Goal: Task Accomplishment & Management: Manage account settings

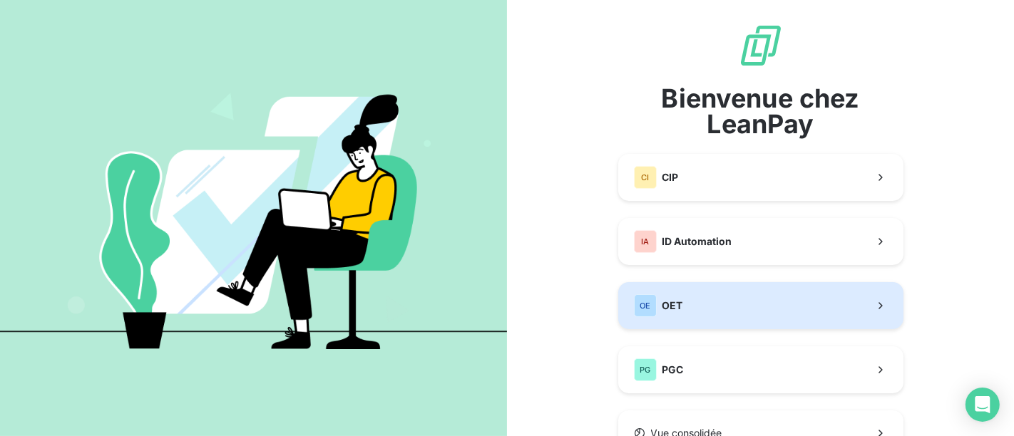
click at [727, 297] on button "OE OET" at bounding box center [760, 305] width 285 height 47
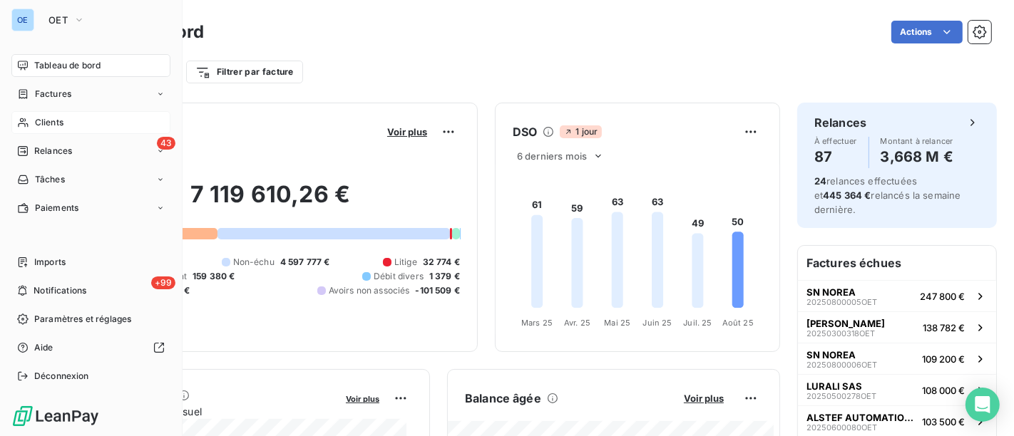
click at [40, 119] on span "Clients" at bounding box center [49, 122] width 29 height 13
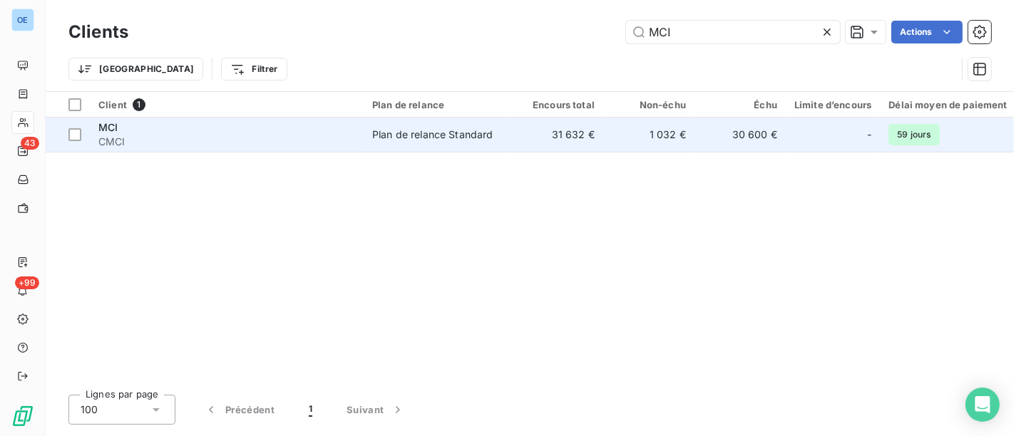
type input "MCI"
click at [653, 128] on td "1 032 €" at bounding box center [648, 135] width 91 height 34
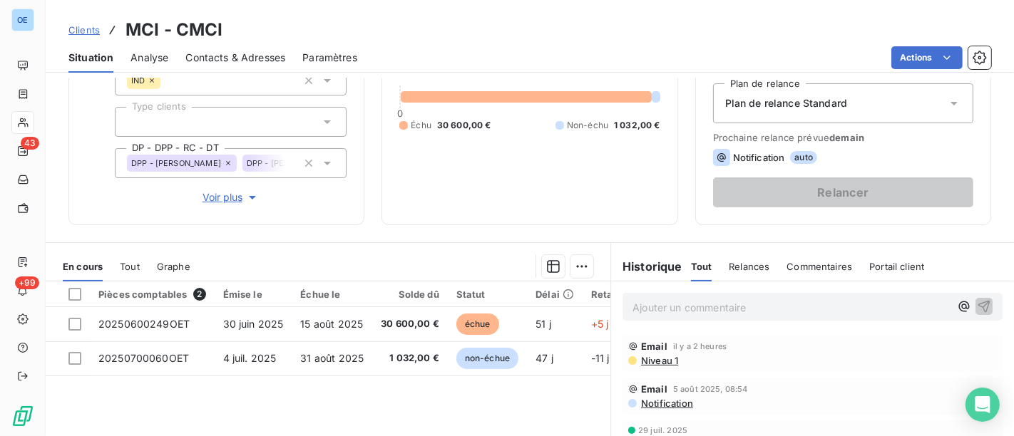
scroll to position [158, 0]
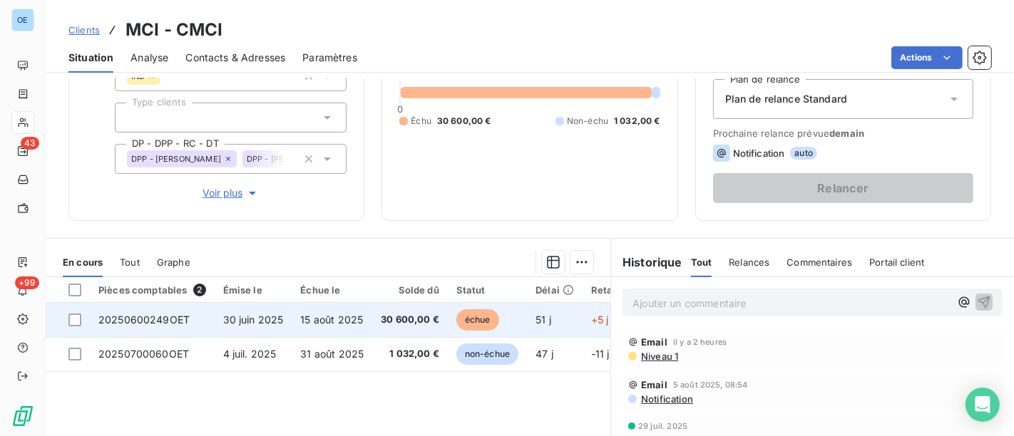
click at [412, 317] on span "30 600,00 €" at bounding box center [410, 320] width 58 height 14
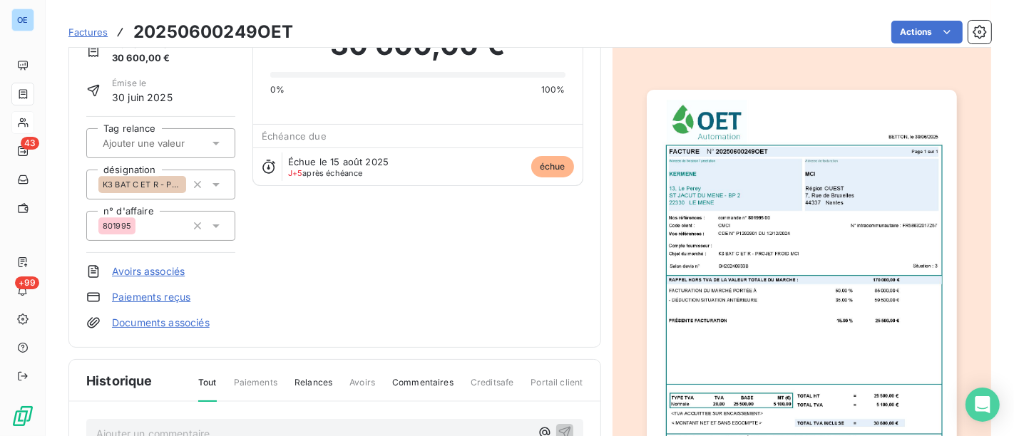
scroll to position [159, 0]
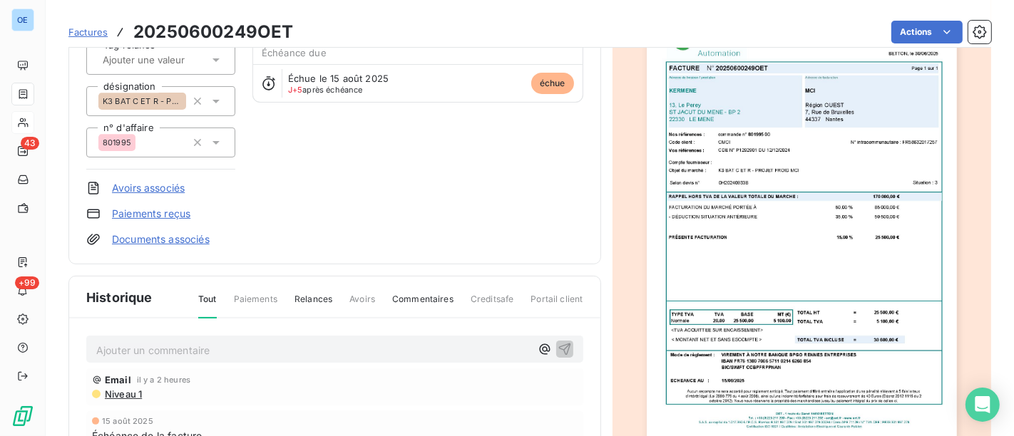
click at [304, 350] on p "Ajouter un commentaire ﻿" at bounding box center [313, 351] width 434 height 18
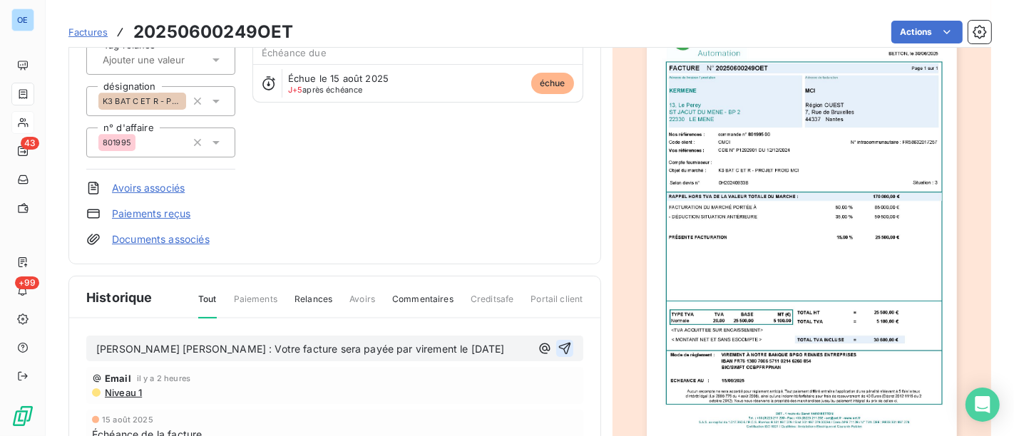
click at [558, 355] on icon "button" at bounding box center [564, 349] width 12 height 12
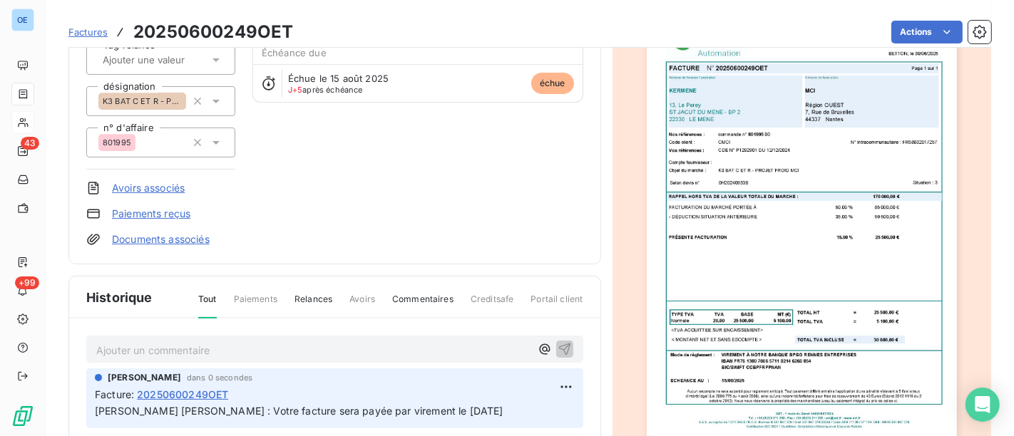
drag, startPoint x: 519, startPoint y: 412, endPoint x: 94, endPoint y: 414, distance: 425.1
click at [95, 414] on p "[PERSON_NAME] [PERSON_NAME] : Votre facture sera payée par virement le [DATE]" at bounding box center [335, 412] width 480 height 16
copy span "[PERSON_NAME] [PERSON_NAME] : Votre facture sera payée par virement le [DATE]"
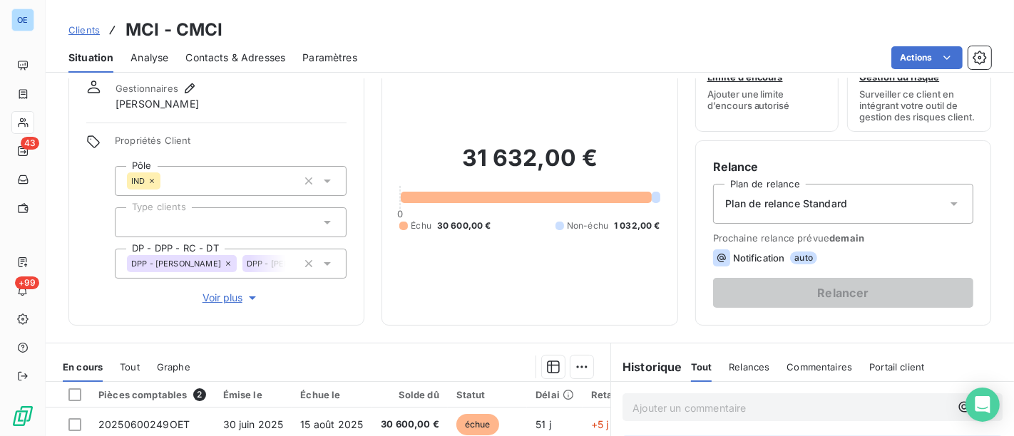
scroll to position [158, 0]
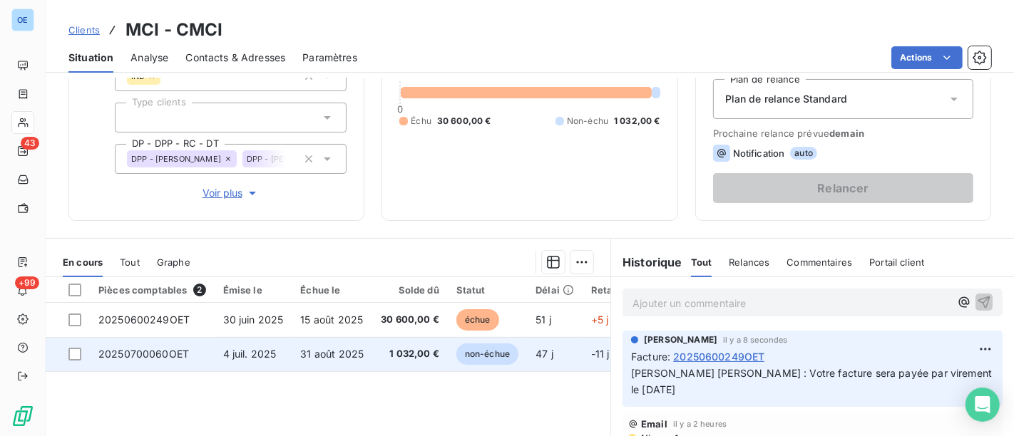
click at [407, 357] on span "1 032,00 €" at bounding box center [410, 354] width 58 height 14
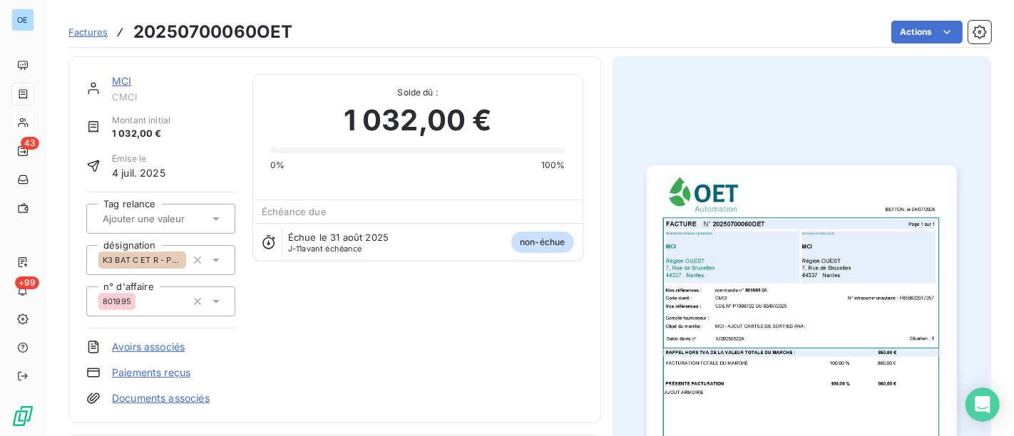
scroll to position [238, 0]
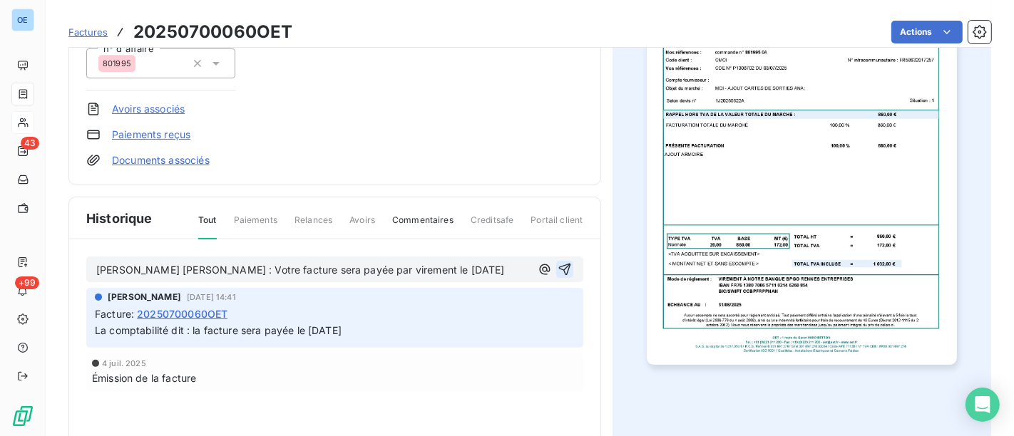
click at [558, 267] on icon "button" at bounding box center [564, 270] width 12 height 12
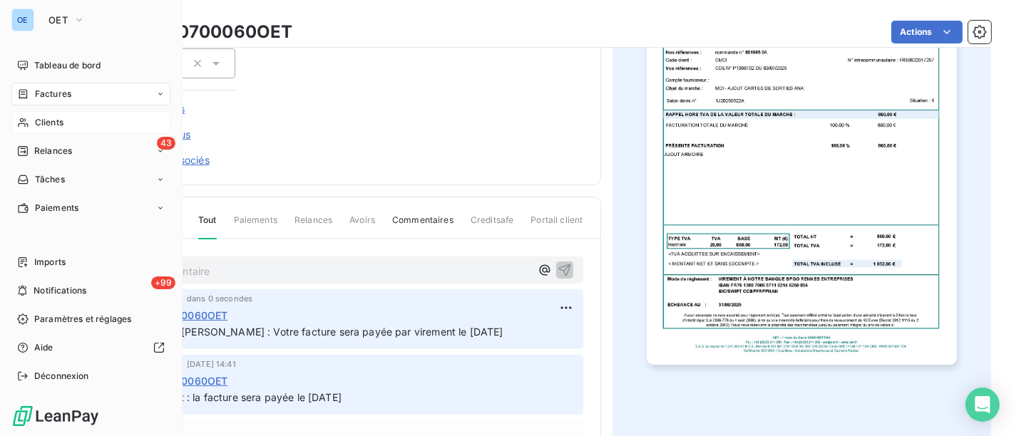
click at [53, 123] on span "Clients" at bounding box center [49, 122] width 29 height 13
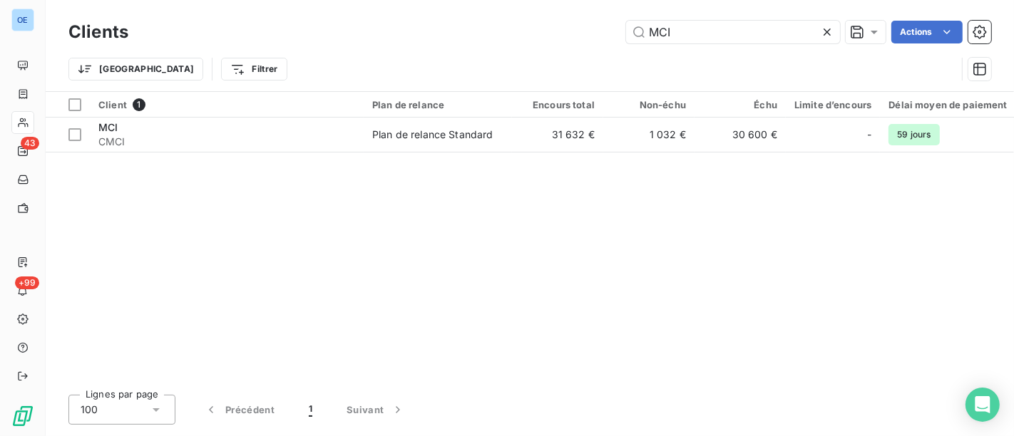
drag, startPoint x: 708, startPoint y: 36, endPoint x: 616, endPoint y: 45, distance: 93.1
click at [616, 45] on div "Clients MCI Actions" at bounding box center [529, 32] width 923 height 30
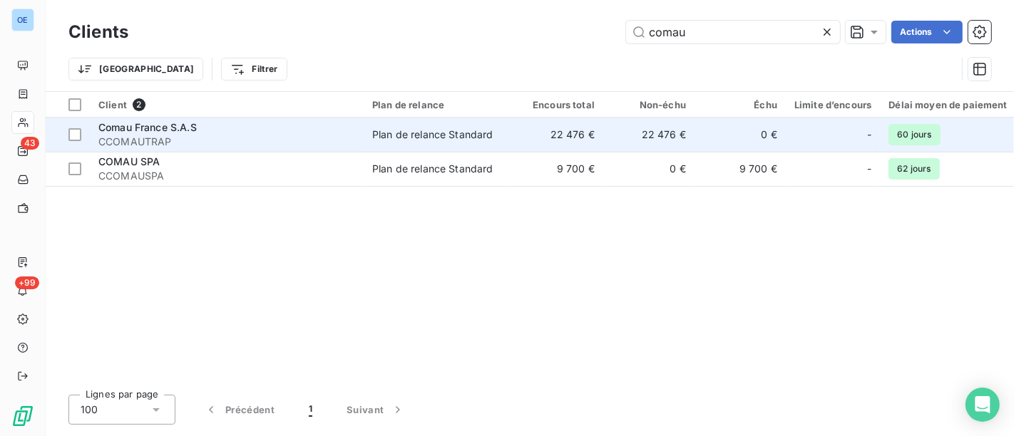
type input "comau"
click at [665, 136] on td "22 476 €" at bounding box center [648, 135] width 91 height 34
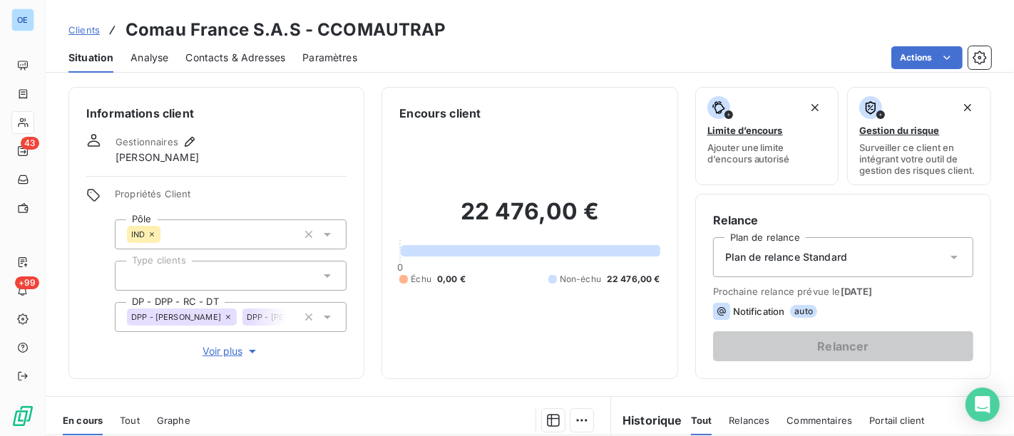
scroll to position [237, 0]
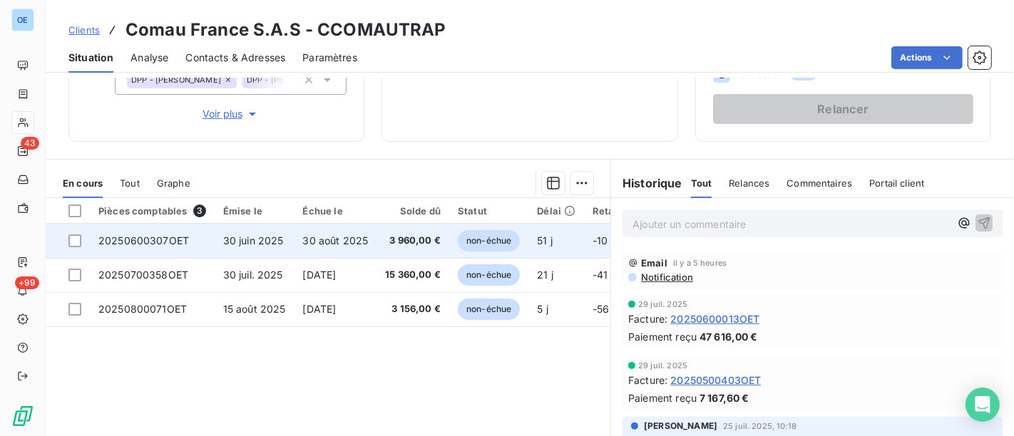
click at [434, 240] on span "3 960,00 €" at bounding box center [413, 241] width 56 height 14
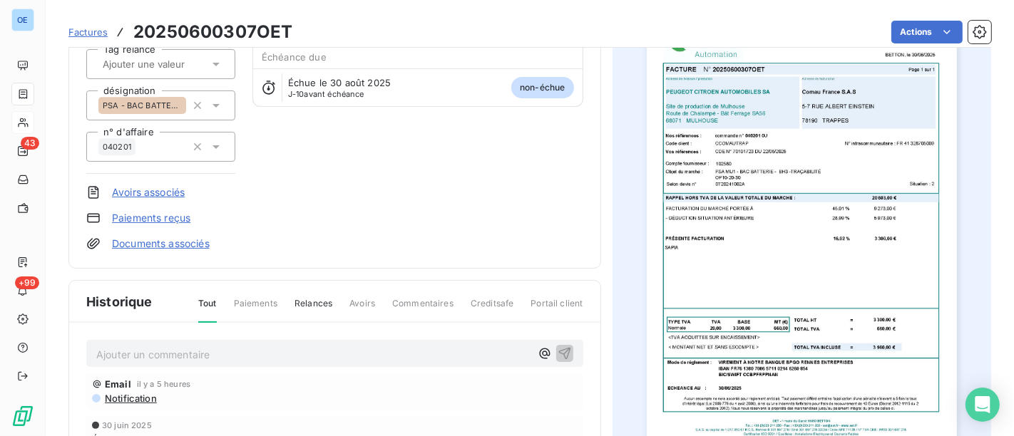
scroll to position [160, 0]
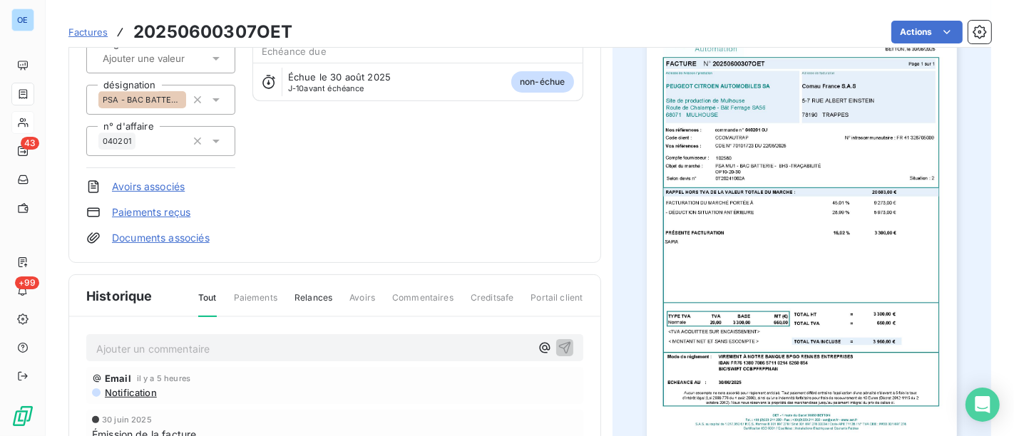
click at [338, 347] on p "Ajouter un commentaire ﻿" at bounding box center [313, 349] width 434 height 18
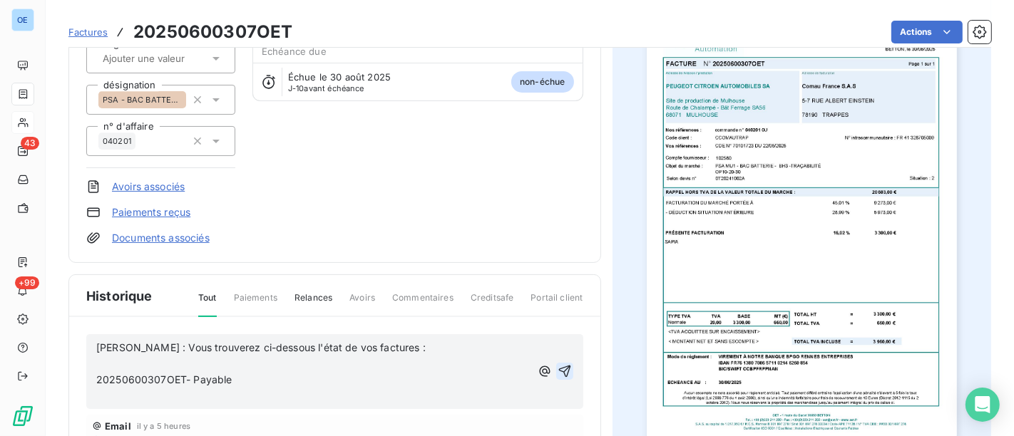
click at [560, 368] on icon "button" at bounding box center [565, 371] width 14 height 14
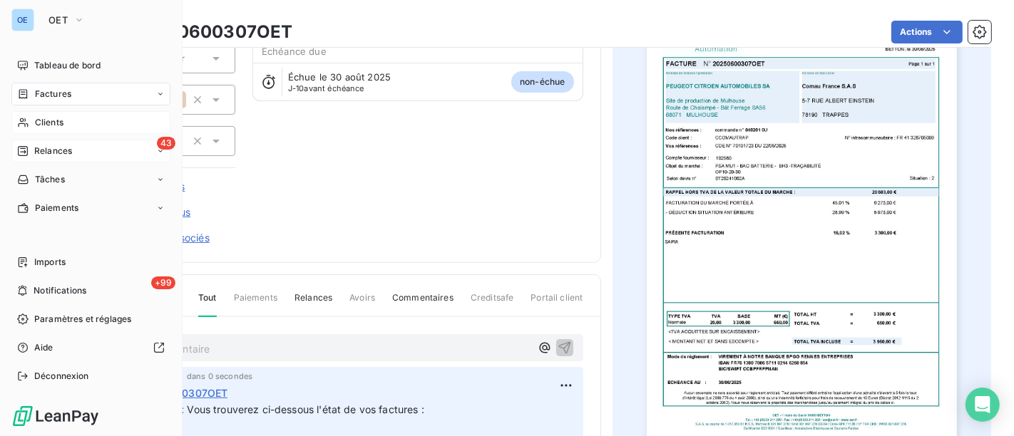
click at [41, 150] on span "Relances" at bounding box center [53, 151] width 38 height 13
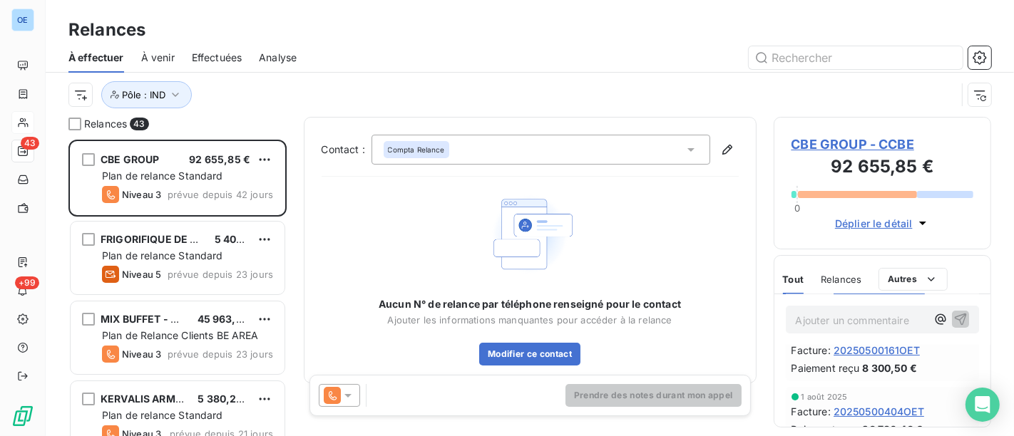
scroll to position [158, 0]
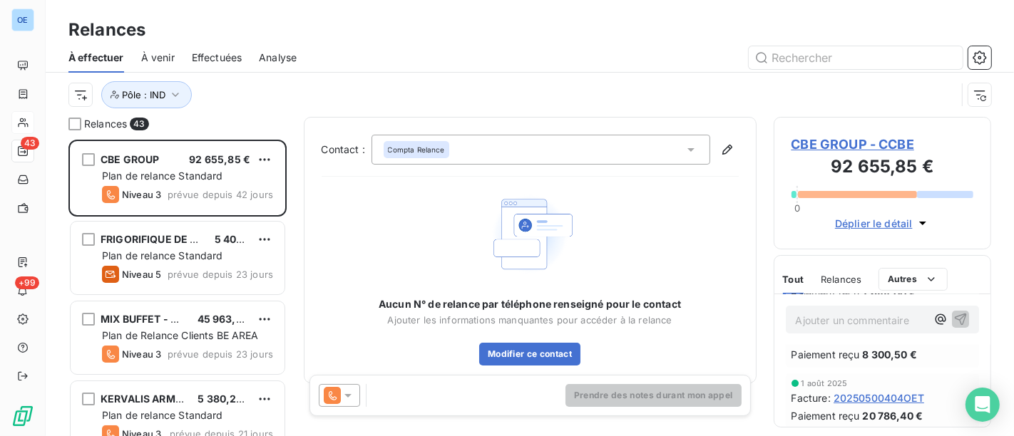
click at [877, 324] on p "Ajouter un commentaire ﻿" at bounding box center [861, 321] width 131 height 18
click at [955, 330] on icon "button" at bounding box center [962, 327] width 14 height 14
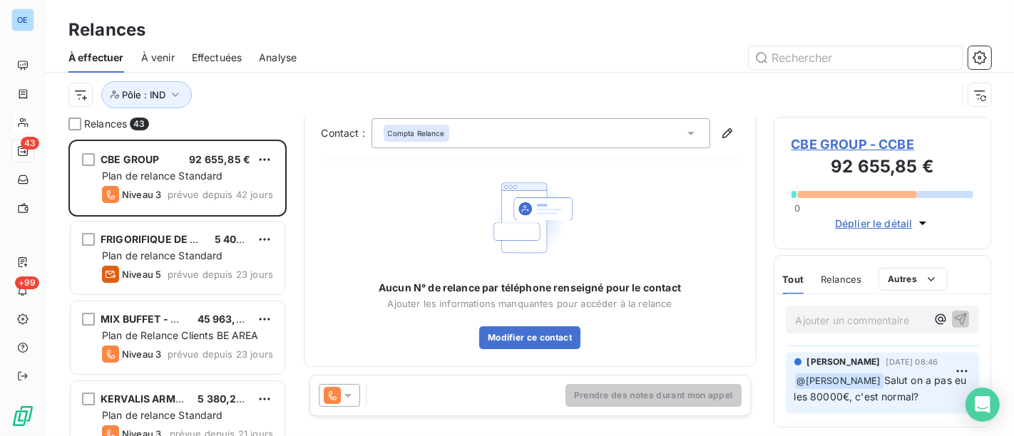
scroll to position [621, 0]
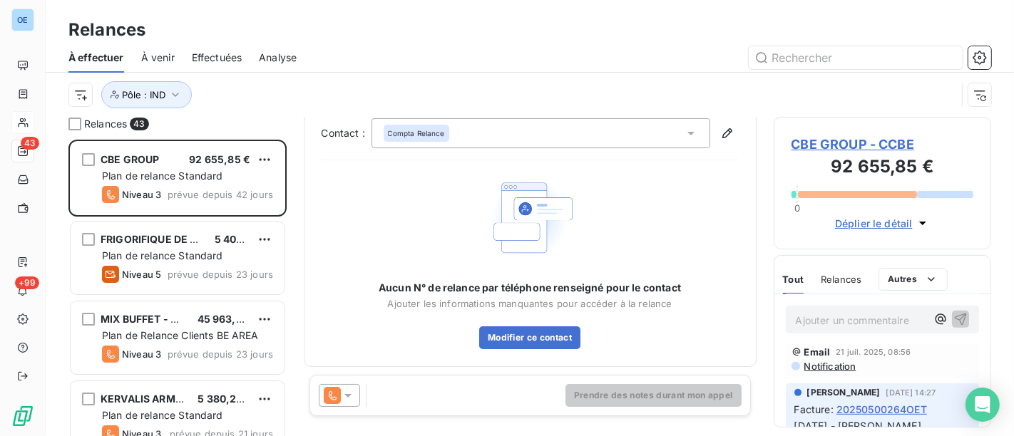
click at [347, 399] on icon at bounding box center [348, 396] width 14 height 14
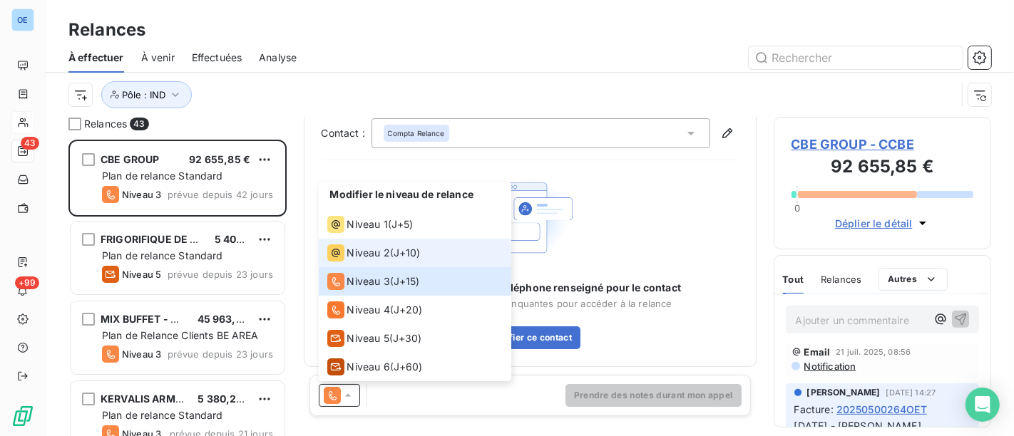
click at [379, 246] on span "Niveau 2" at bounding box center [368, 253] width 43 height 14
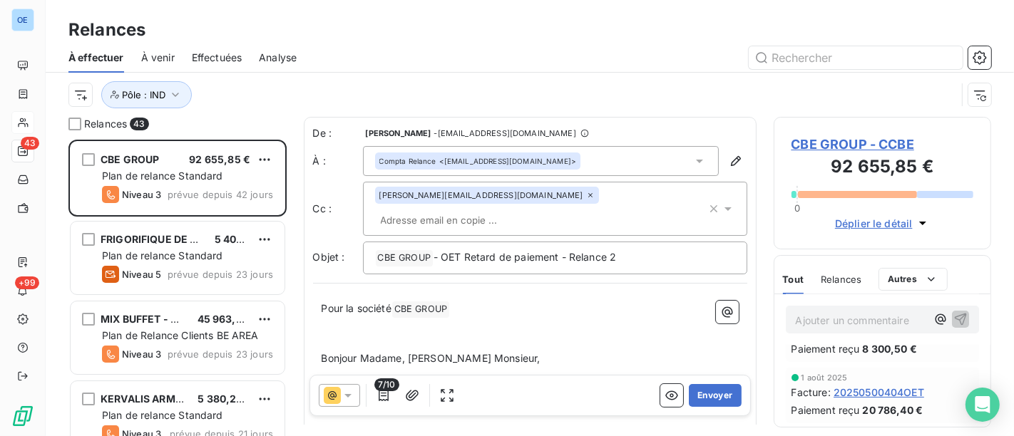
scroll to position [0, 0]
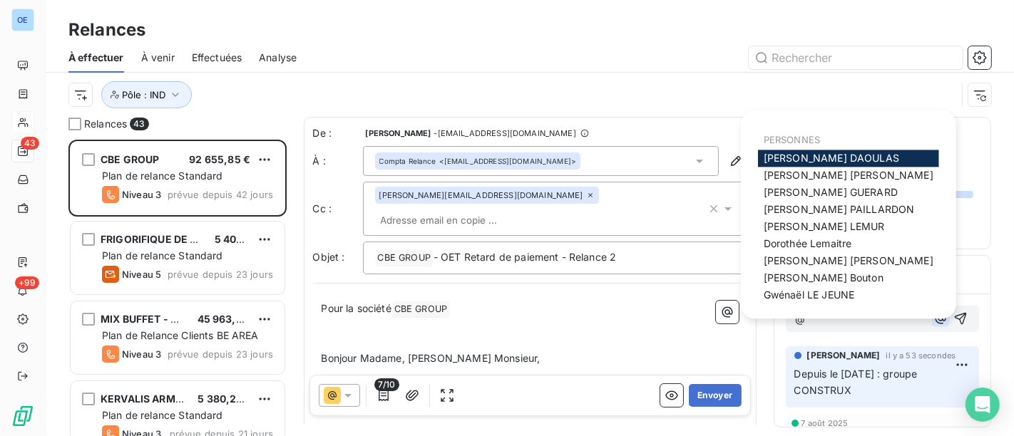
click at [934, 318] on icon "button" at bounding box center [941, 319] width 14 height 14
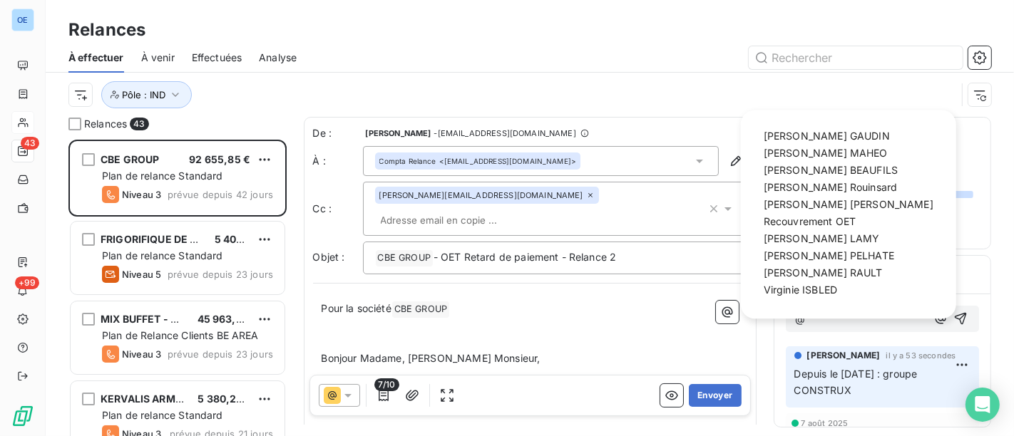
scroll to position [169, 0]
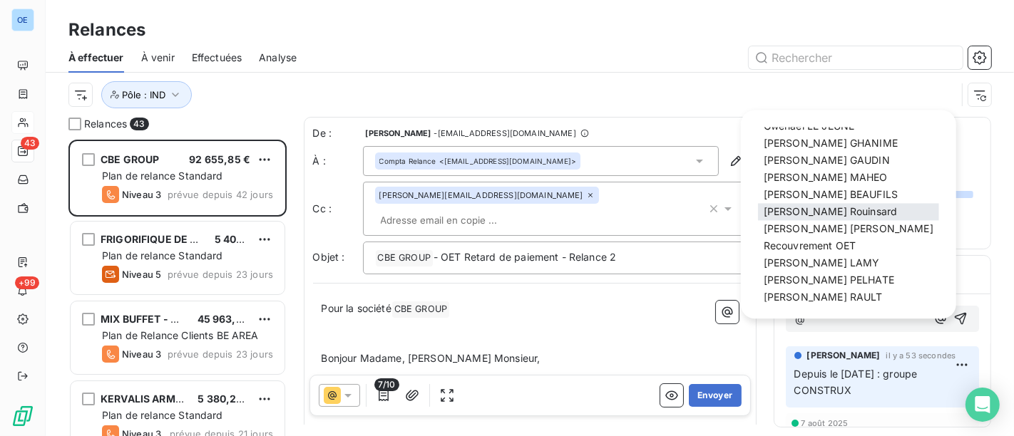
click at [817, 204] on div "[PERSON_NAME]" at bounding box center [848, 212] width 181 height 17
click at [819, 212] on span "[PERSON_NAME]" at bounding box center [830, 212] width 133 height 12
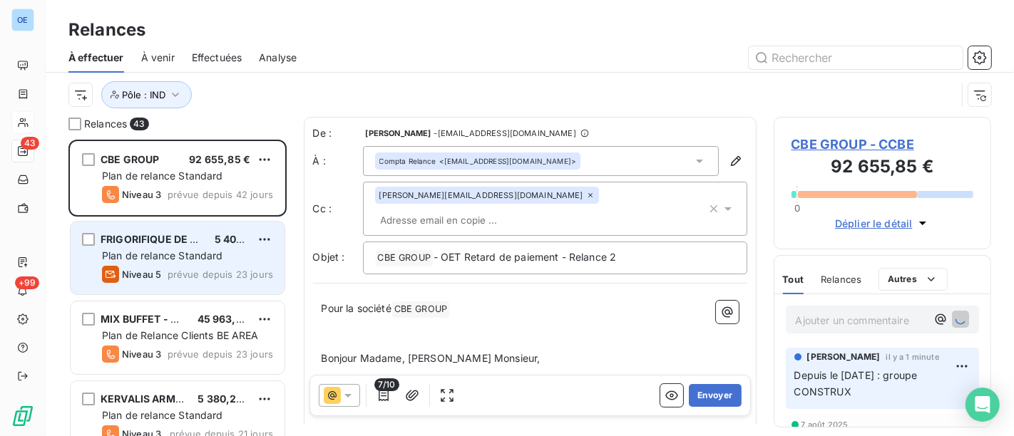
click at [200, 249] on div "Plan de relance Standard" at bounding box center [187, 256] width 171 height 14
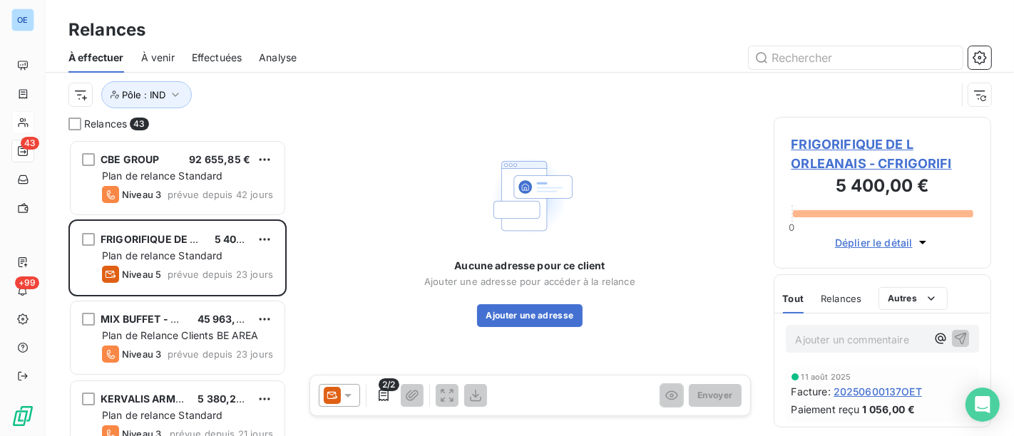
click at [838, 143] on span "FRIGORIFIQUE DE L ORLEANAIS - CFRIGORIFI" at bounding box center [883, 154] width 183 height 39
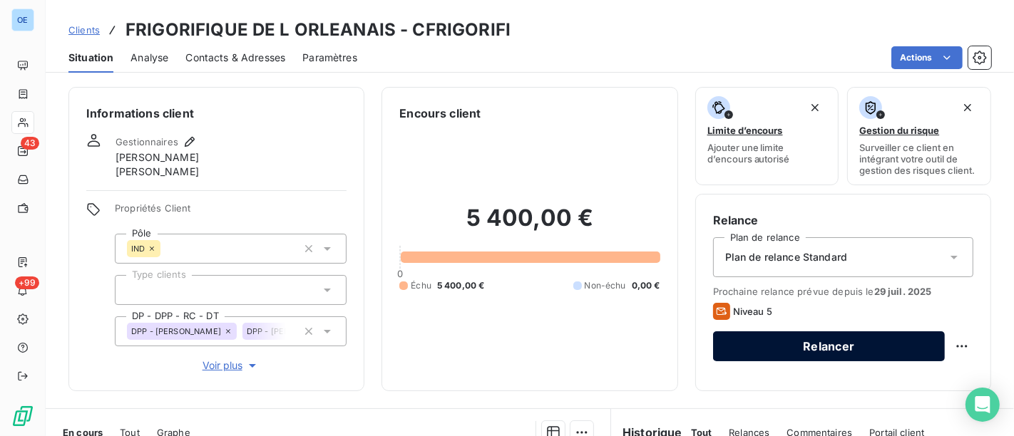
click at [871, 348] on button "Relancer" at bounding box center [829, 347] width 232 height 30
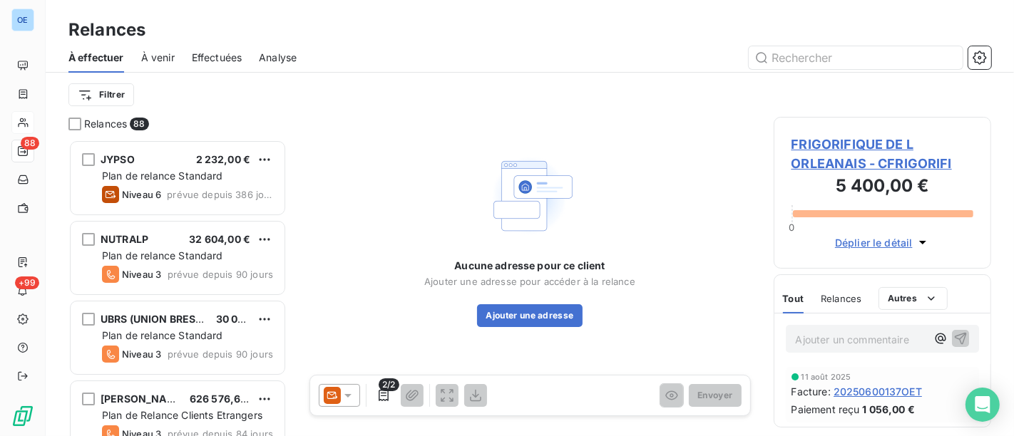
scroll to position [284, 205]
click at [347, 396] on icon at bounding box center [347, 396] width 7 height 4
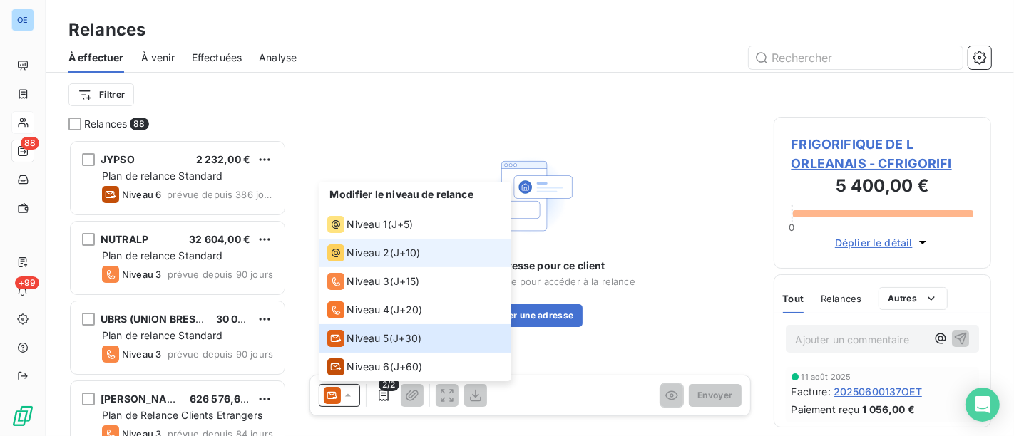
click at [372, 246] on span "Niveau 2" at bounding box center [368, 253] width 43 height 14
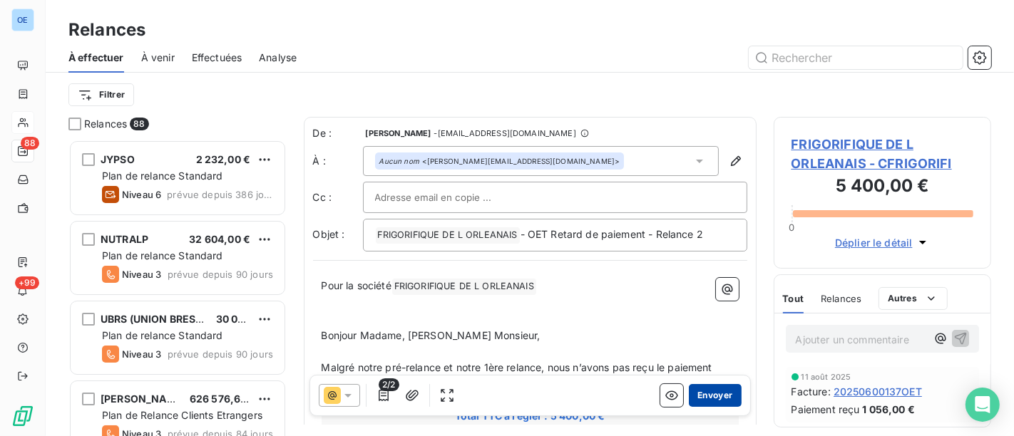
click at [700, 392] on button "Envoyer" at bounding box center [715, 395] width 52 height 23
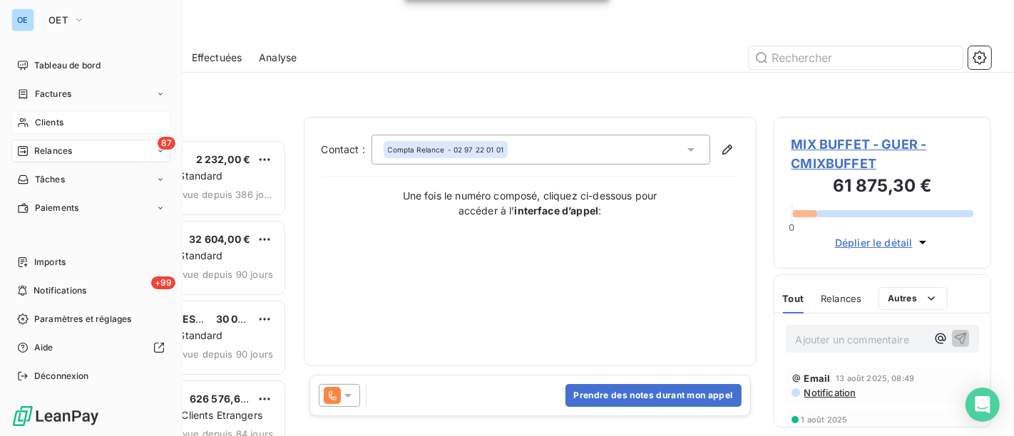
click at [62, 148] on span "Relances" at bounding box center [53, 151] width 38 height 13
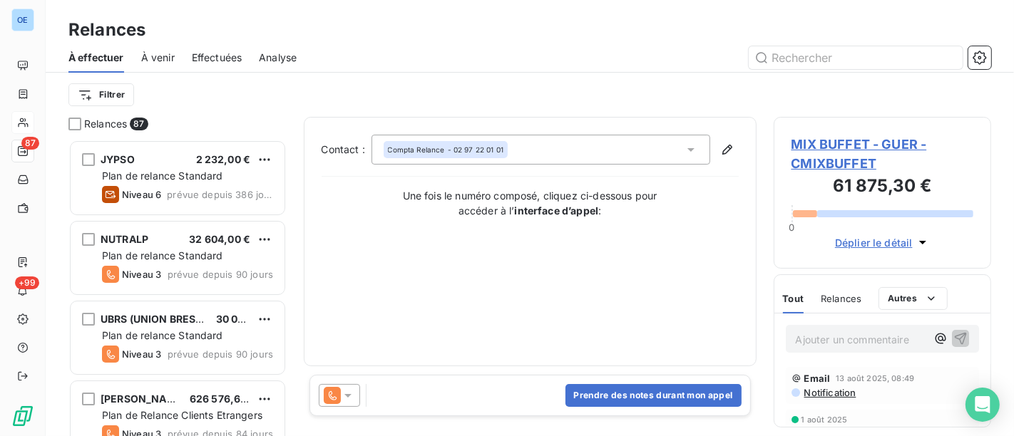
click at [367, 66] on div at bounding box center [653, 57] width 678 height 23
click at [108, 94] on html "OE 87 +99 Relances À effectuer À venir Effectuées Analyse Filtrer Relances 87 J…" at bounding box center [507, 218] width 1014 height 436
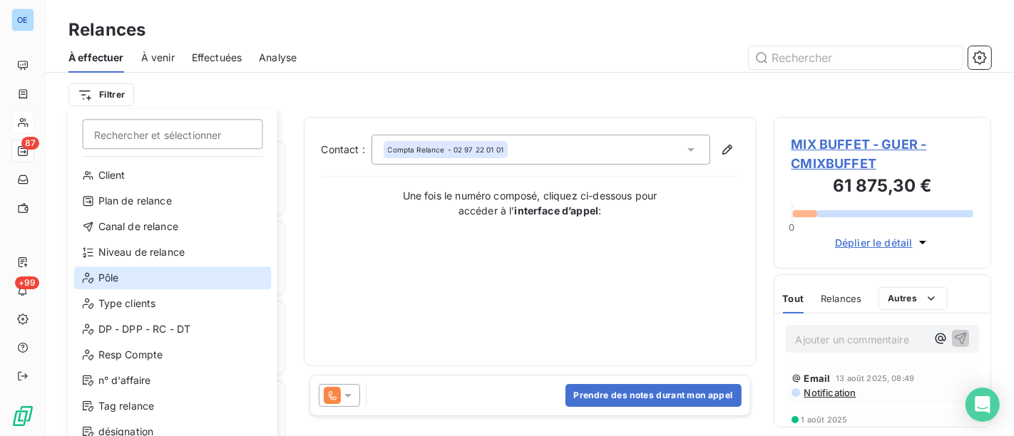
click at [141, 282] on div "Pôle" at bounding box center [173, 278] width 198 height 23
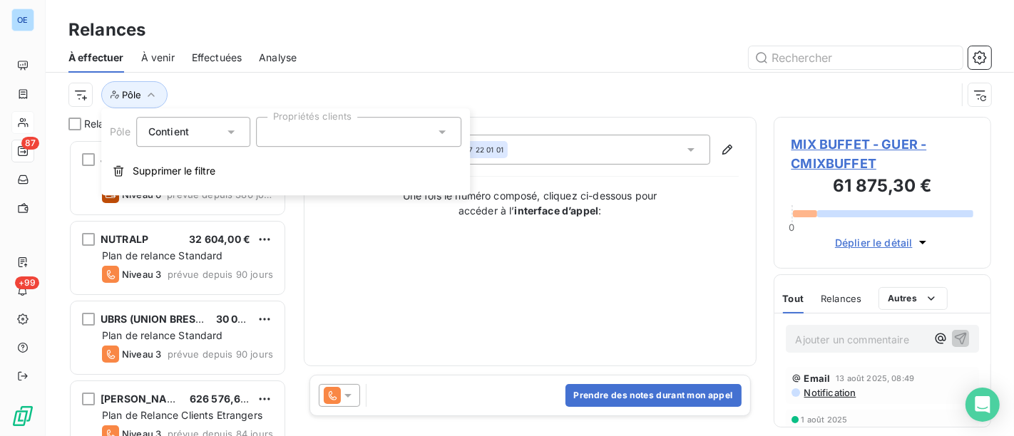
click at [448, 133] on icon at bounding box center [442, 132] width 14 height 14
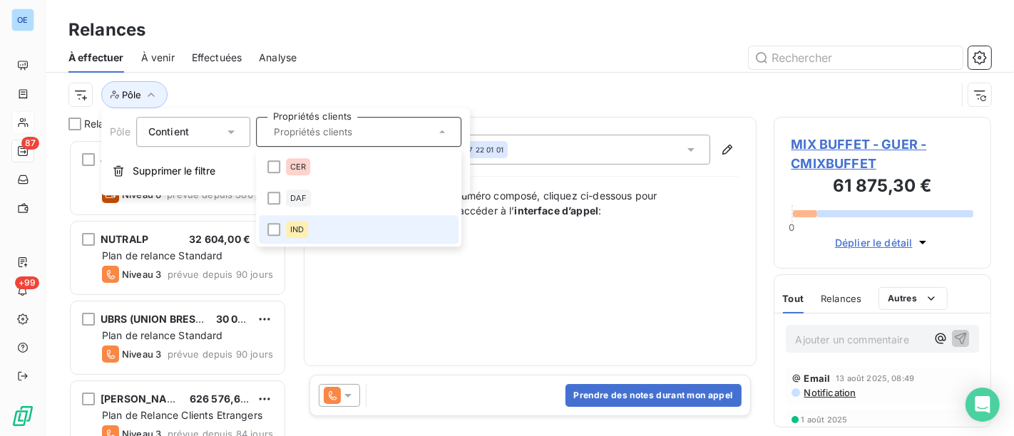
click at [321, 223] on li "IND" at bounding box center [359, 229] width 200 height 29
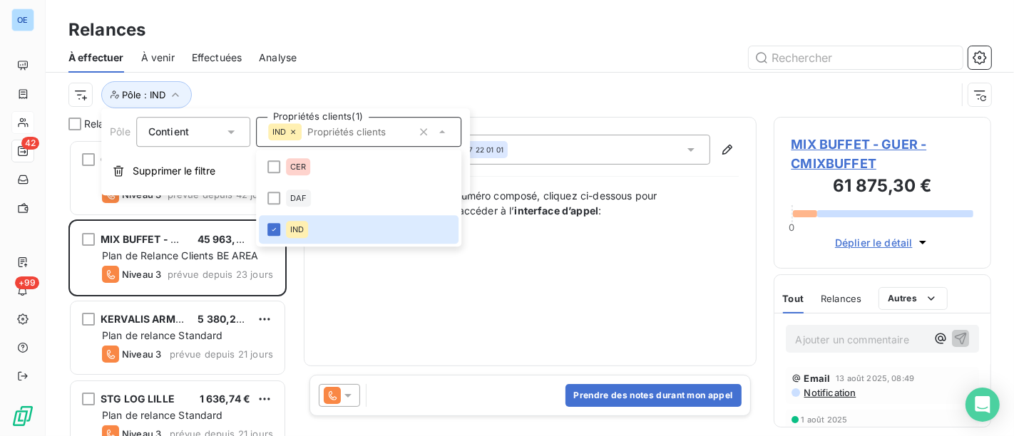
click at [421, 59] on div at bounding box center [653, 57] width 678 height 23
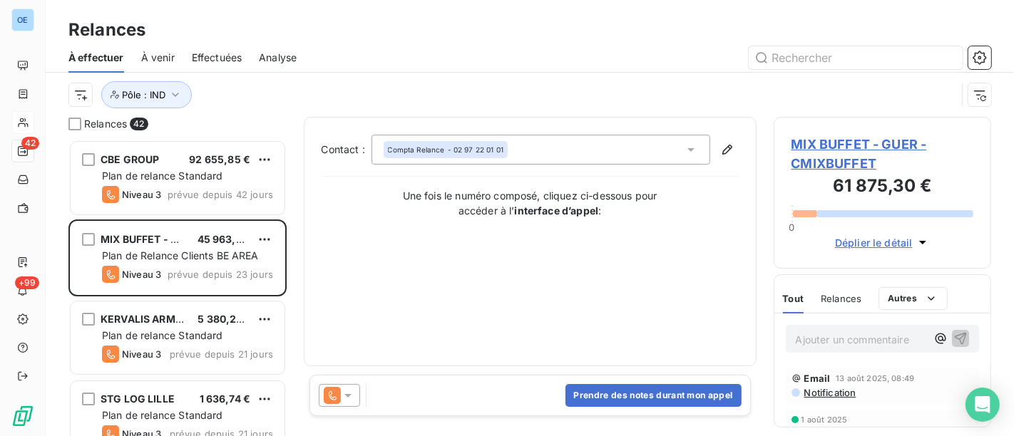
click at [353, 394] on icon at bounding box center [348, 396] width 14 height 14
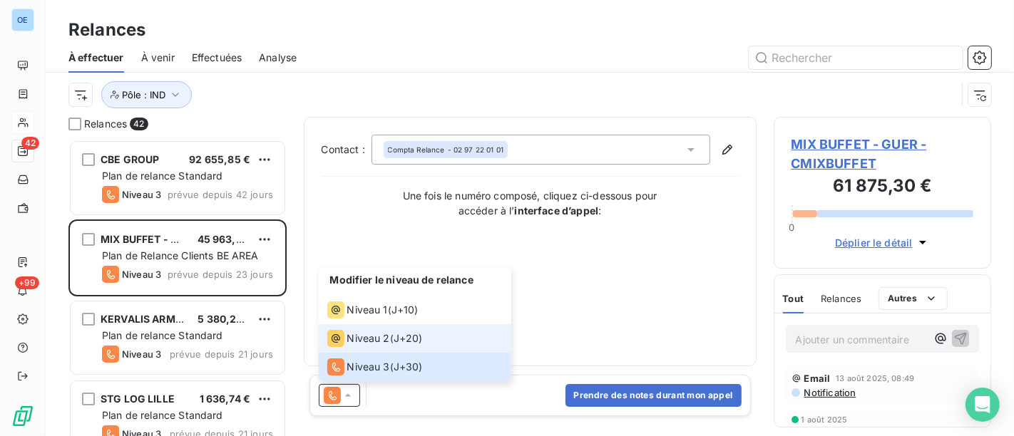
click at [360, 339] on span "Niveau 2" at bounding box center [368, 339] width 43 height 14
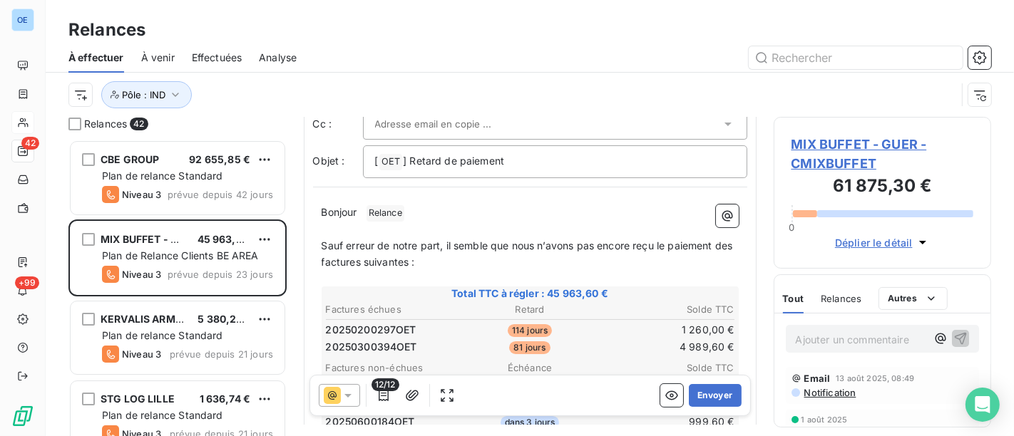
scroll to position [238, 0]
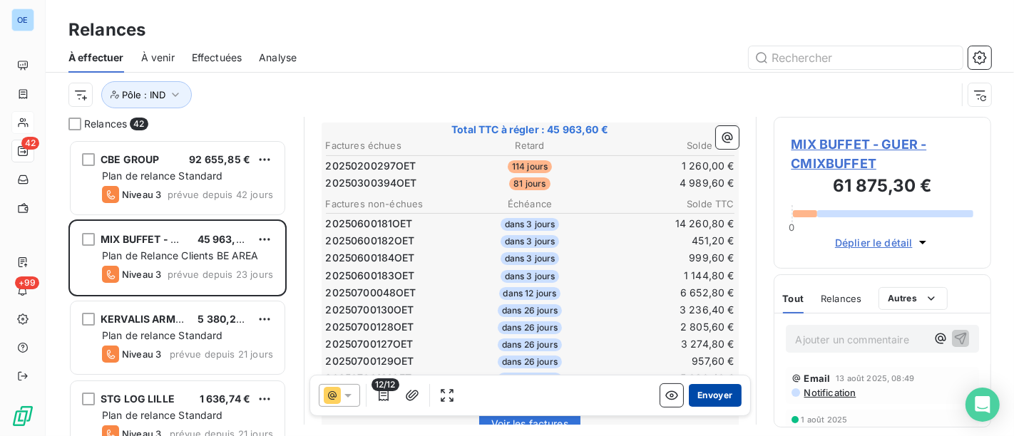
click at [695, 397] on button "Envoyer" at bounding box center [715, 395] width 52 height 23
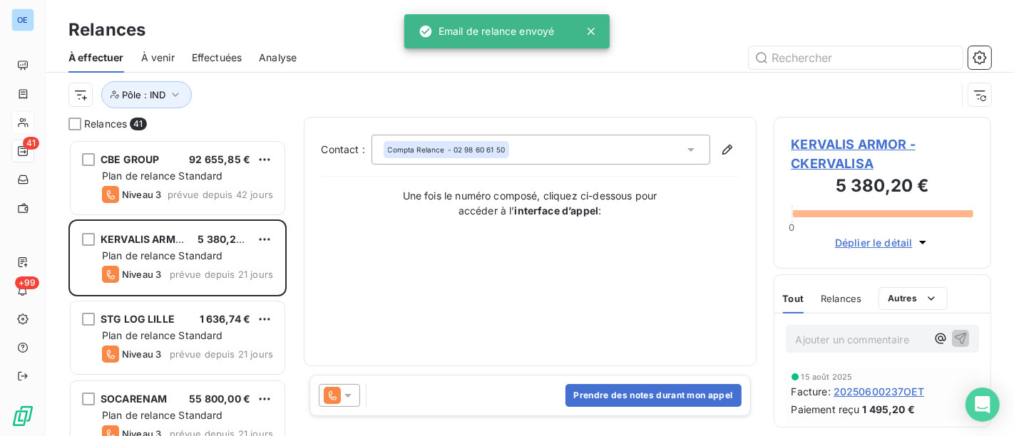
click at [347, 396] on icon at bounding box center [347, 396] width 7 height 4
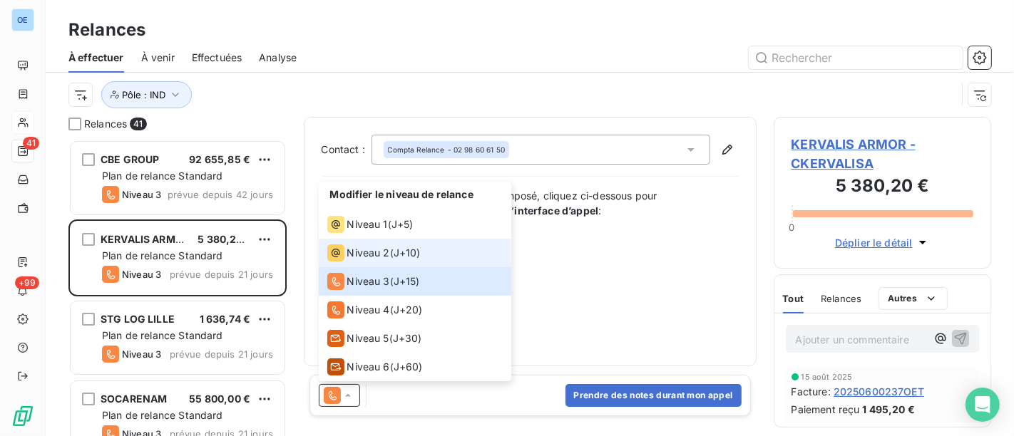
click at [368, 250] on span "Niveau 2" at bounding box center [368, 253] width 43 height 14
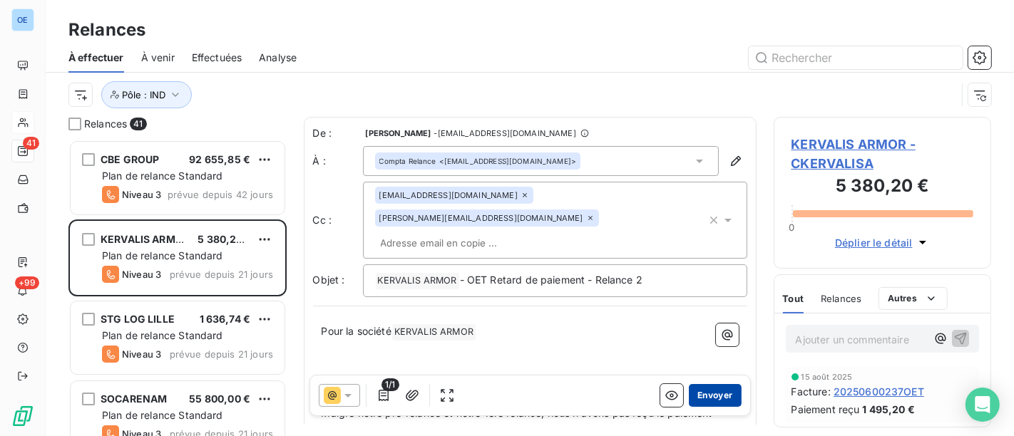
click at [708, 392] on button "Envoyer" at bounding box center [715, 395] width 52 height 23
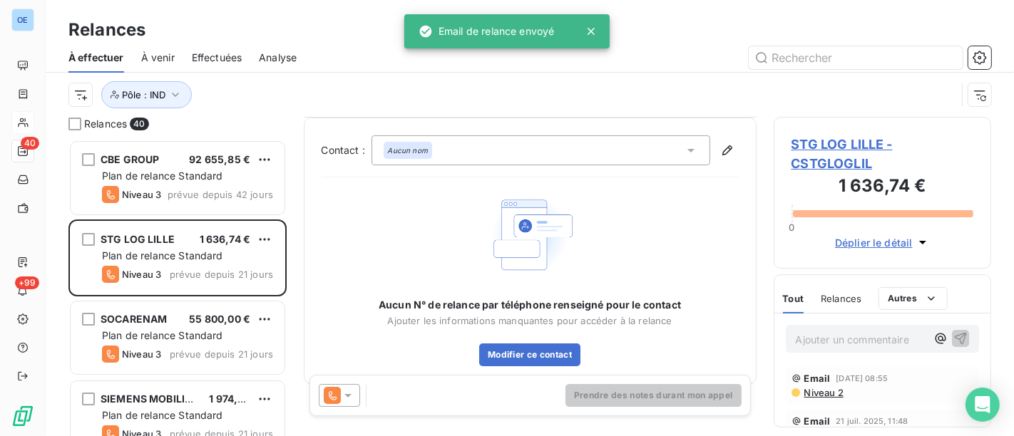
scroll to position [17, 0]
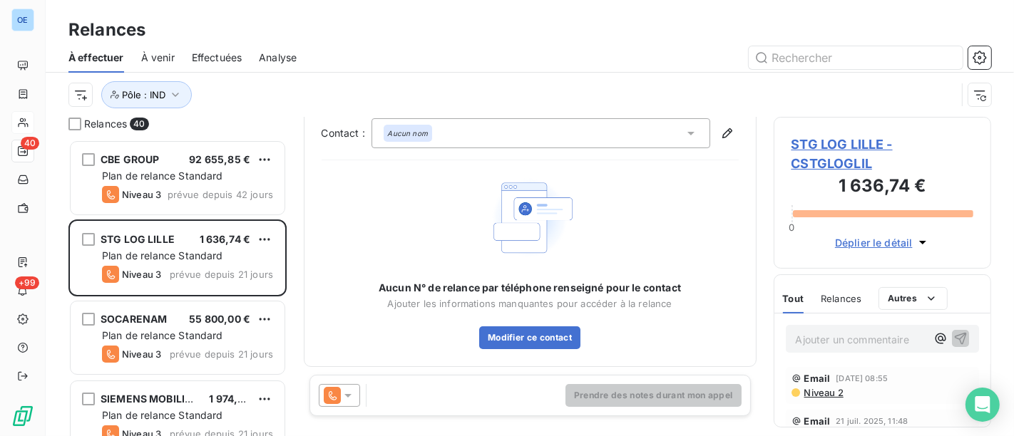
click at [344, 394] on icon at bounding box center [347, 396] width 7 height 4
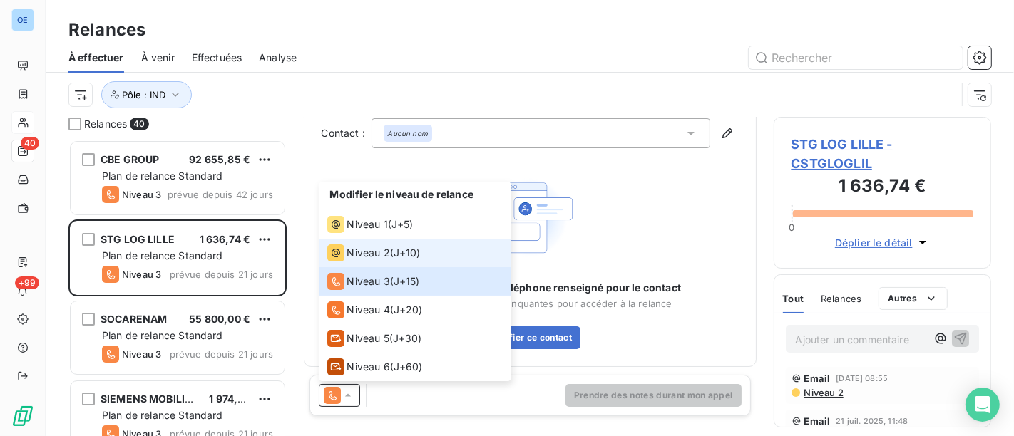
click at [375, 251] on span "Niveau 2" at bounding box center [368, 253] width 43 height 14
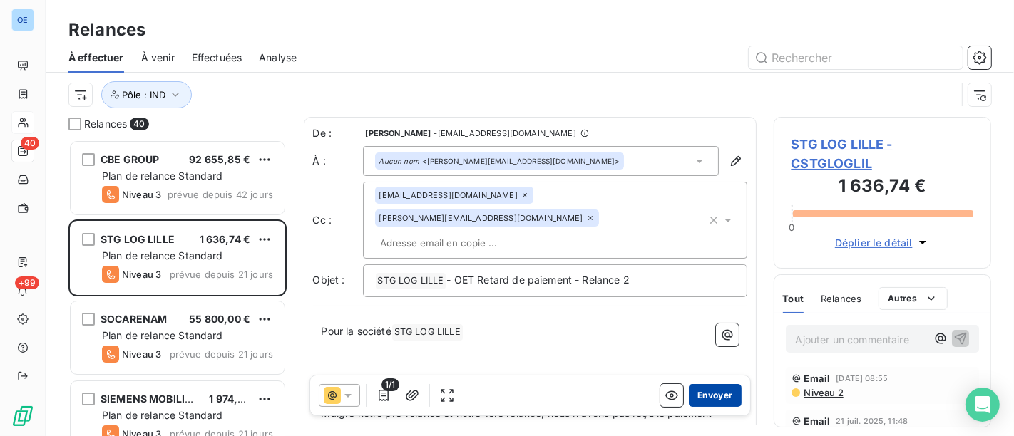
click at [708, 402] on button "Envoyer" at bounding box center [715, 395] width 52 height 23
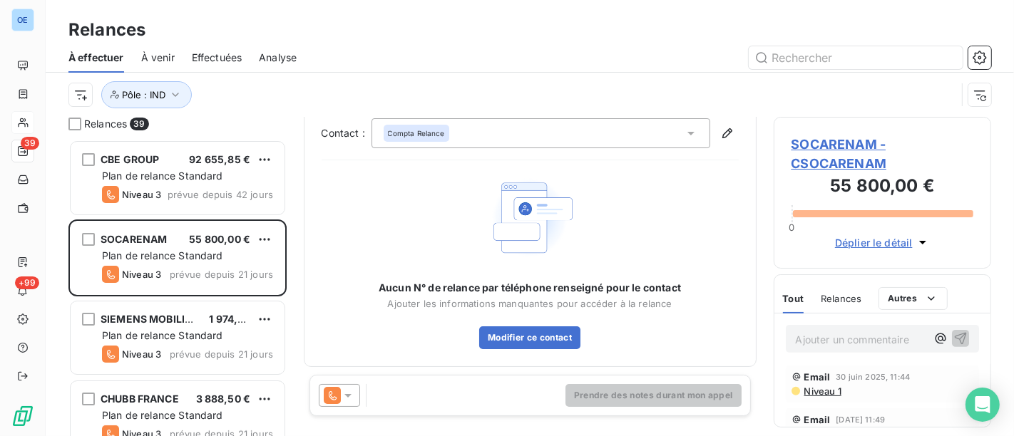
scroll to position [643, 0]
click at [353, 397] on icon at bounding box center [348, 396] width 14 height 14
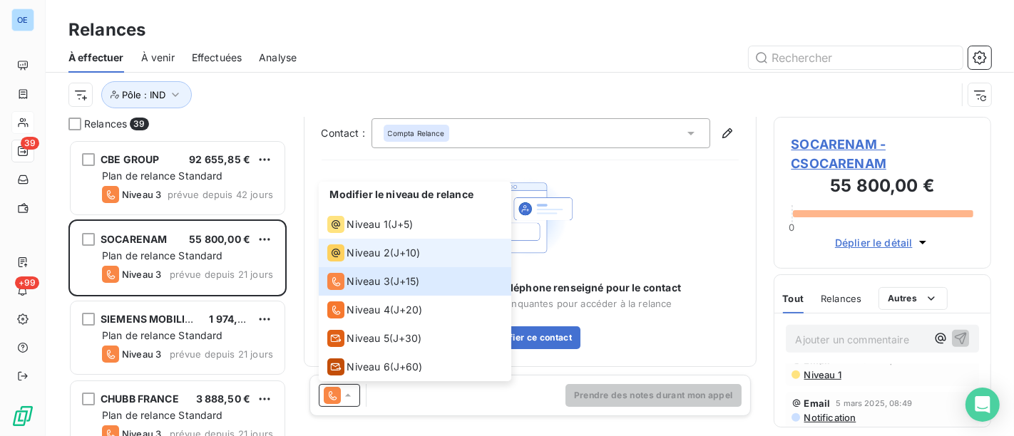
click at [367, 245] on div "Niveau 2" at bounding box center [358, 253] width 63 height 17
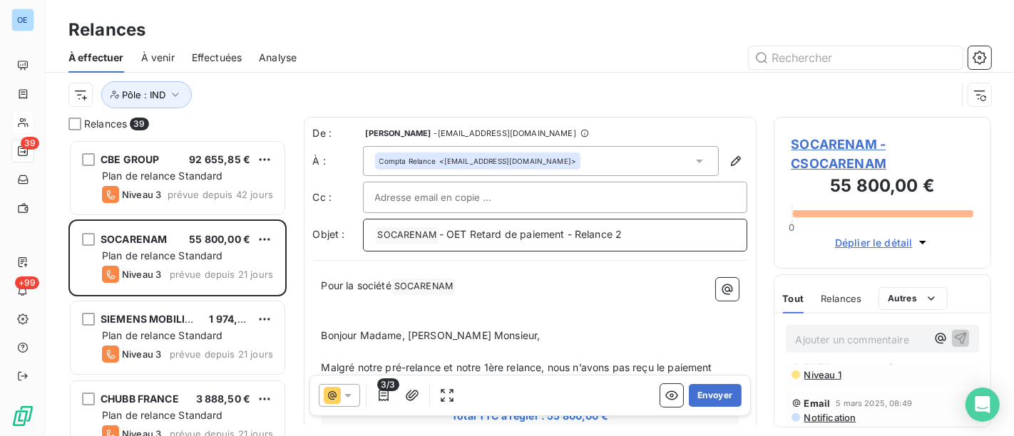
click at [640, 227] on p "﻿ SOCARENAM ﻿ - OET Retard de paiement - Relance 2" at bounding box center [555, 235] width 360 height 17
click at [698, 389] on button "Envoyer" at bounding box center [715, 395] width 52 height 23
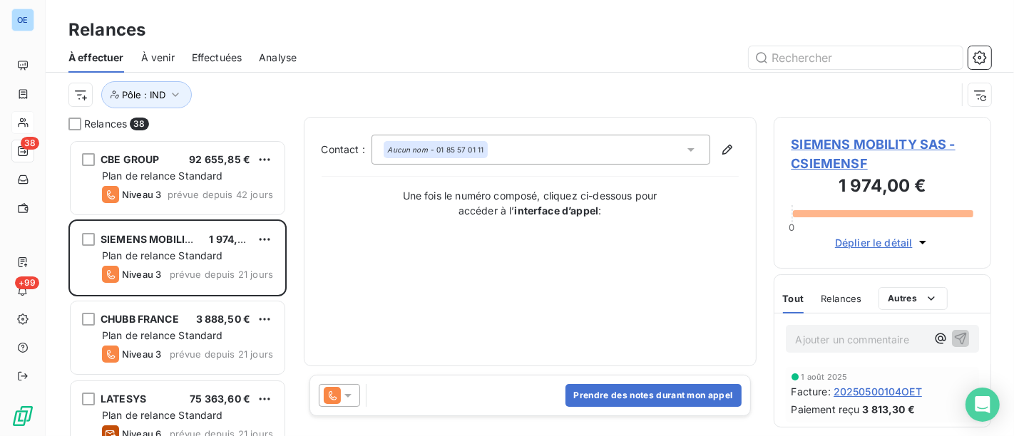
click at [350, 394] on icon at bounding box center [347, 396] width 7 height 4
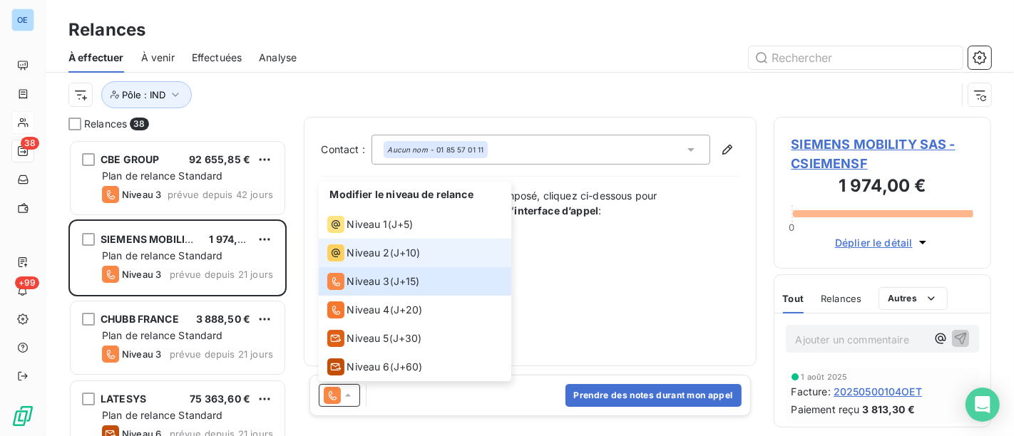
click at [379, 260] on span "Niveau 2" at bounding box center [368, 253] width 43 height 14
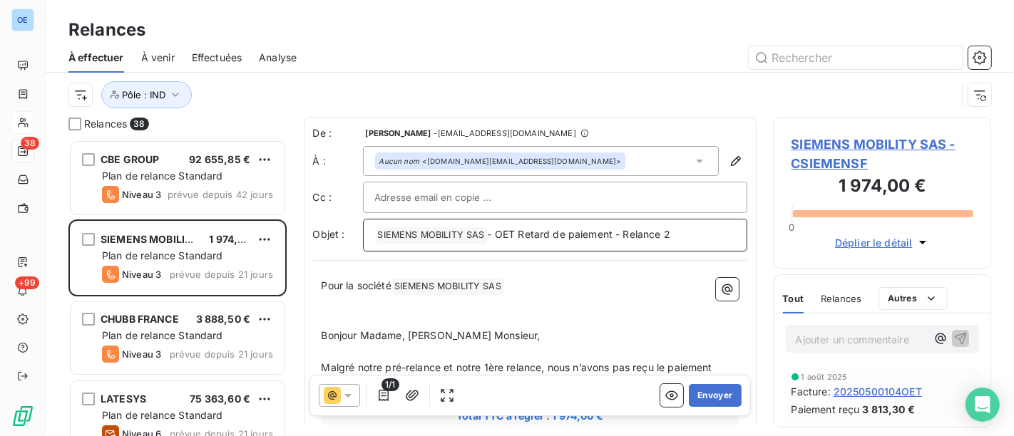
click at [698, 232] on p "﻿ SIEMENS MOBILITY SAS ﻿ - OET Retard de paiement - Relance 2" at bounding box center [555, 235] width 360 height 17
click at [709, 398] on button "Envoyer" at bounding box center [715, 395] width 52 height 23
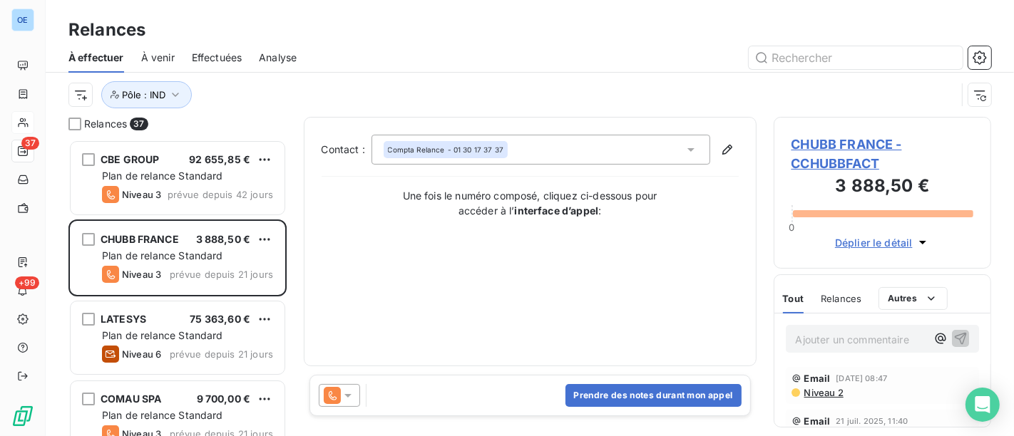
click at [349, 400] on icon at bounding box center [348, 396] width 14 height 14
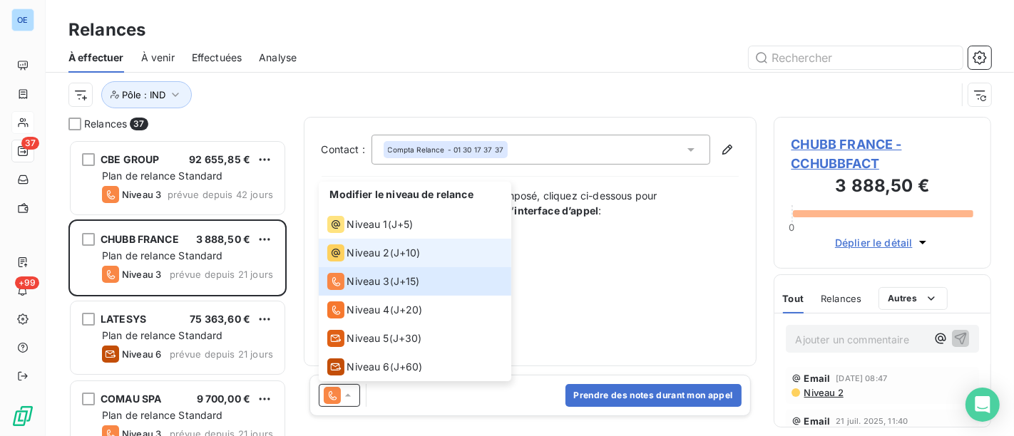
click at [368, 247] on span "Niveau 2" at bounding box center [368, 253] width 43 height 14
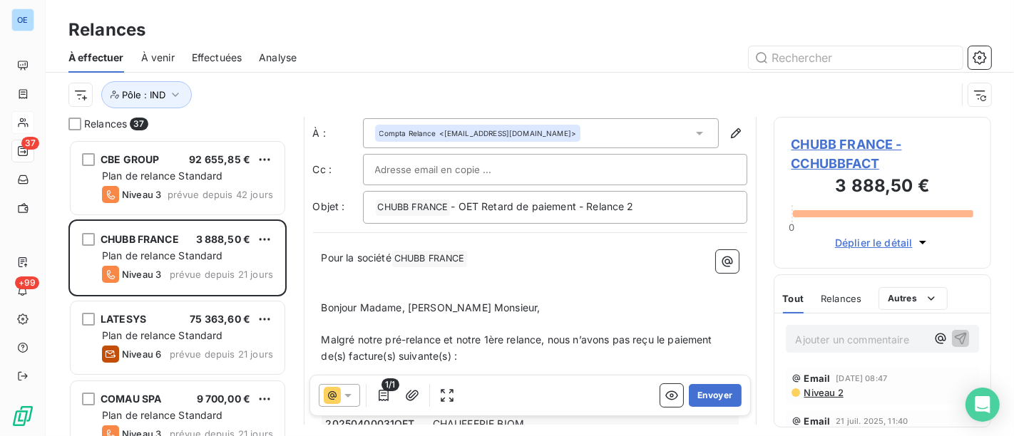
scroll to position [1, 0]
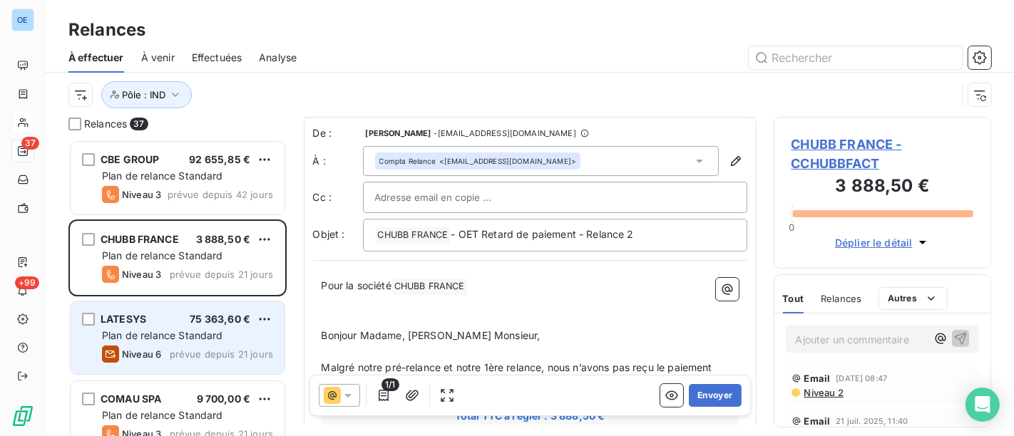
click at [267, 333] on div "Plan de relance Standard" at bounding box center [187, 336] width 171 height 14
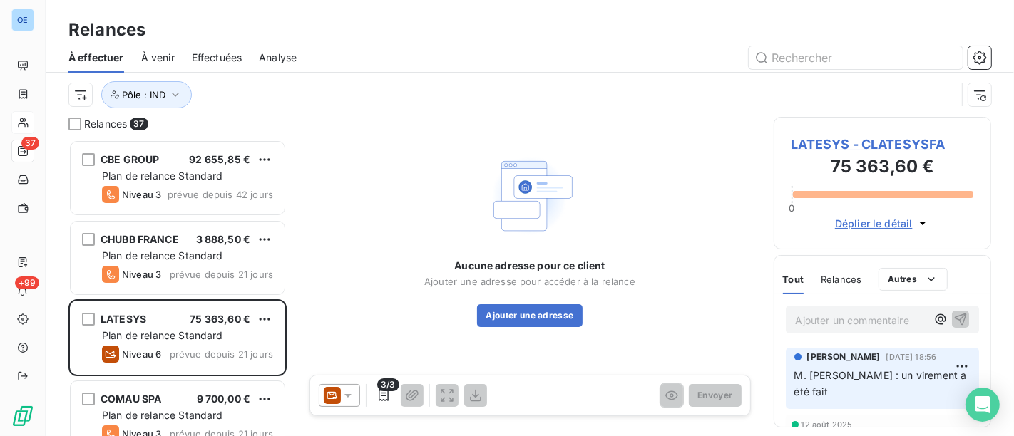
click at [352, 395] on icon at bounding box center [348, 396] width 14 height 14
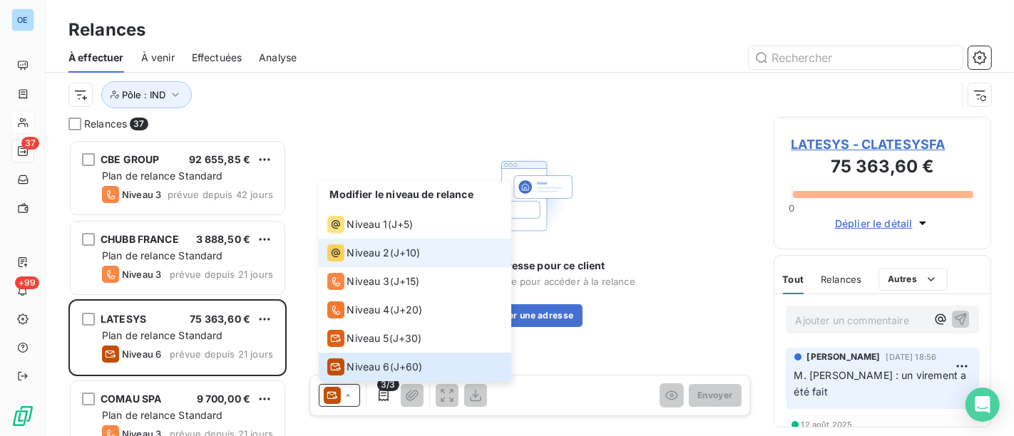
click at [367, 248] on span "Niveau 2" at bounding box center [368, 253] width 43 height 14
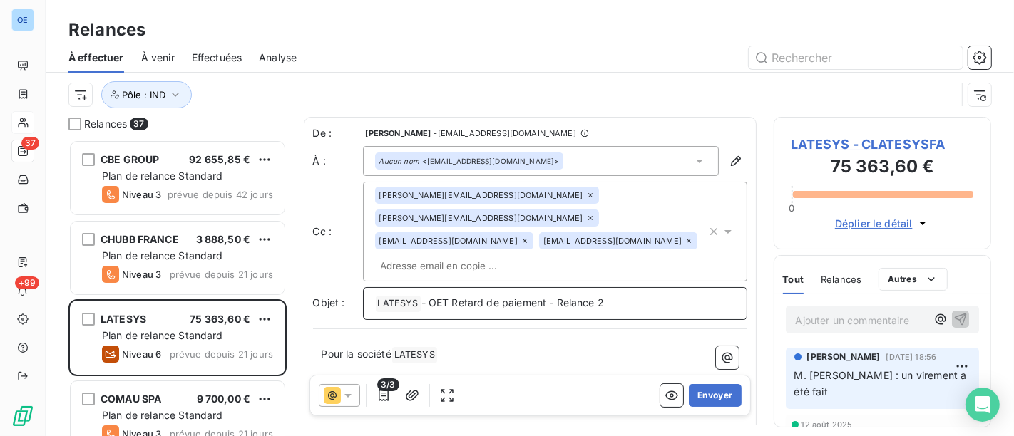
click at [637, 295] on p "﻿ LATESYS ﻿ - OET Retard de paiement - Relance 2" at bounding box center [555, 303] width 360 height 17
click at [689, 393] on button "Envoyer" at bounding box center [715, 395] width 52 height 23
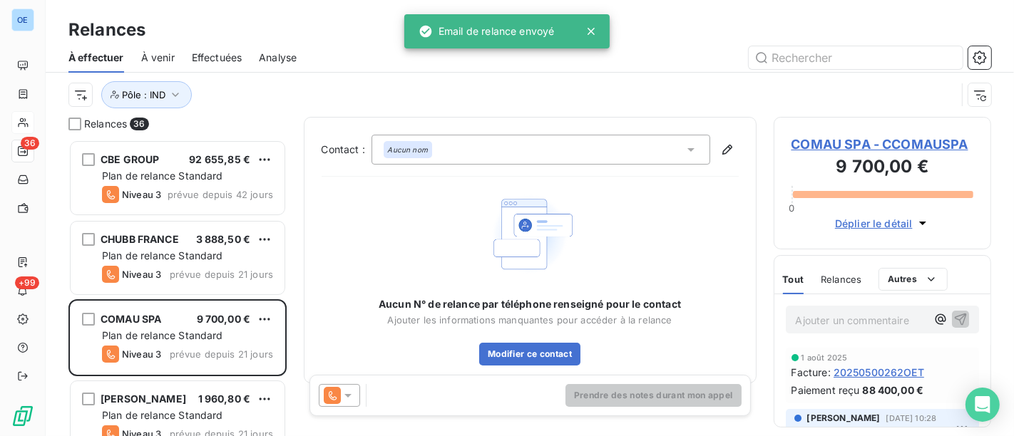
click at [345, 395] on icon at bounding box center [347, 396] width 7 height 4
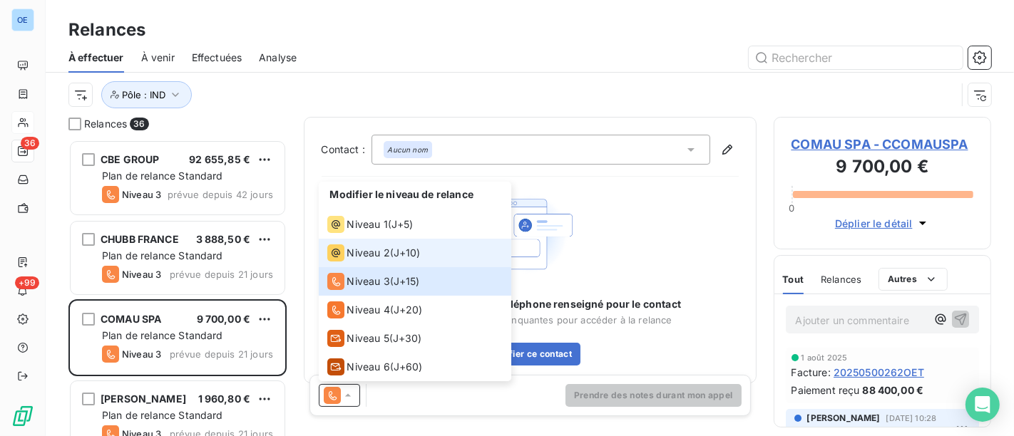
click at [361, 254] on span "Niveau 2" at bounding box center [368, 253] width 43 height 14
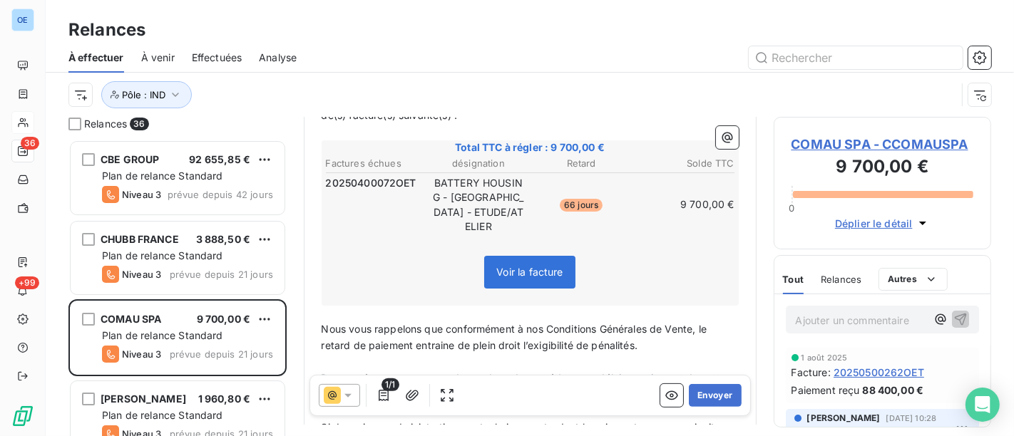
scroll to position [476, 0]
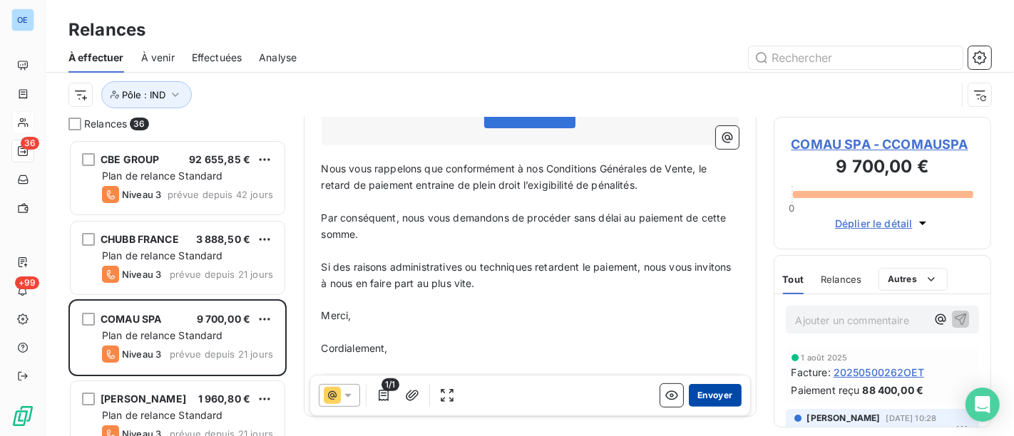
click at [715, 390] on button "Envoyer" at bounding box center [715, 395] width 52 height 23
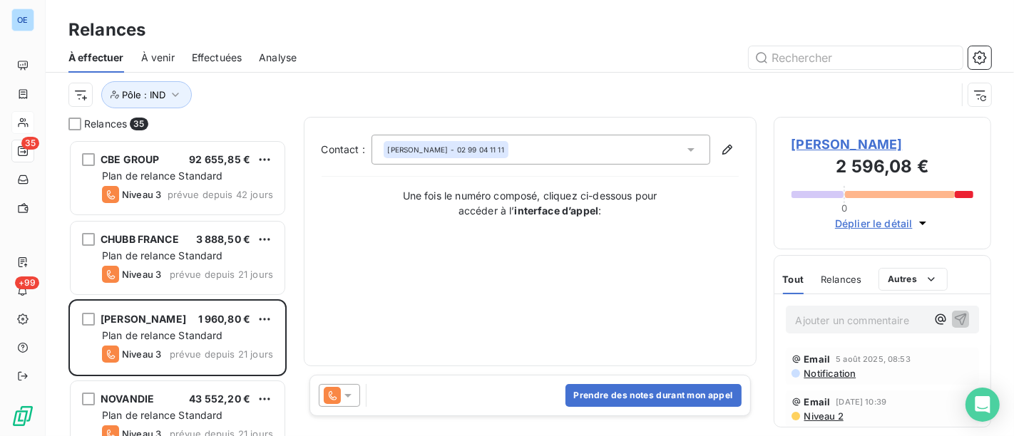
click at [347, 397] on icon at bounding box center [347, 396] width 7 height 4
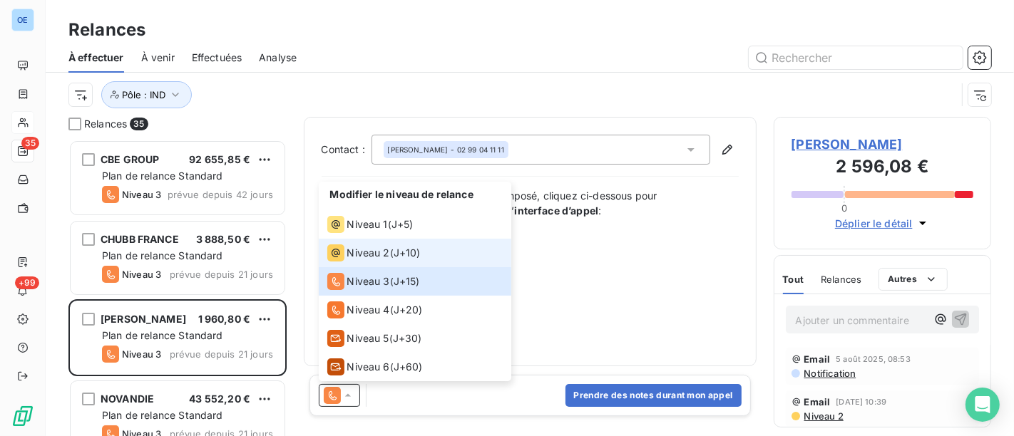
click at [373, 253] on span "Niveau 2" at bounding box center [368, 253] width 43 height 14
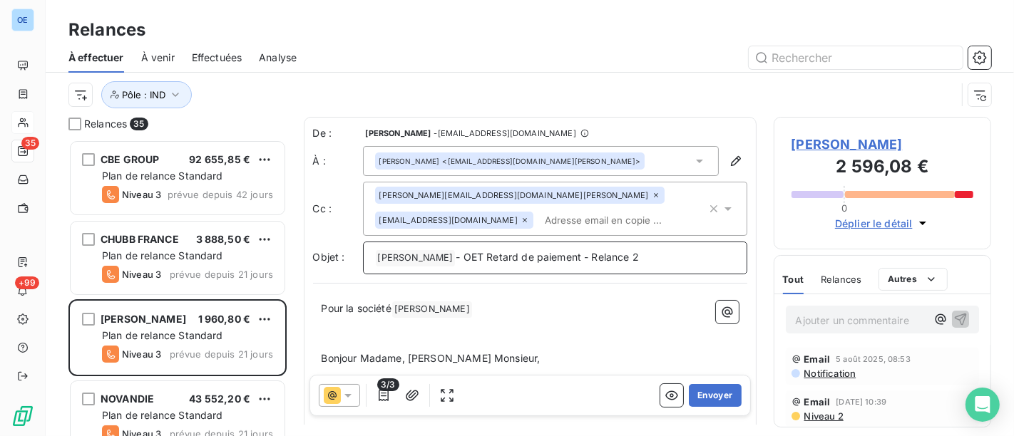
click at [629, 252] on p "﻿ [PERSON_NAME] ﻿ - OET Retard de paiement - Relance 2" at bounding box center [555, 258] width 360 height 17
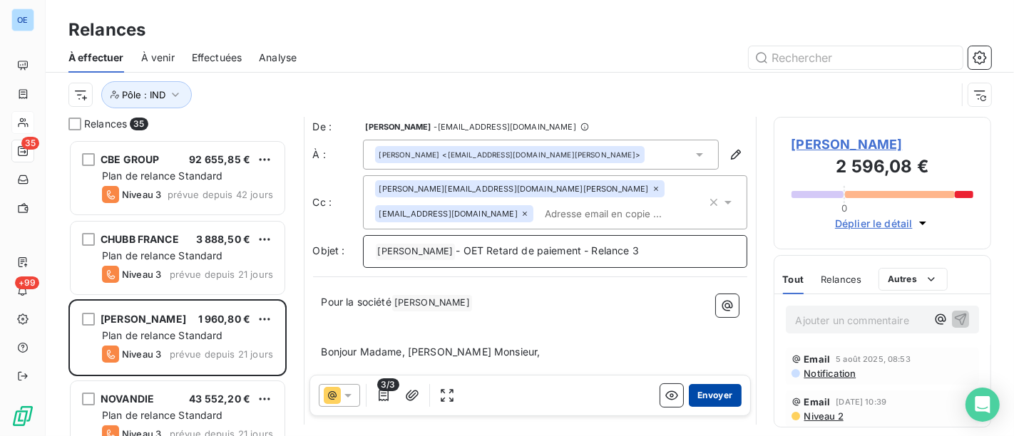
scroll to position [81, 0]
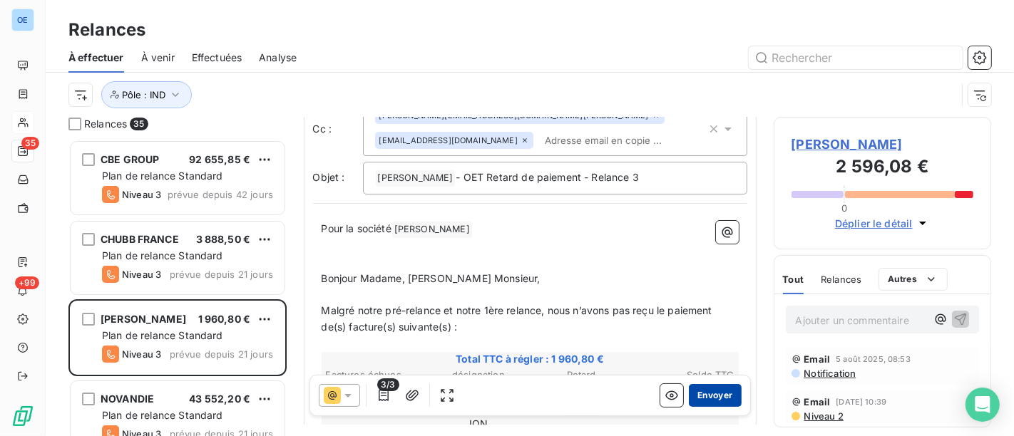
click at [700, 397] on button "Envoyer" at bounding box center [715, 395] width 52 height 23
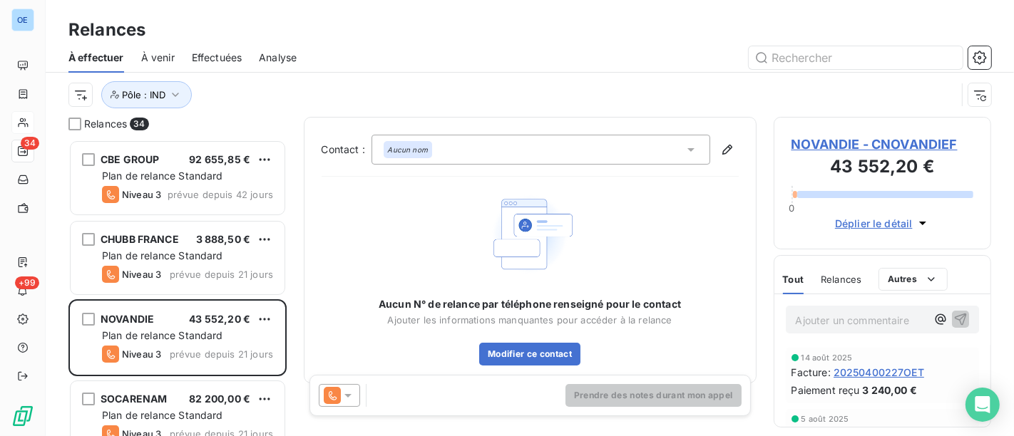
click at [345, 398] on icon at bounding box center [348, 396] width 14 height 14
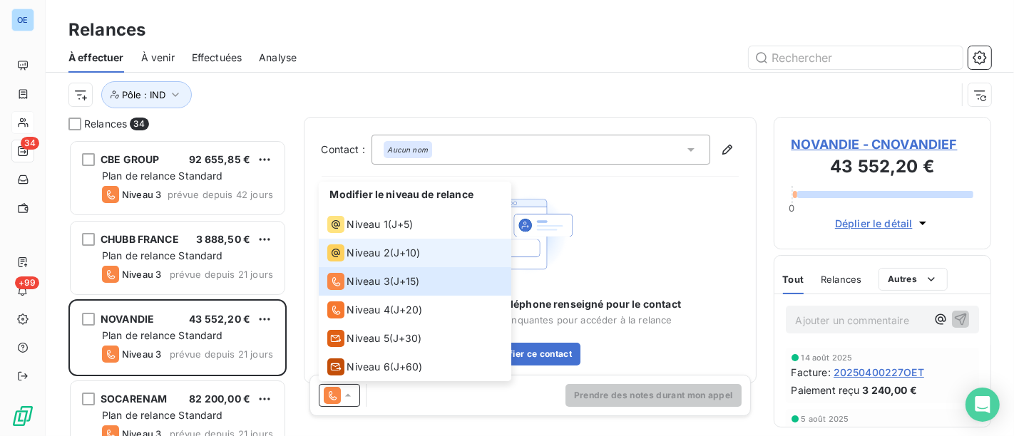
click at [364, 255] on span "Niveau 2" at bounding box center [368, 253] width 43 height 14
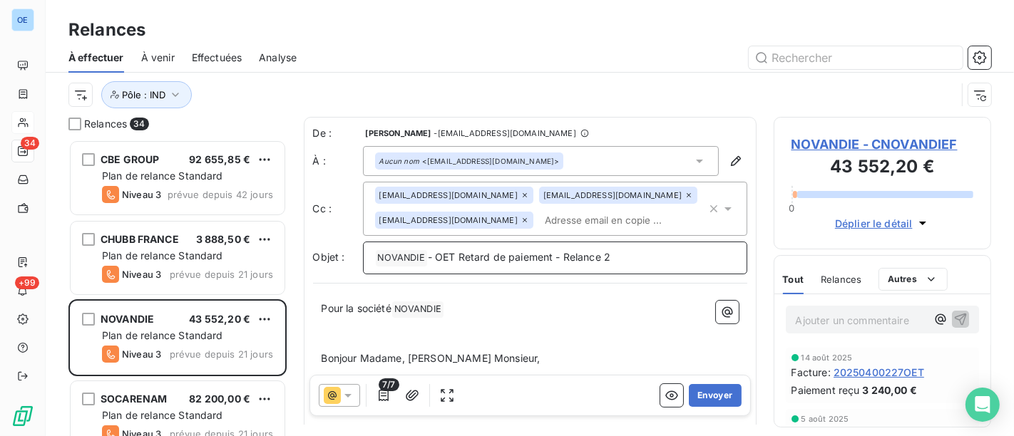
click at [637, 250] on p "﻿ NOVANDIE ﻿ - OET Retard de paiement - Relance 2" at bounding box center [555, 258] width 360 height 17
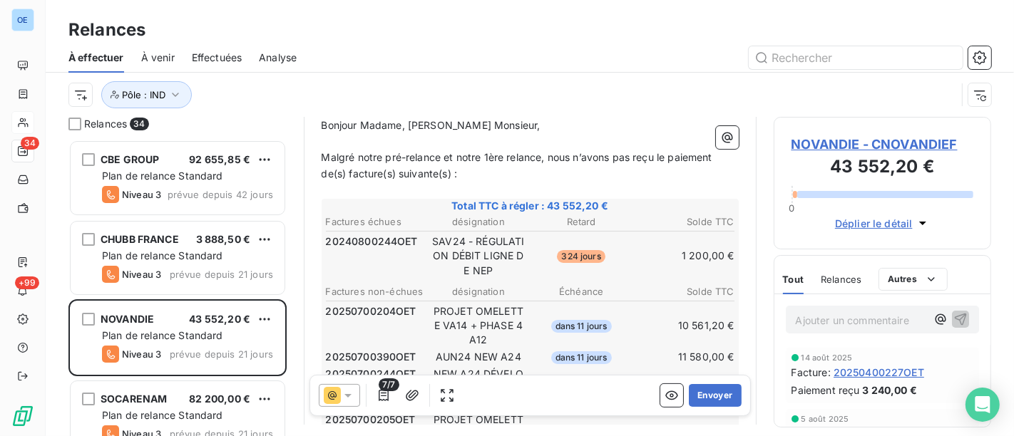
scroll to position [238, 0]
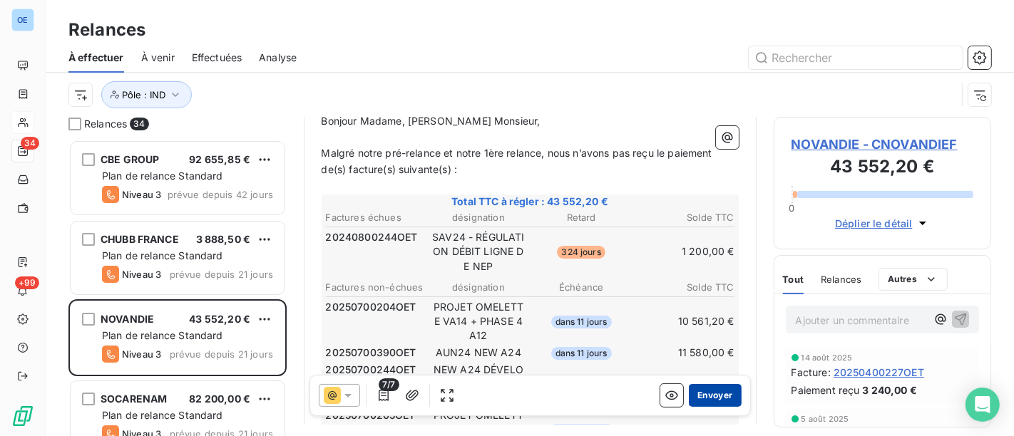
click at [706, 394] on button "Envoyer" at bounding box center [715, 395] width 52 height 23
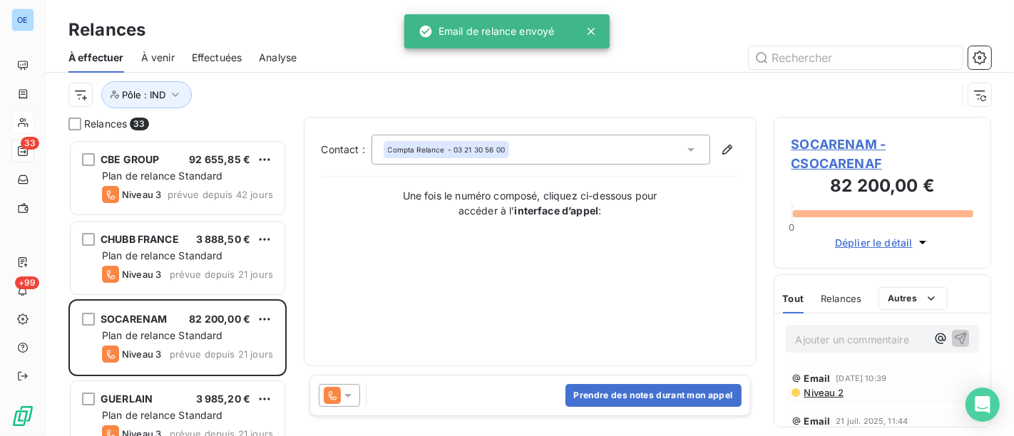
click at [350, 399] on icon at bounding box center [348, 396] width 14 height 14
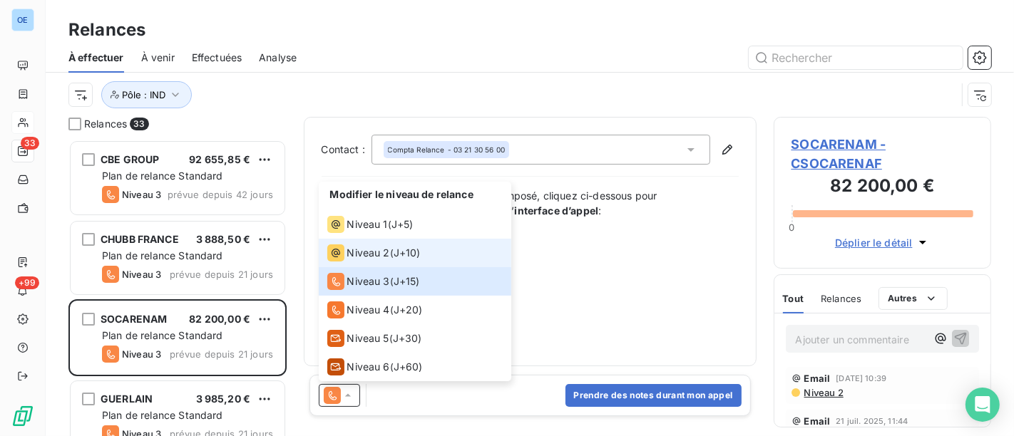
click at [414, 255] on span "J+10 )" at bounding box center [407, 253] width 27 height 14
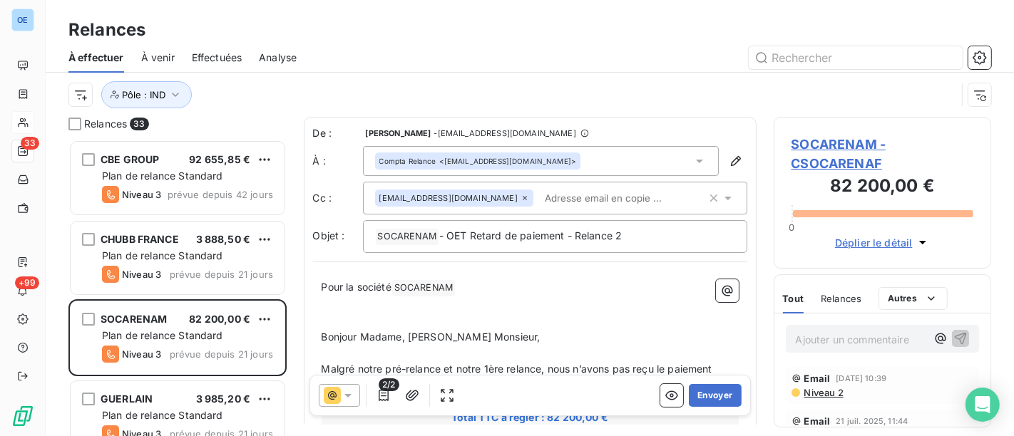
click at [678, 225] on div "﻿ SOCARENAM ﻿ - OET Retard de paiement - Relance 2" at bounding box center [555, 236] width 384 height 33
click at [665, 228] on p "﻿ SOCARENAM ﻿ - OET Retard de paiement - Relance 2" at bounding box center [555, 236] width 360 height 17
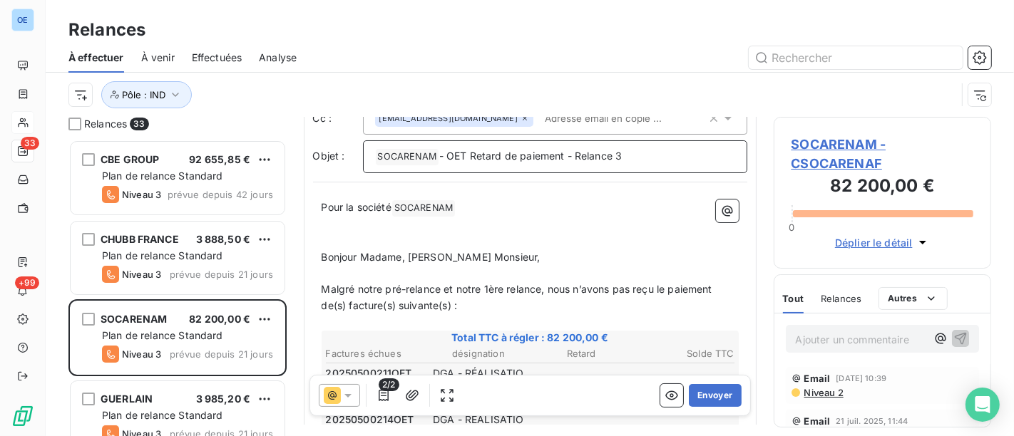
scroll to position [81, 0]
click at [704, 395] on button "Envoyer" at bounding box center [715, 395] width 52 height 23
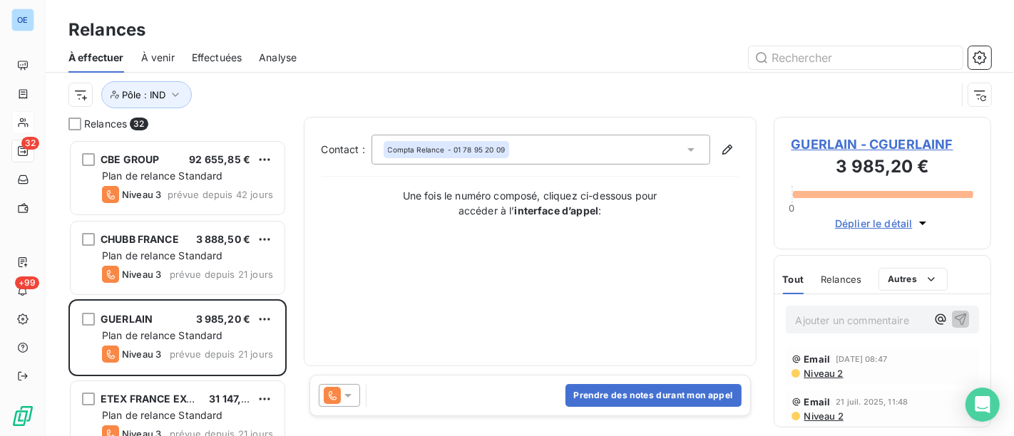
click at [352, 393] on icon at bounding box center [348, 396] width 14 height 14
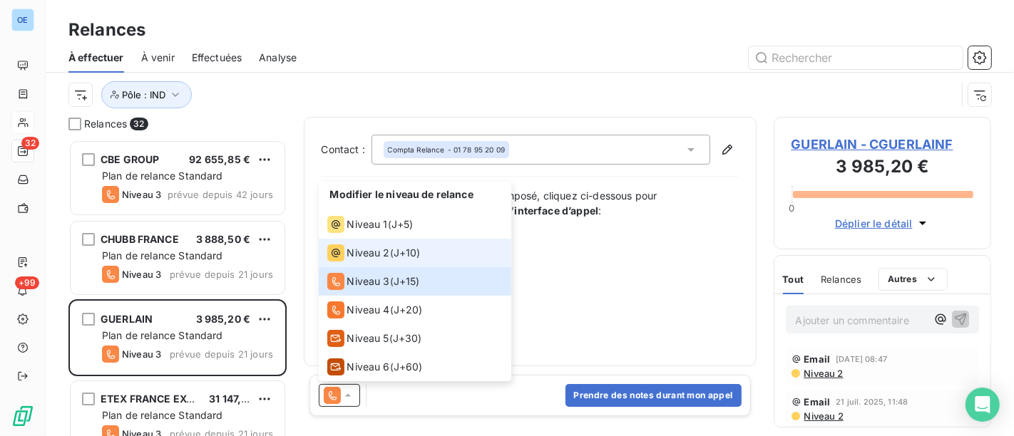
click at [376, 245] on div "Niveau 2" at bounding box center [358, 253] width 63 height 17
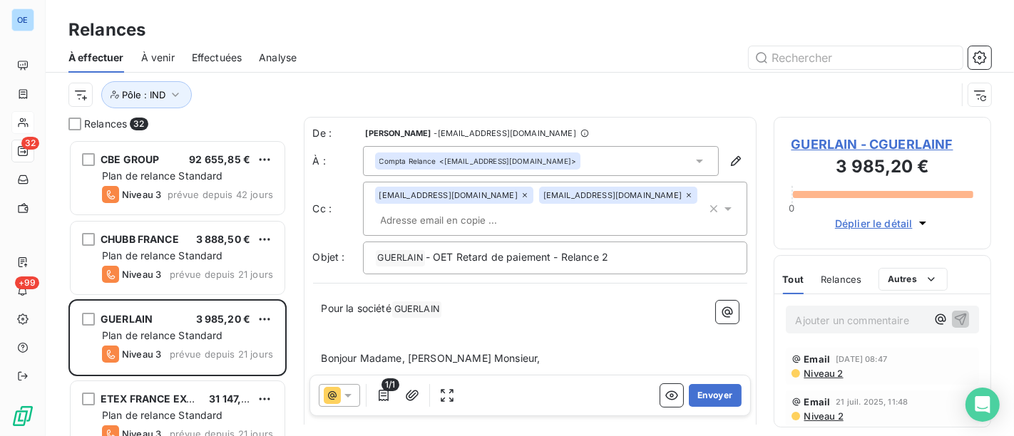
click at [640, 247] on div "﻿ GUERLAIN ﻿ - OET Retard de paiement - Relance 2" at bounding box center [555, 258] width 384 height 33
click at [617, 260] on p "﻿ GUERLAIN ﻿ - OET Retard de paiement - Relance 2" at bounding box center [555, 258] width 360 height 17
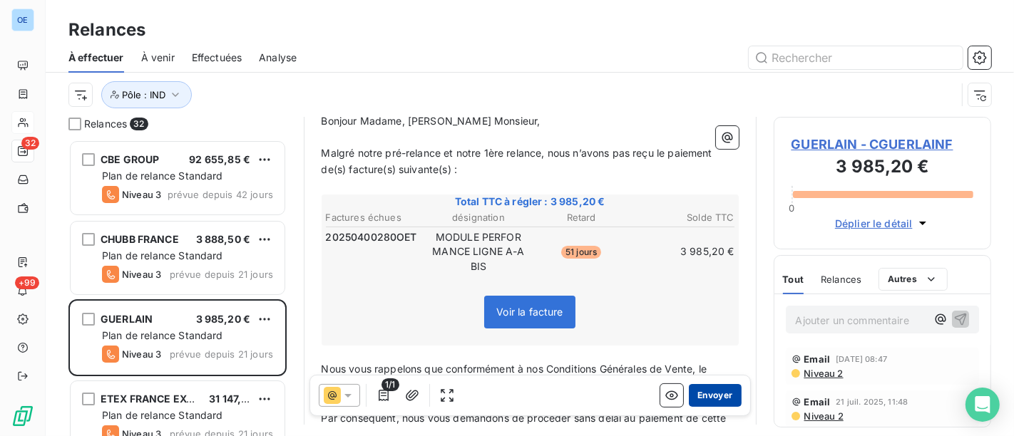
click at [703, 392] on button "Envoyer" at bounding box center [715, 395] width 52 height 23
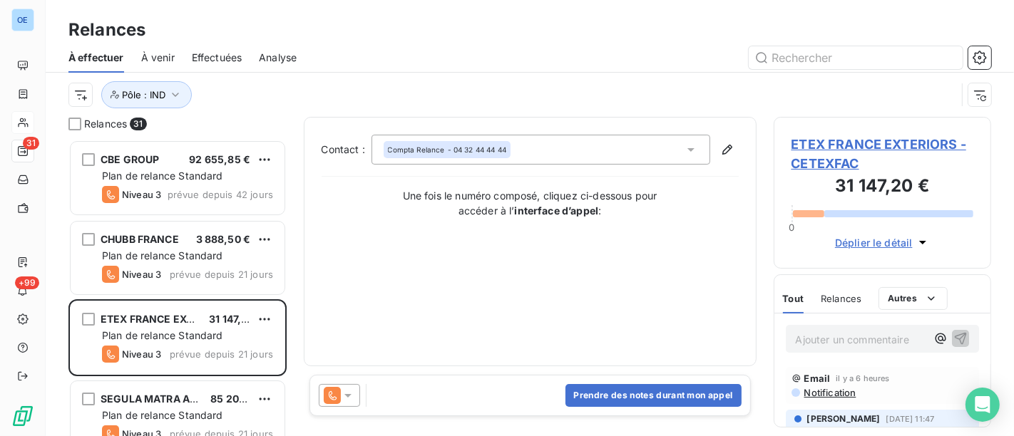
click at [346, 400] on icon at bounding box center [348, 396] width 14 height 14
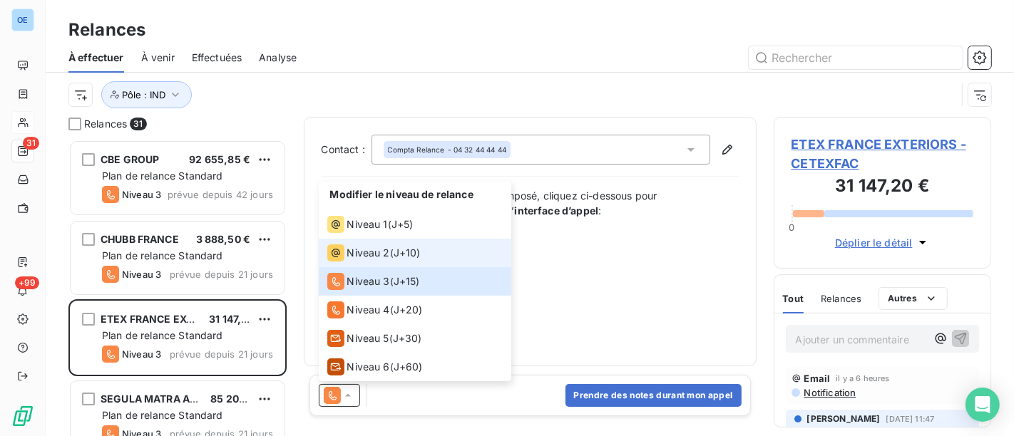
click at [374, 255] on span "Niveau 2" at bounding box center [368, 253] width 43 height 14
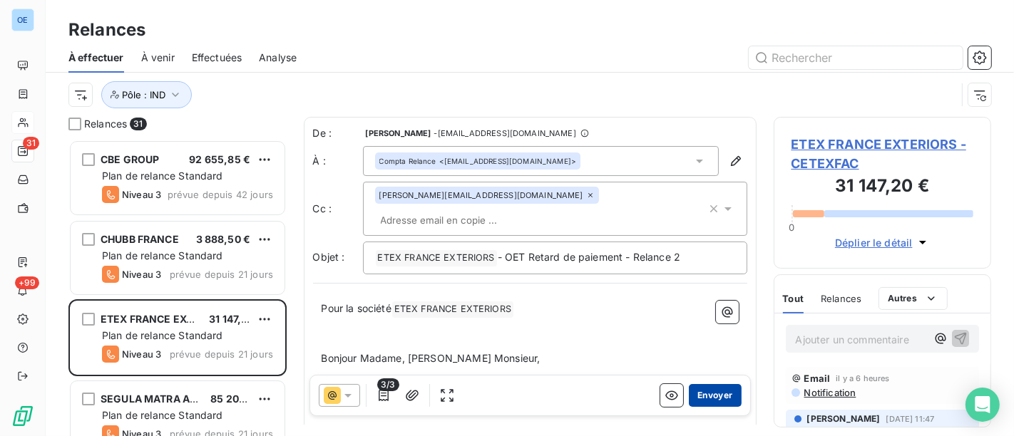
click at [715, 395] on button "Envoyer" at bounding box center [715, 395] width 52 height 23
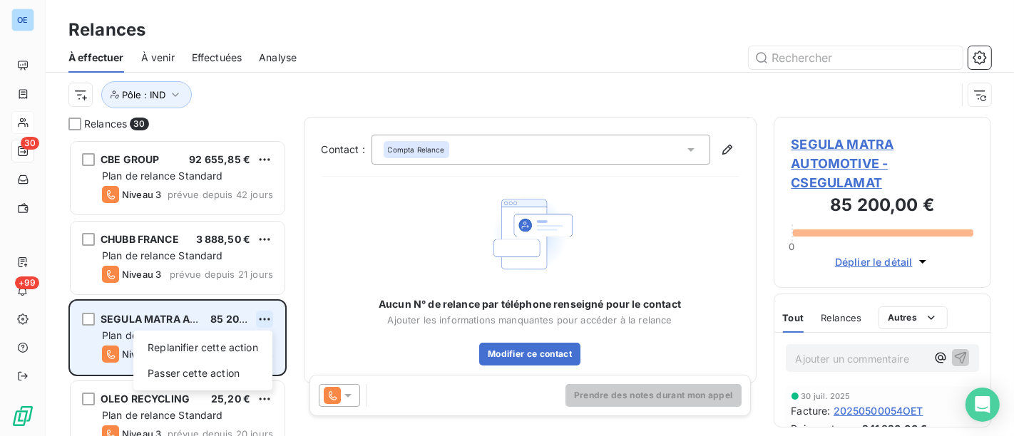
click at [265, 325] on html "OE 30 +99 Relances À effectuer À venir Effectuées Analyse Pôle : IND Relances 3…" at bounding box center [507, 218] width 1014 height 436
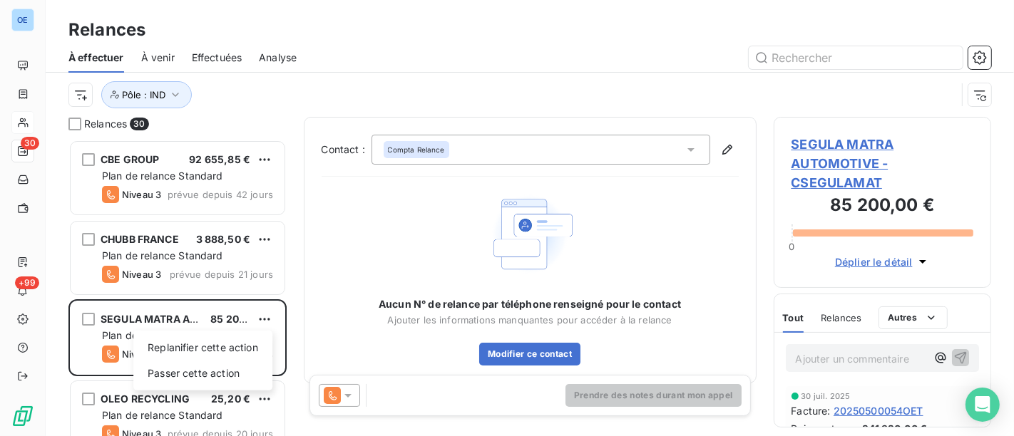
click at [262, 319] on html "OE 30 +99 Relances À effectuer À venir Effectuées Analyse Pôle : IND Relances 3…" at bounding box center [507, 218] width 1014 height 436
click at [264, 319] on html "OE 30 +99 Relances À effectuer À venir Effectuées Analyse Pôle : IND Relances 3…" at bounding box center [507, 218] width 1014 height 436
click at [348, 398] on html "OE 30 +99 Relances À effectuer À venir Effectuées Analyse Pôle : IND Relances 3…" at bounding box center [507, 218] width 1014 height 436
click at [348, 397] on icon at bounding box center [348, 396] width 14 height 14
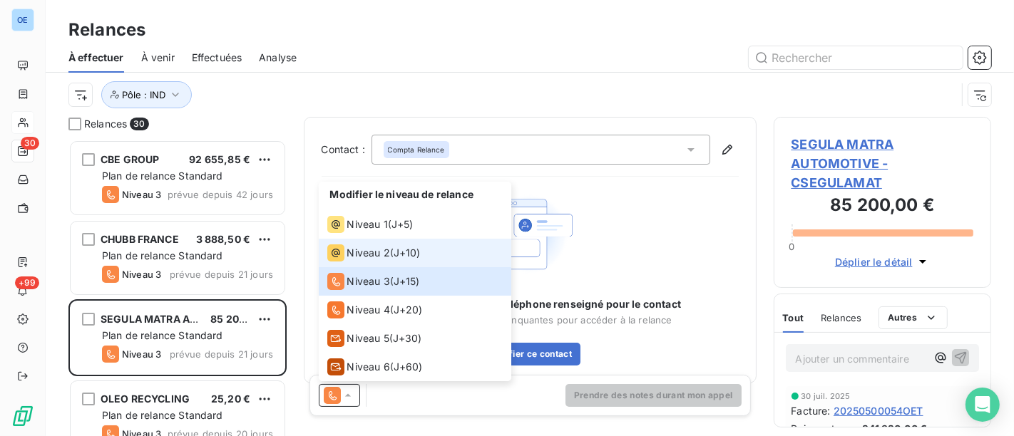
click at [375, 260] on span "Niveau 2" at bounding box center [368, 253] width 43 height 14
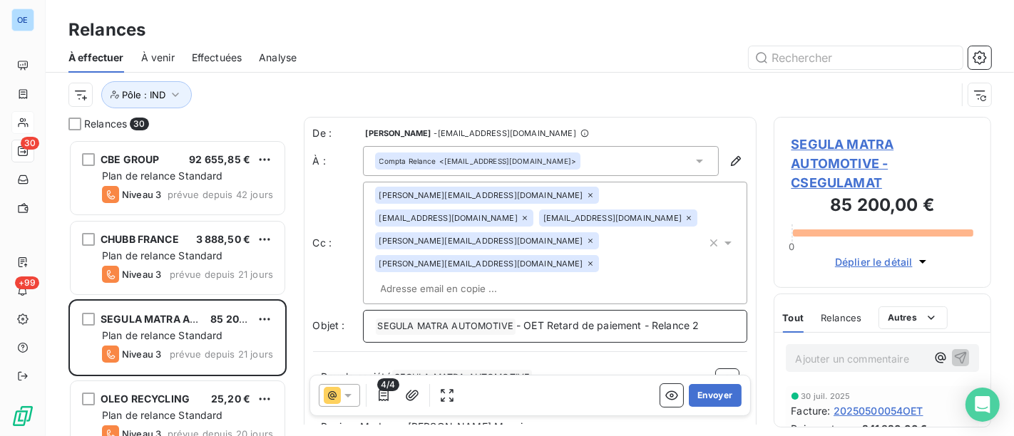
click at [717, 318] on p "﻿ SEGULA MATRA AUTOMOTIVE ﻿ - OET Retard de paiement - Relance 2" at bounding box center [555, 326] width 360 height 17
click at [700, 397] on button "Envoyer" at bounding box center [715, 395] width 52 height 23
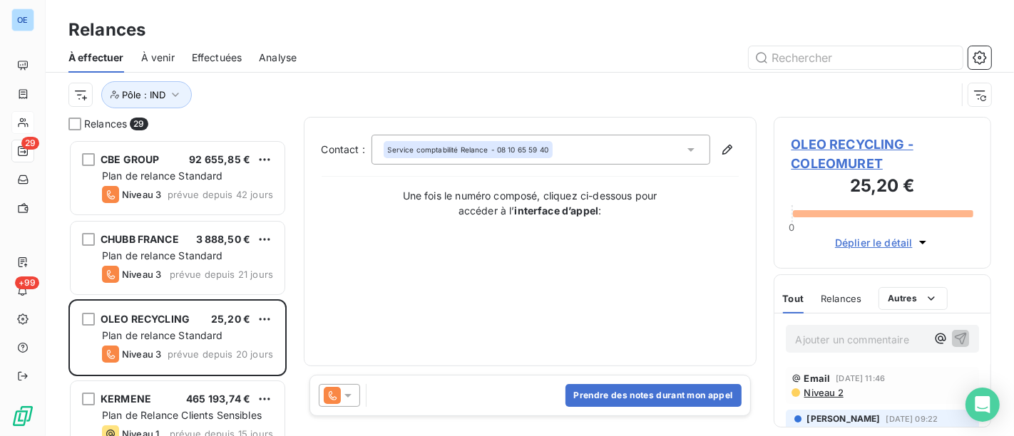
click at [349, 394] on icon at bounding box center [348, 396] width 14 height 14
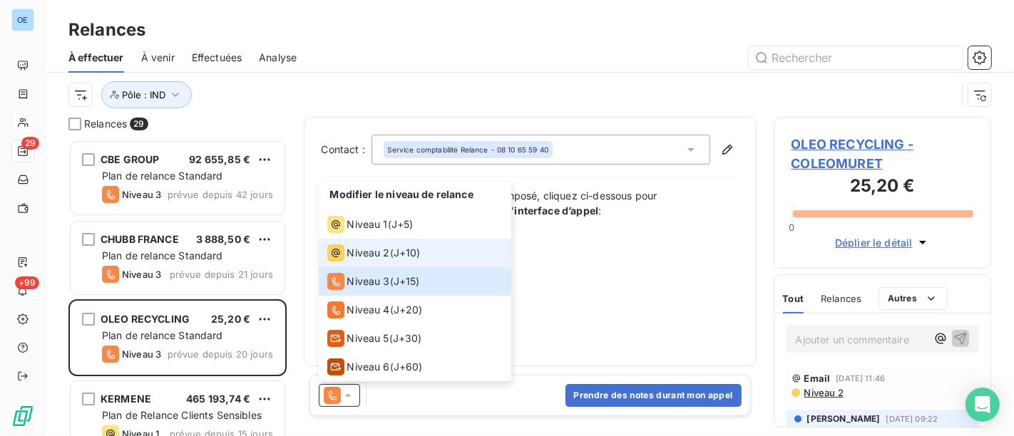
click at [359, 248] on span "Niveau 2" at bounding box center [368, 253] width 43 height 14
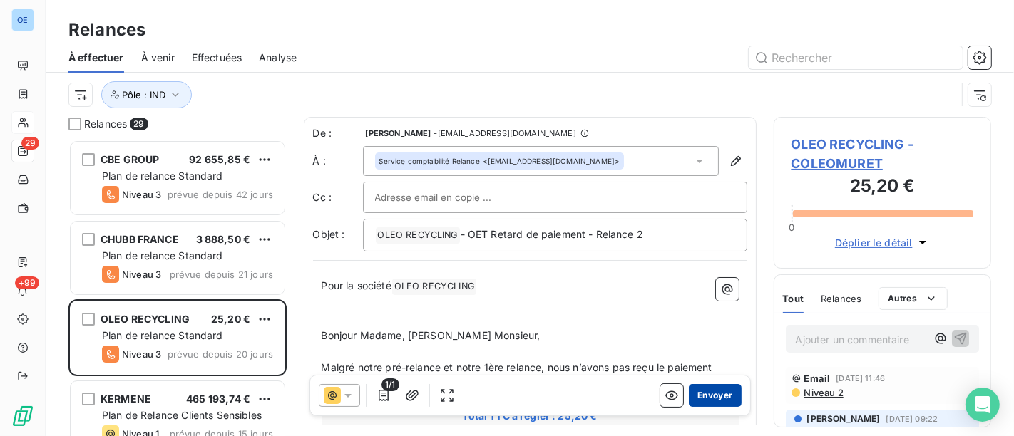
click at [720, 395] on button "Envoyer" at bounding box center [715, 395] width 52 height 23
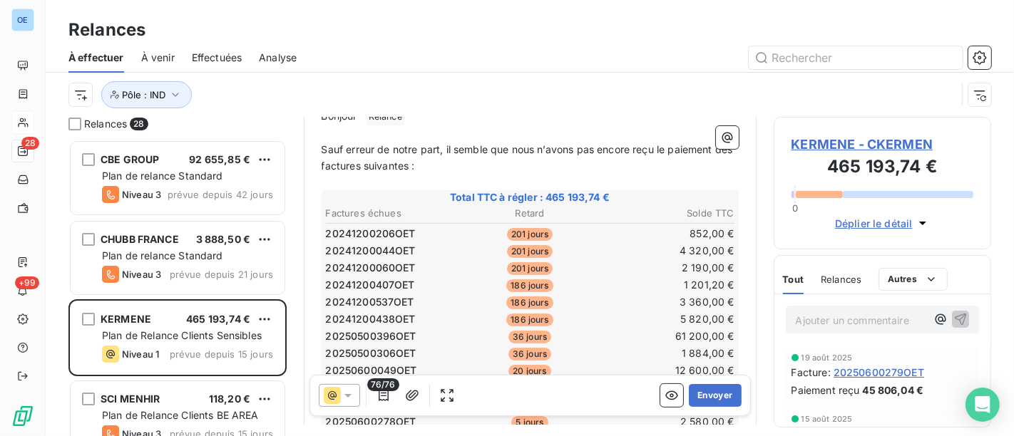
scroll to position [238, 0]
click at [695, 399] on button "Envoyer" at bounding box center [715, 395] width 52 height 23
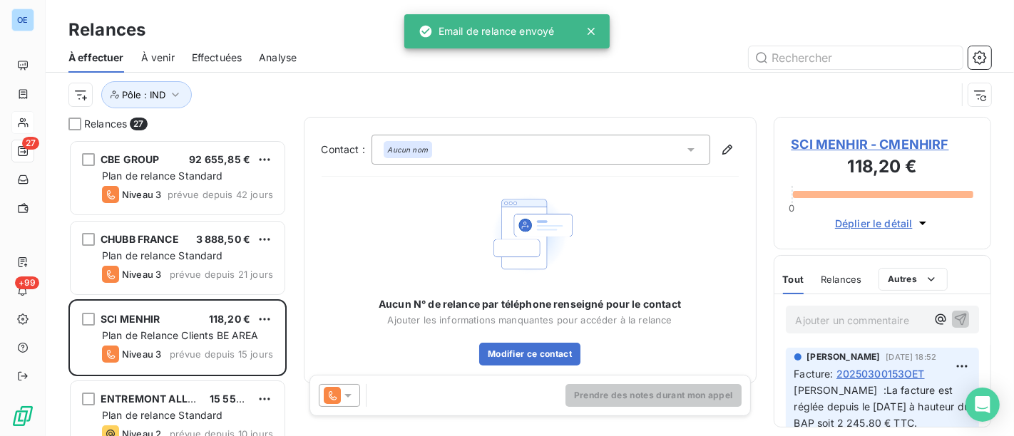
click at [352, 392] on icon at bounding box center [348, 396] width 14 height 14
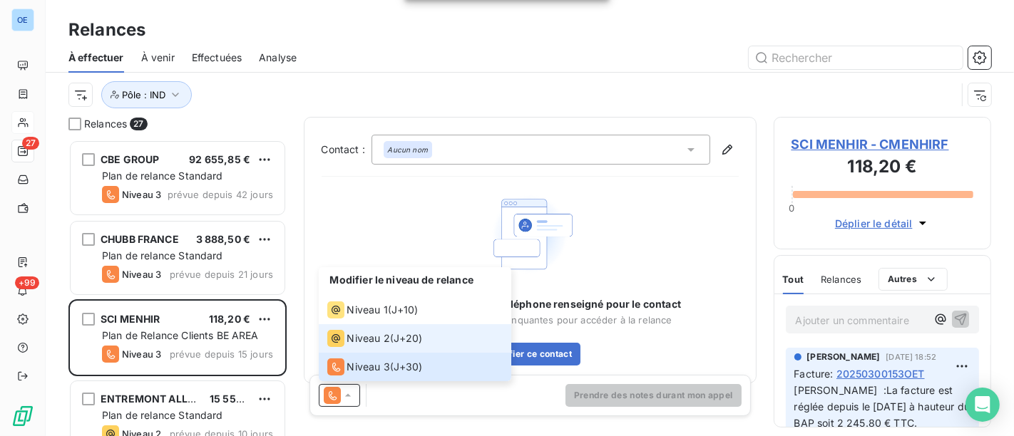
click at [354, 341] on span "Niveau 2" at bounding box center [368, 339] width 43 height 14
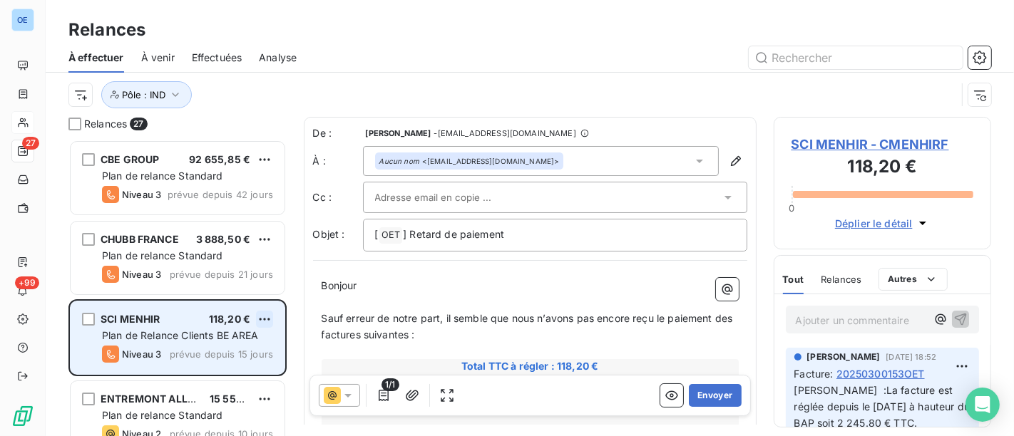
click at [268, 316] on html "OE 27 +99 Relances À effectuer À venir Effectuées Analyse Pôle : IND Relances 2…" at bounding box center [507, 218] width 1014 height 436
click at [245, 348] on div "Replanifier cette action" at bounding box center [203, 348] width 128 height 23
select select "7"
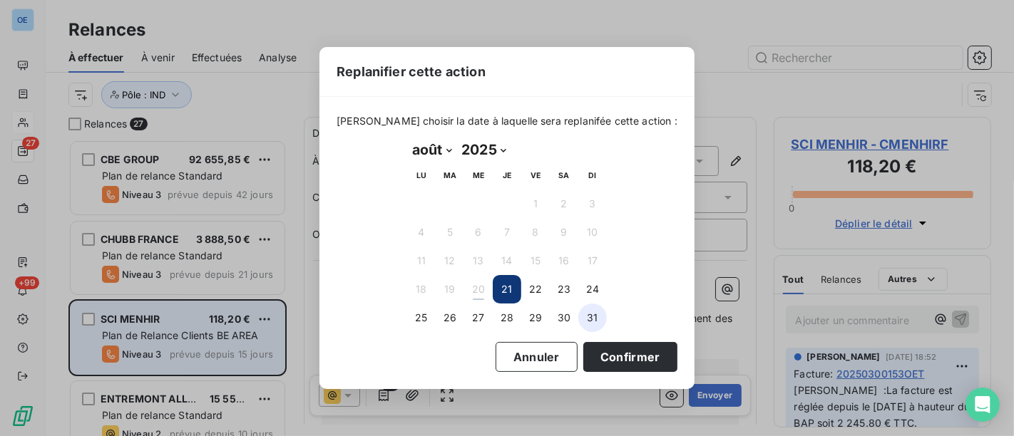
click at [588, 309] on button "31" at bounding box center [592, 318] width 29 height 29
click at [609, 354] on button "Confirmer" at bounding box center [630, 357] width 94 height 30
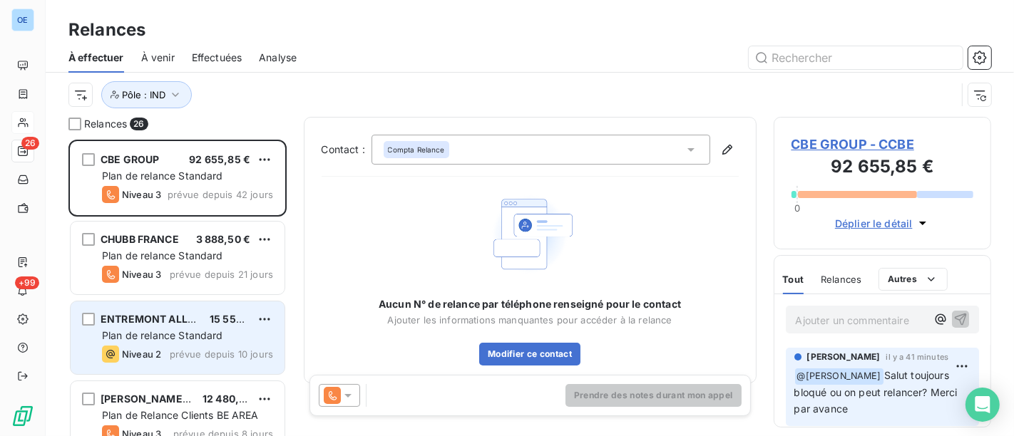
click at [243, 342] on div "Plan de relance Standard" at bounding box center [187, 336] width 171 height 14
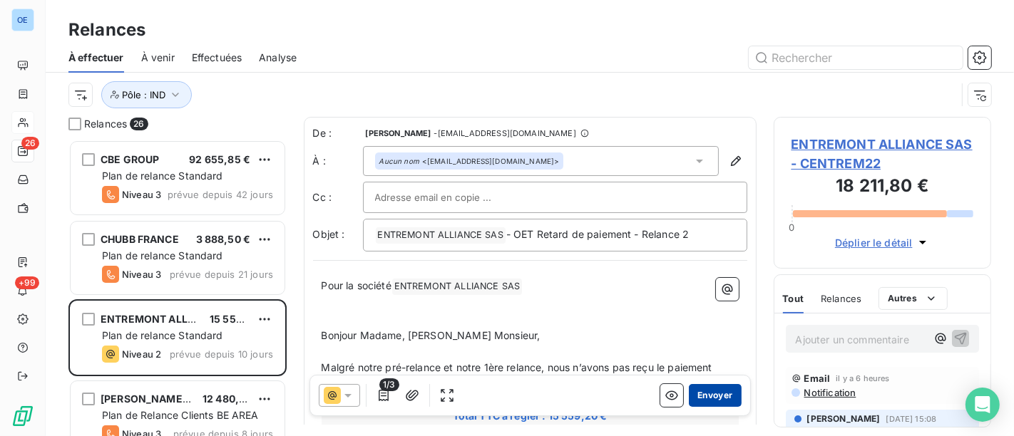
click at [707, 394] on button "Envoyer" at bounding box center [715, 395] width 52 height 23
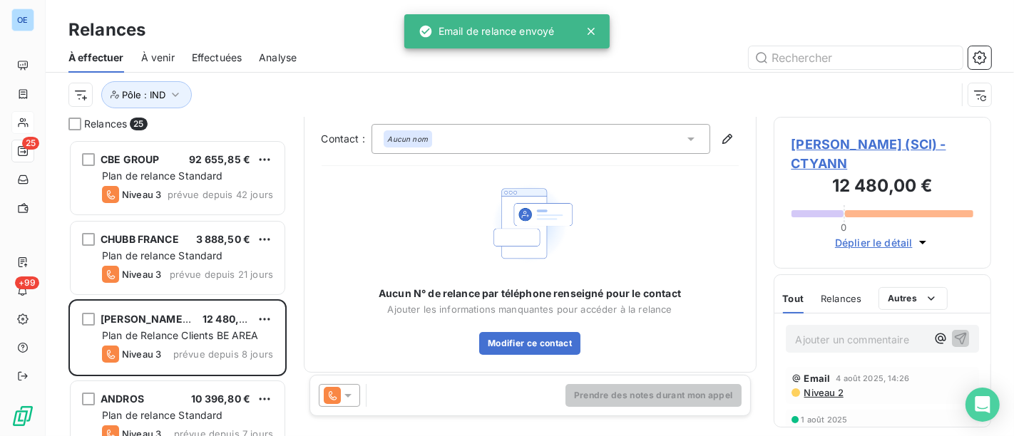
scroll to position [17, 0]
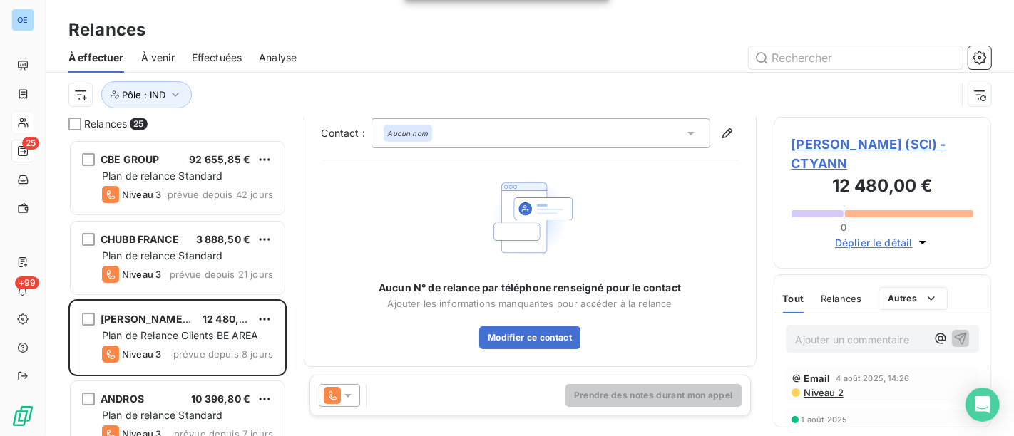
click at [344, 397] on icon at bounding box center [348, 396] width 14 height 14
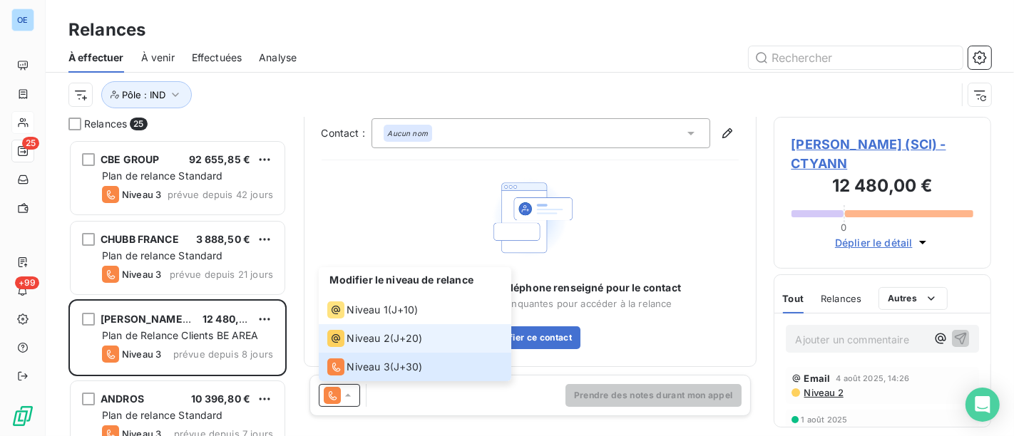
click at [378, 334] on span "Niveau 2" at bounding box center [368, 339] width 43 height 14
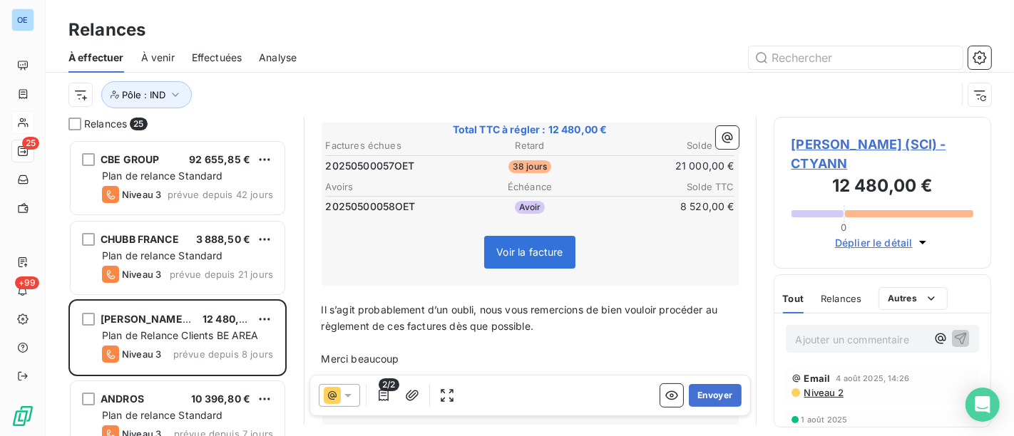
scroll to position [238, 0]
click at [716, 397] on button "Envoyer" at bounding box center [715, 395] width 52 height 23
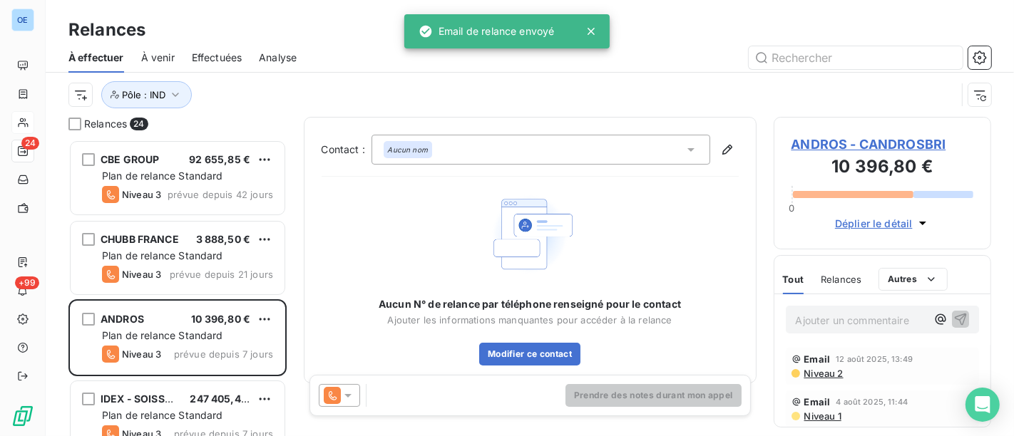
click at [349, 392] on icon at bounding box center [348, 396] width 14 height 14
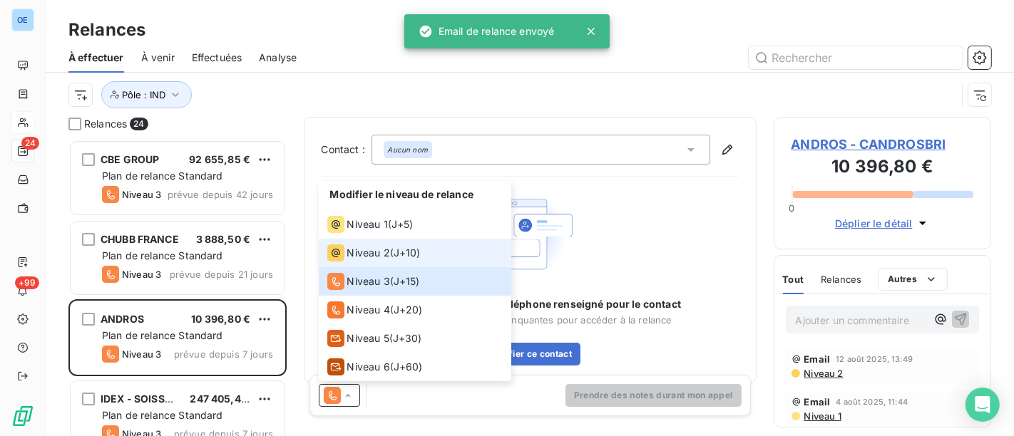
click at [369, 255] on span "Niveau 2" at bounding box center [368, 253] width 43 height 14
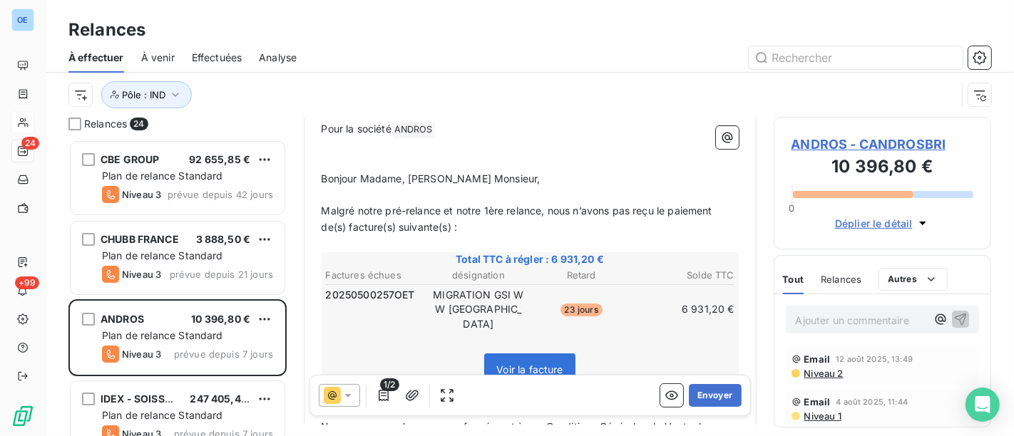
scroll to position [159, 0]
click at [705, 396] on button "Envoyer" at bounding box center [715, 395] width 52 height 23
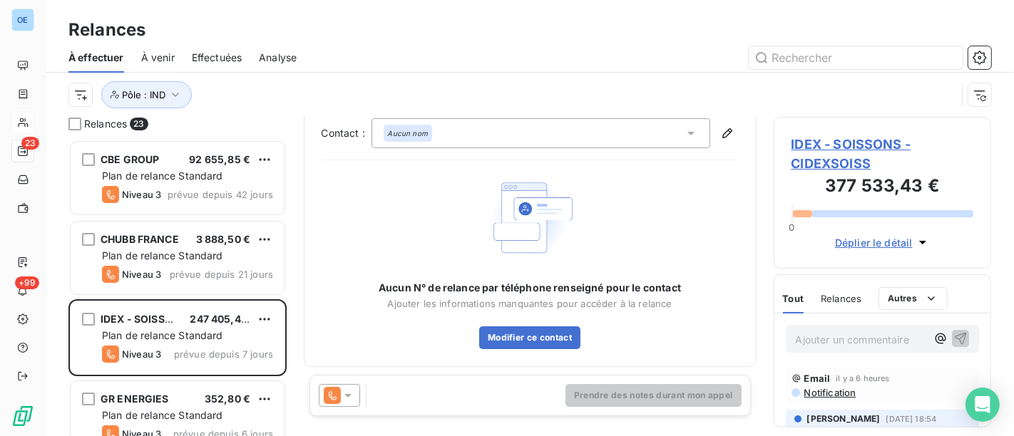
click at [344, 402] on icon at bounding box center [348, 396] width 14 height 14
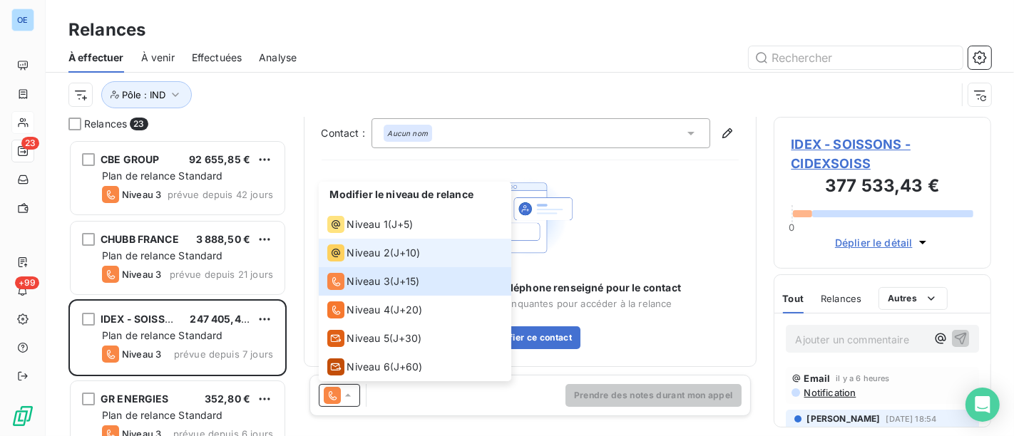
click at [374, 252] on span "Niveau 2" at bounding box center [368, 253] width 43 height 14
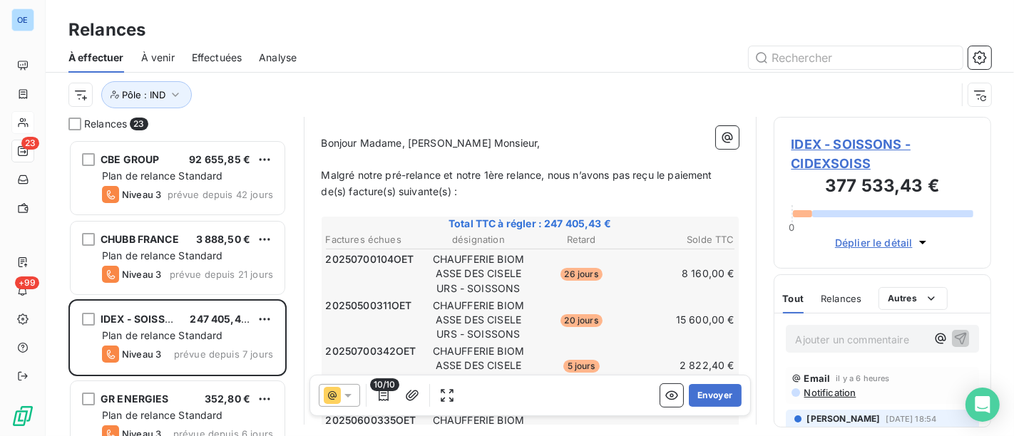
scroll to position [238, 0]
click at [705, 397] on button "Envoyer" at bounding box center [715, 395] width 52 height 23
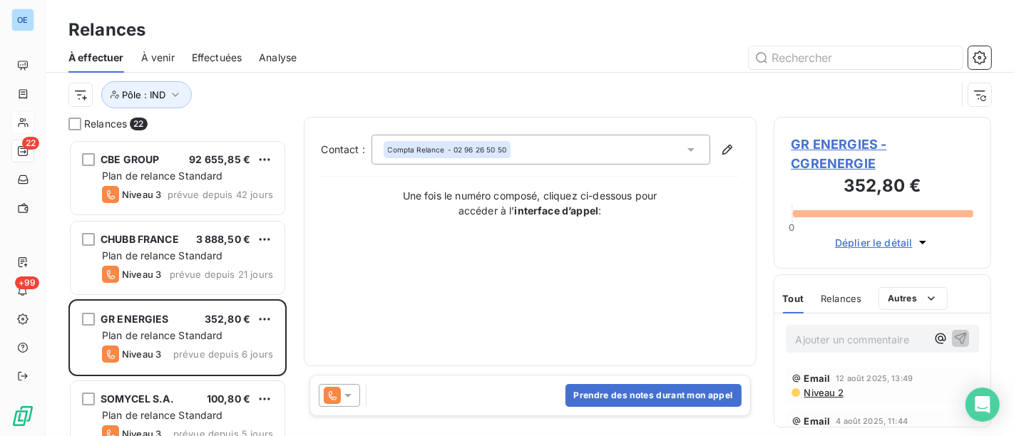
click at [350, 399] on icon at bounding box center [348, 396] width 14 height 14
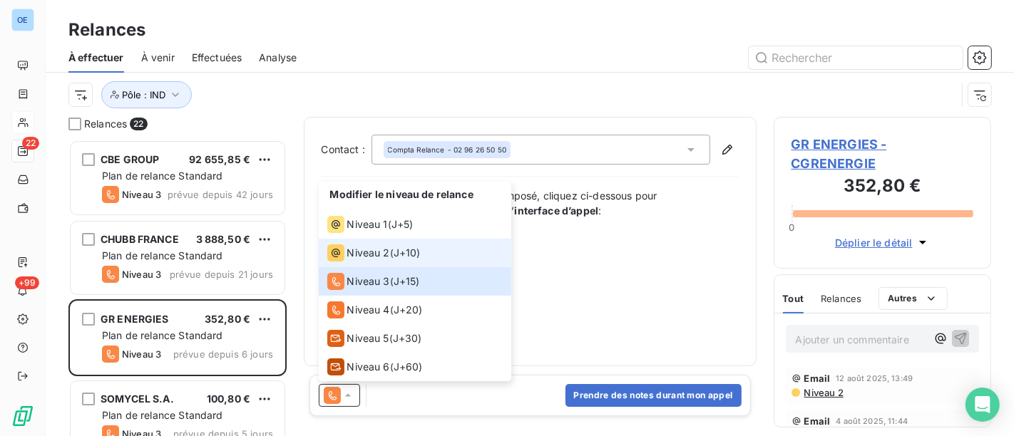
click at [373, 253] on span "Niveau 2" at bounding box center [368, 253] width 43 height 14
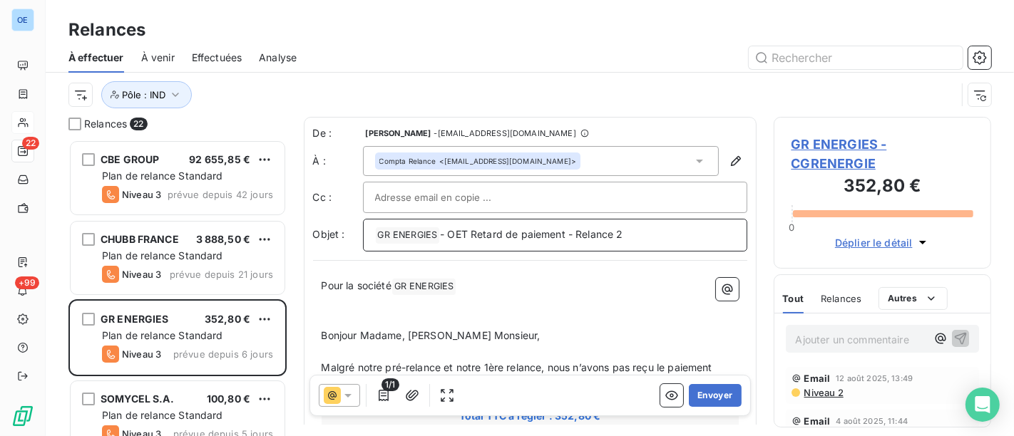
click at [635, 235] on p "﻿ GR ENERGIES ﻿ - OET Retard de paiement - Relance 2" at bounding box center [555, 235] width 360 height 17
click at [704, 395] on button "Envoyer" at bounding box center [715, 395] width 52 height 23
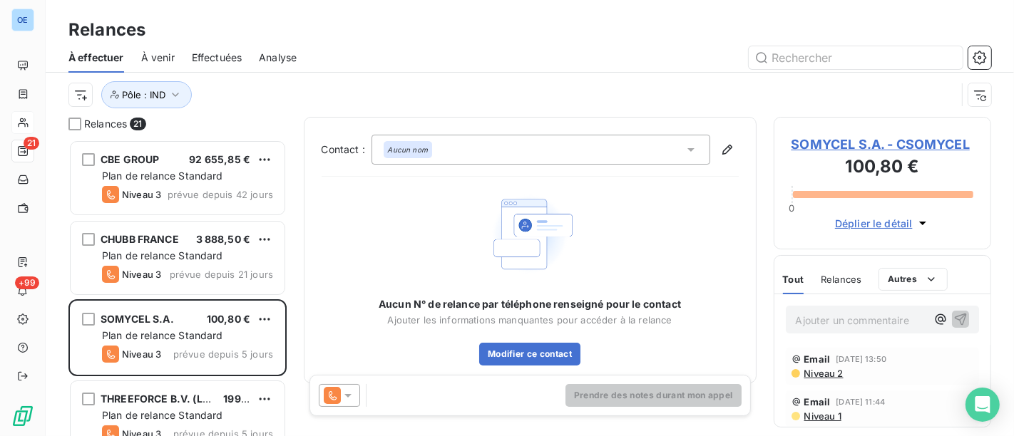
click at [342, 396] on icon at bounding box center [348, 396] width 14 height 14
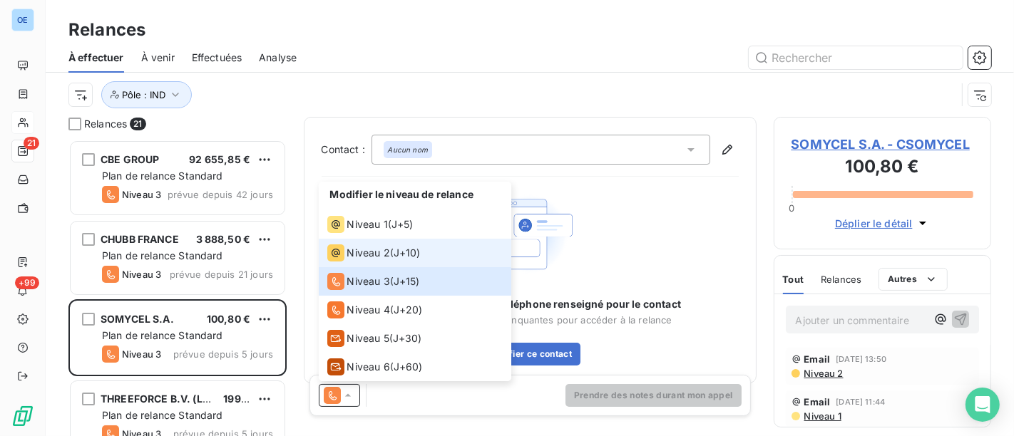
click at [360, 254] on span "Niveau 2" at bounding box center [368, 253] width 43 height 14
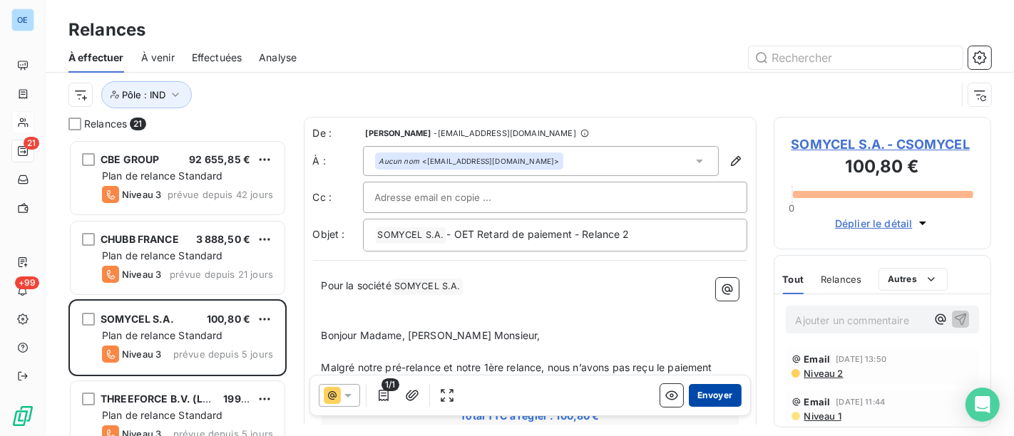
click at [697, 394] on button "Envoyer" at bounding box center [715, 395] width 52 height 23
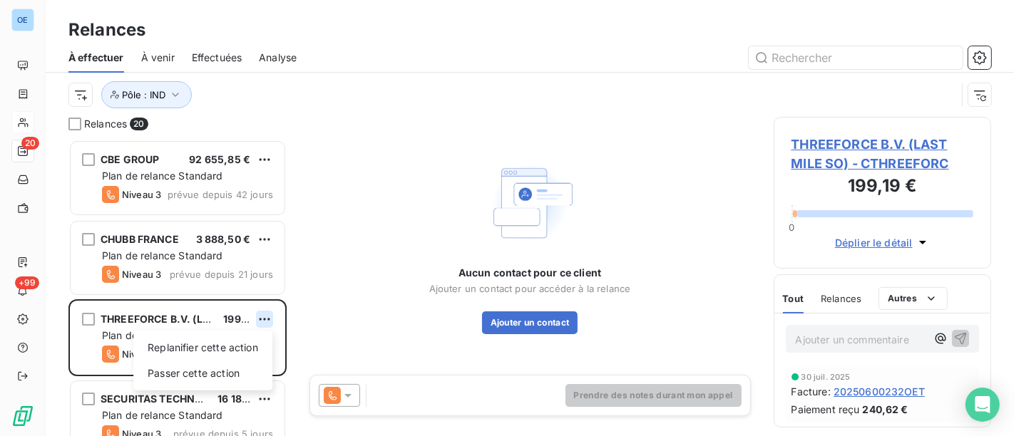
click at [265, 315] on html "OE 20 +99 Relances À effectuer À venir Effectuées Analyse Pôle : IND Relances 2…" at bounding box center [507, 218] width 1014 height 436
click at [262, 319] on html "OE 20 +99 Relances À effectuer À venir Effectuées Analyse Pôle : IND Relances 2…" at bounding box center [507, 218] width 1014 height 436
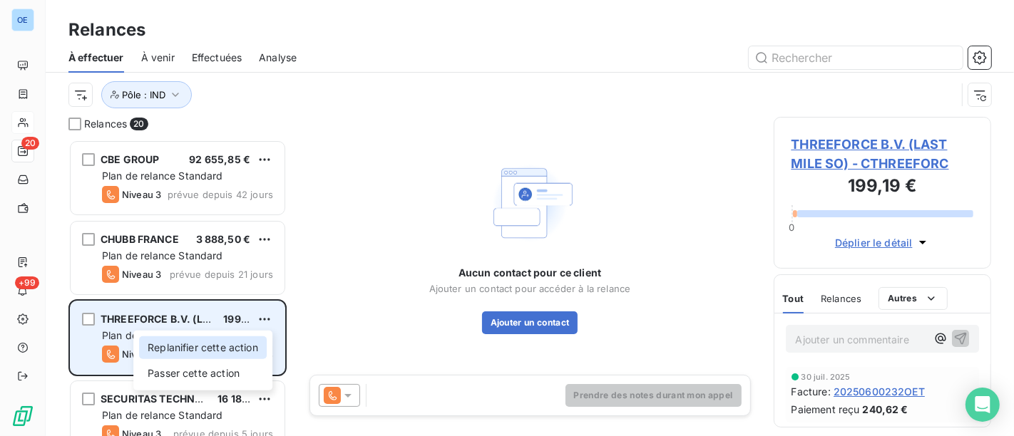
click at [227, 345] on div "Replanifier cette action" at bounding box center [203, 348] width 128 height 23
select select "7"
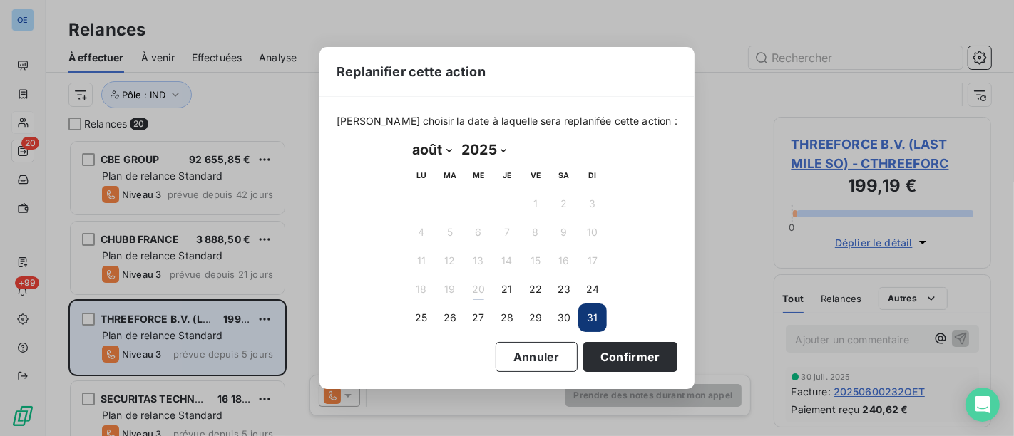
click at [598, 318] on button "31" at bounding box center [592, 318] width 29 height 29
click at [608, 359] on button "Confirmer" at bounding box center [630, 357] width 94 height 30
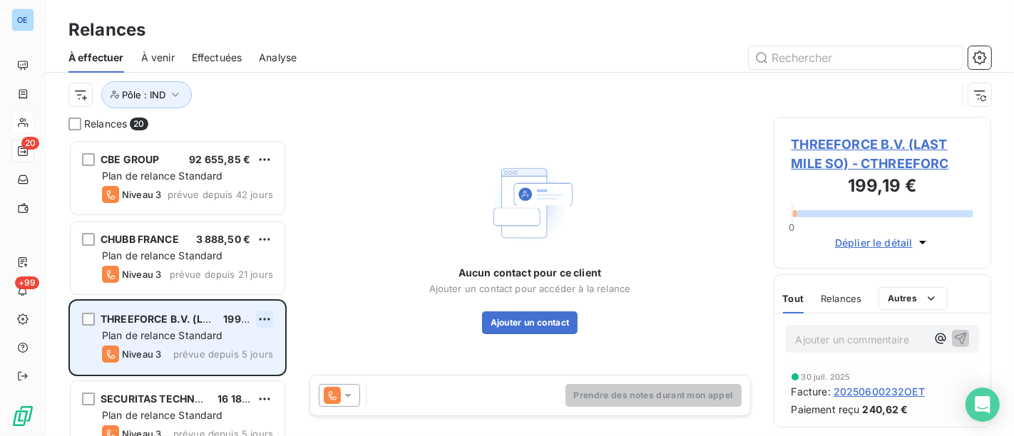
click at [264, 315] on html "OE 20 +99 Relances À effectuer À venir Effectuées Analyse Pôle : IND Relances 2…" at bounding box center [507, 218] width 1014 height 436
click at [230, 348] on div "Replanifier cette action" at bounding box center [203, 348] width 128 height 23
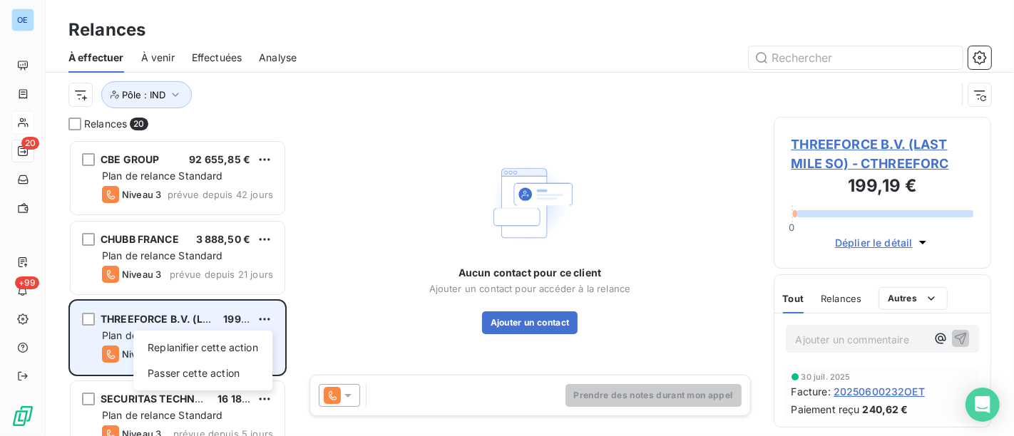
select select "7"
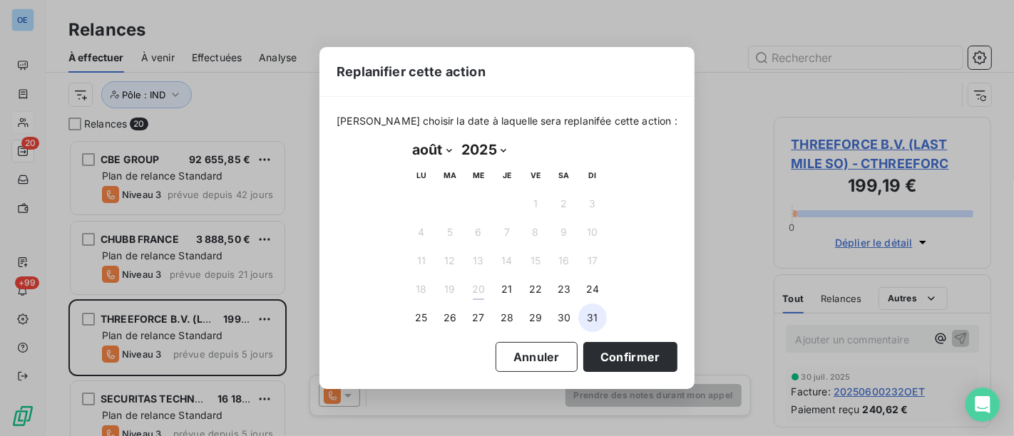
click at [589, 319] on button "31" at bounding box center [592, 318] width 29 height 29
click at [607, 354] on button "Confirmer" at bounding box center [630, 357] width 94 height 30
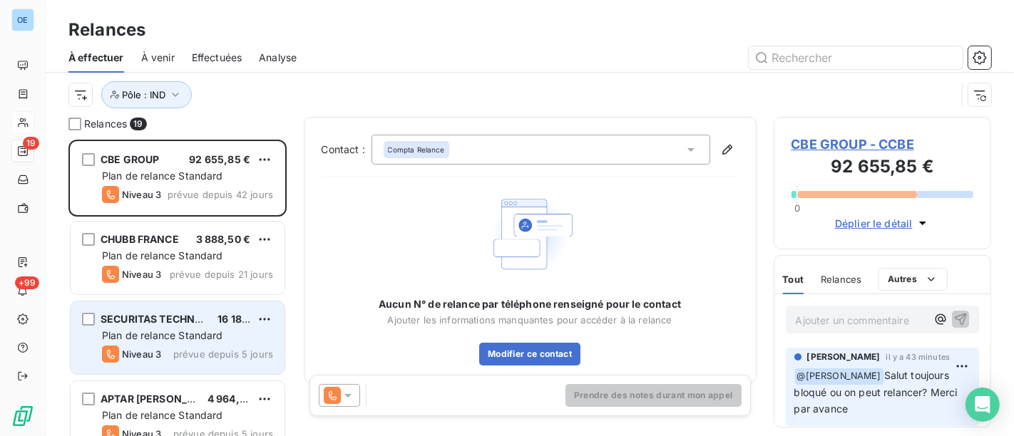
click at [233, 332] on div "Plan de relance Standard" at bounding box center [187, 336] width 171 height 14
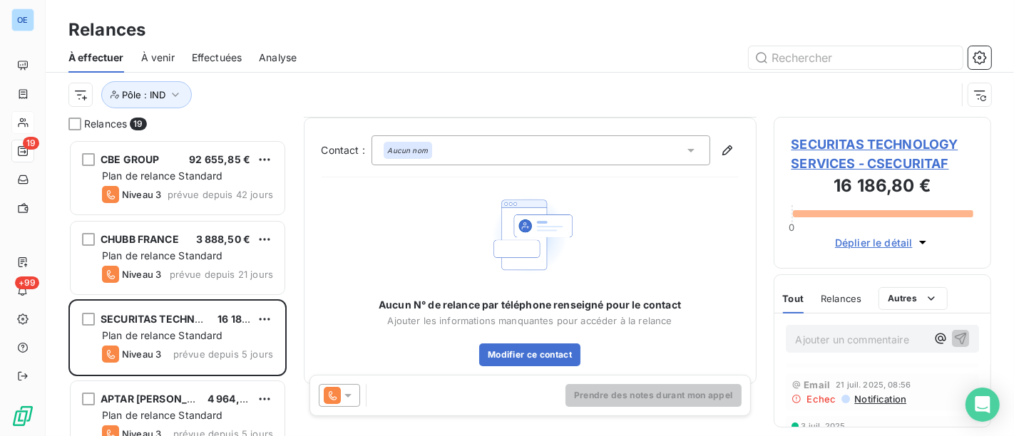
scroll to position [17, 0]
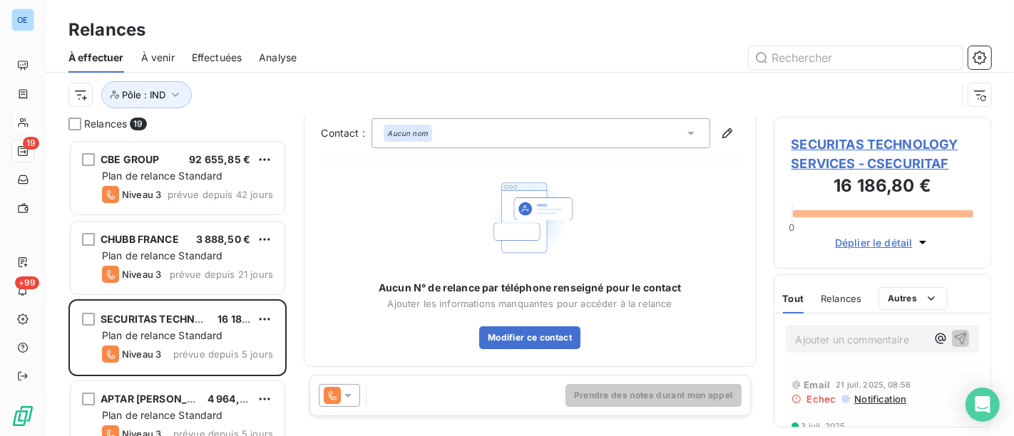
click at [350, 395] on icon at bounding box center [347, 396] width 7 height 4
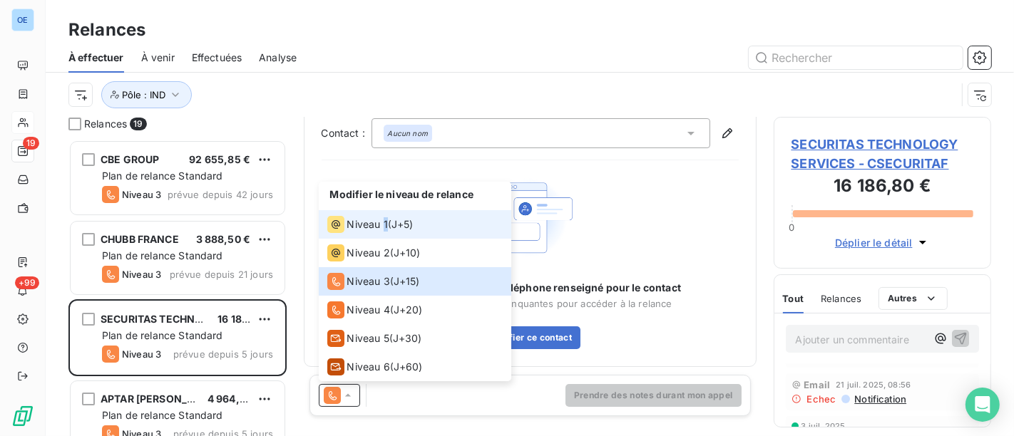
click at [386, 237] on li "Niveau 1 ( J+5 )" at bounding box center [415, 224] width 193 height 29
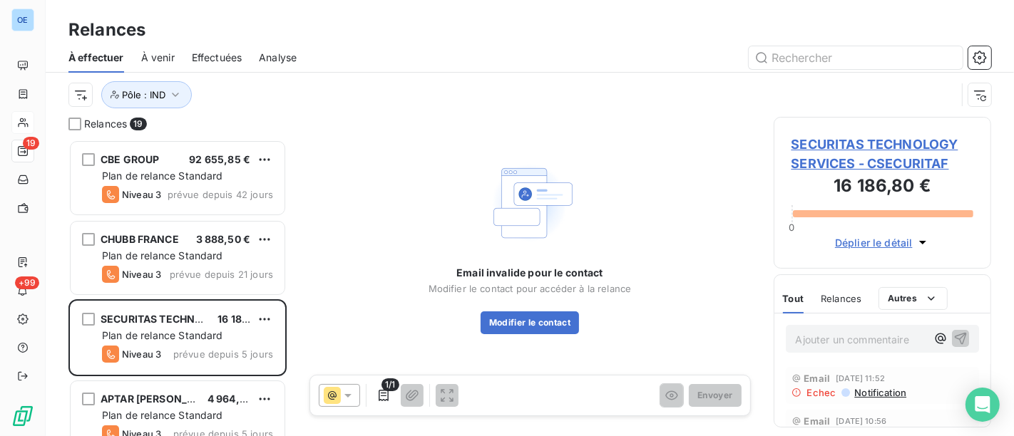
click at [353, 387] on div at bounding box center [339, 395] width 41 height 23
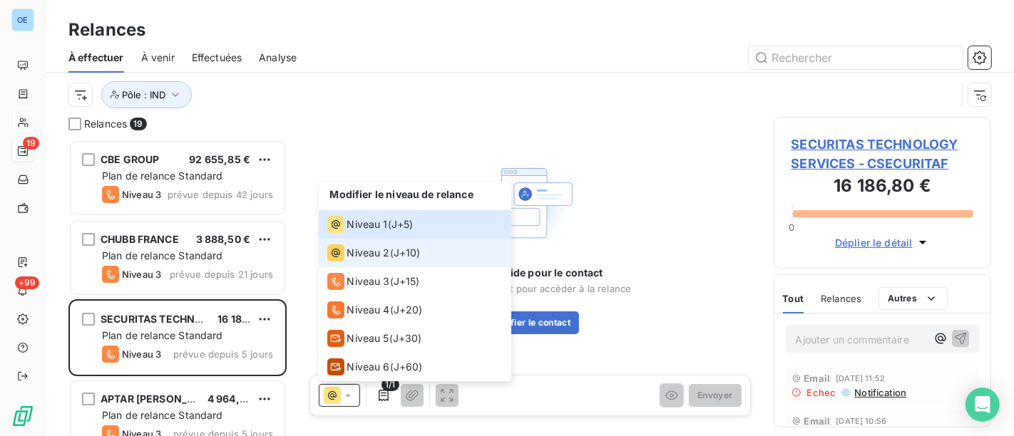
click at [354, 257] on span "Niveau 2" at bounding box center [368, 253] width 43 height 14
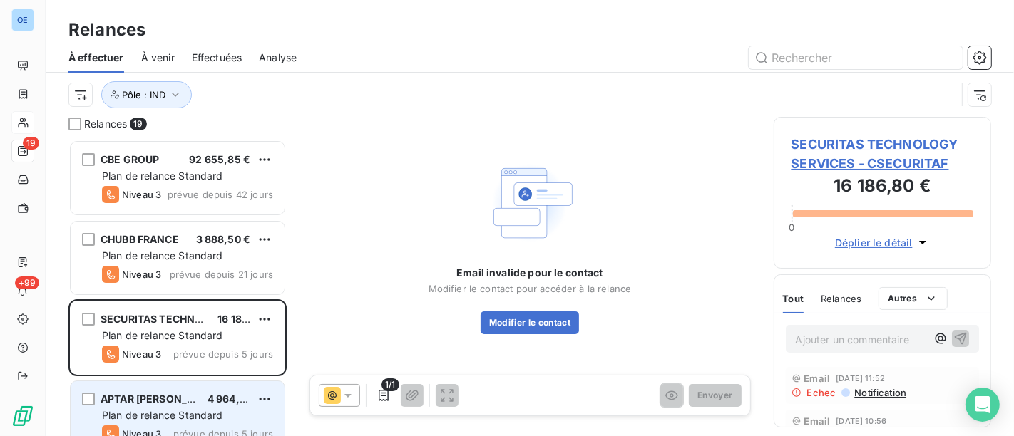
click at [228, 407] on div "4 964,40 €" at bounding box center [229, 399] width 43 height 14
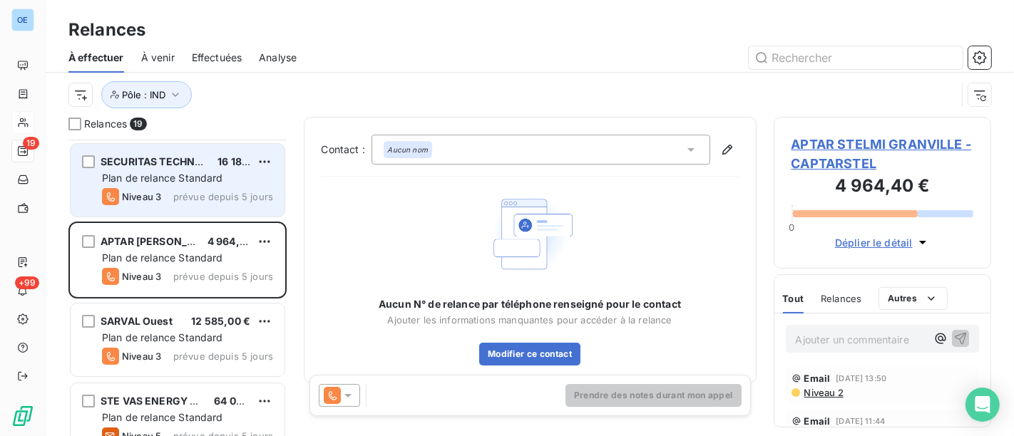
scroll to position [159, 0]
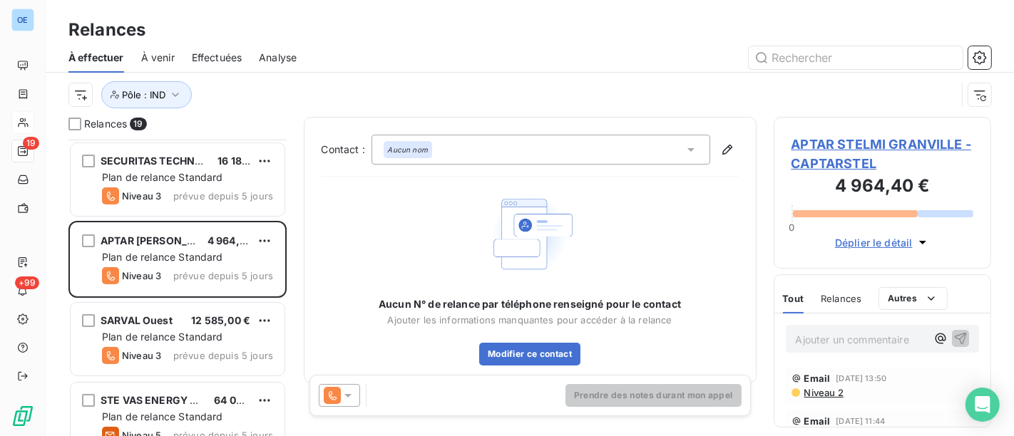
click at [354, 395] on div at bounding box center [339, 395] width 41 height 23
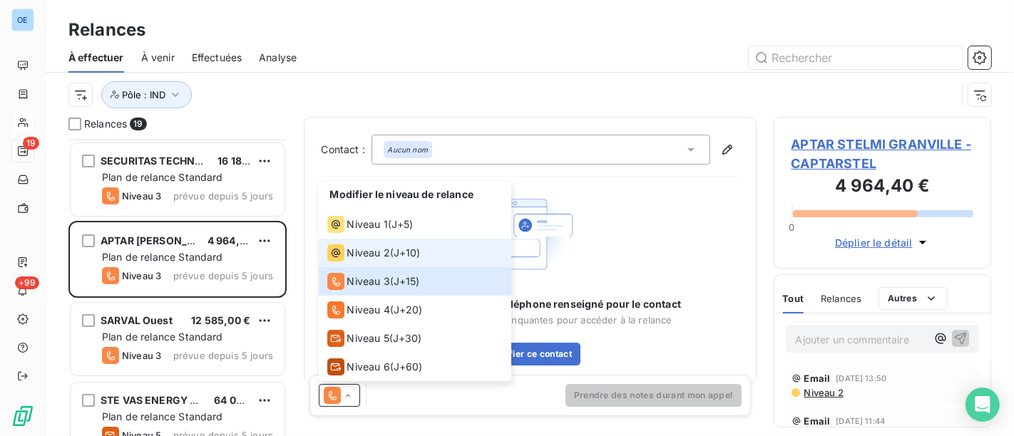
click at [366, 251] on span "Niveau 2" at bounding box center [368, 253] width 43 height 14
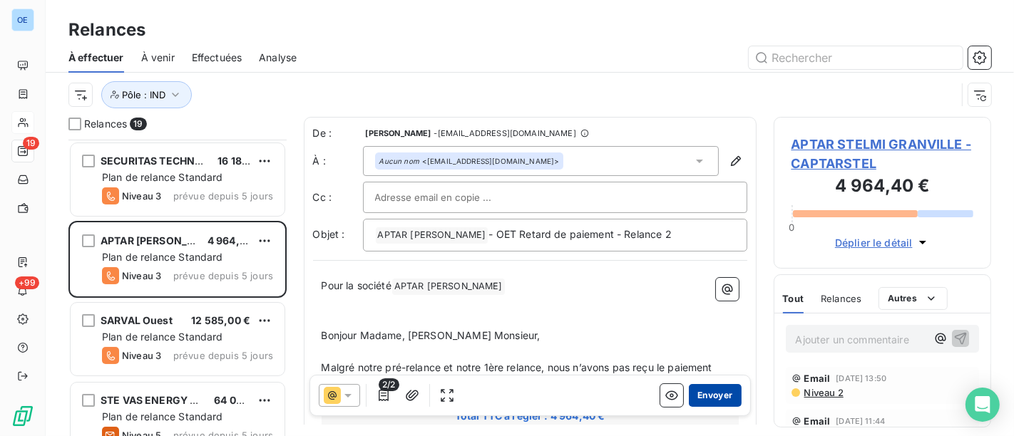
click at [722, 389] on button "Envoyer" at bounding box center [715, 395] width 52 height 23
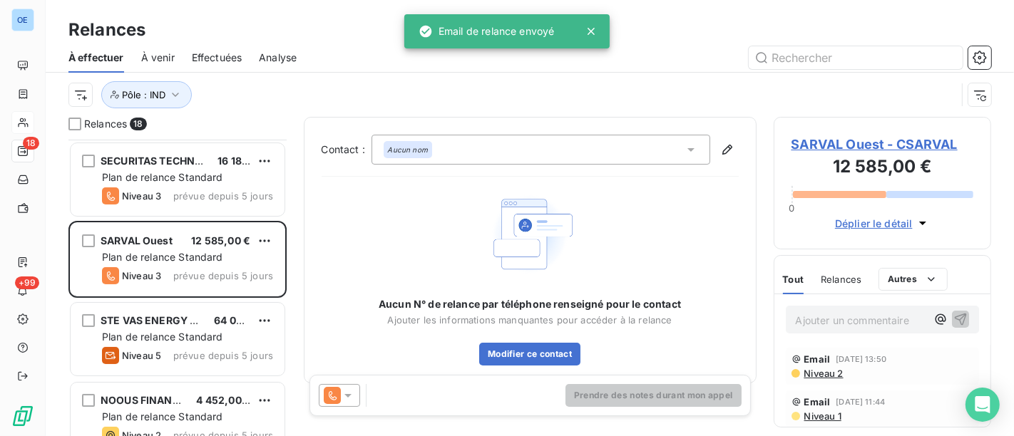
click at [349, 396] on icon at bounding box center [347, 396] width 7 height 4
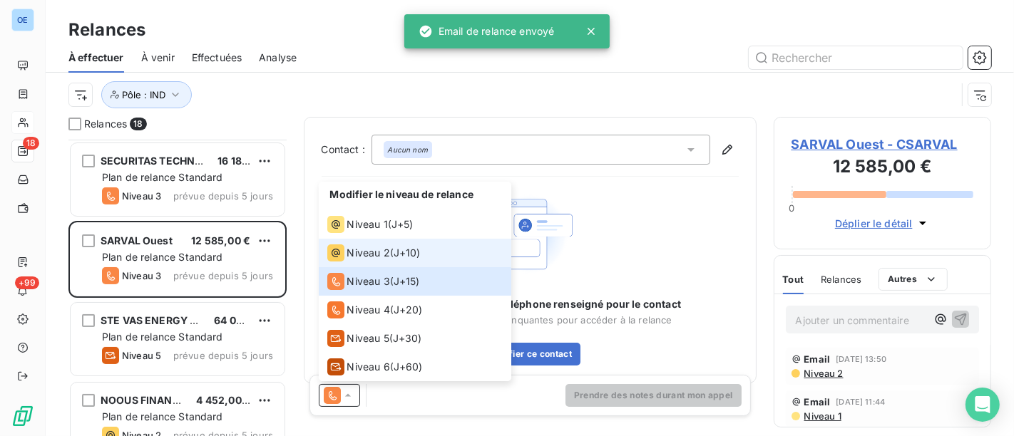
click at [387, 257] on span "Niveau 2" at bounding box center [368, 253] width 43 height 14
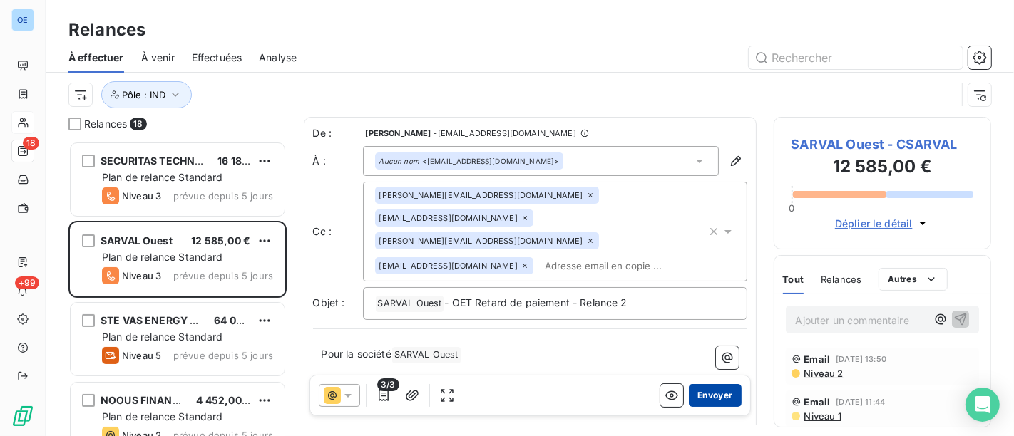
click at [706, 387] on button "Envoyer" at bounding box center [715, 395] width 52 height 23
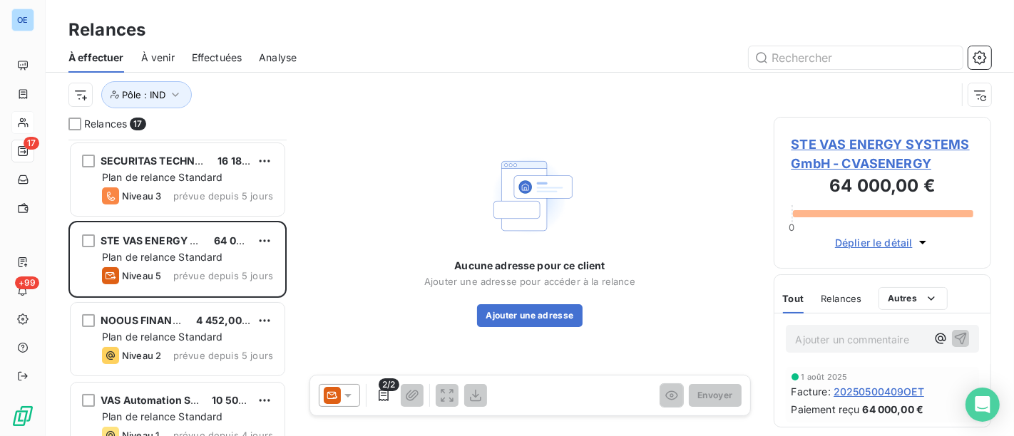
click at [353, 393] on icon at bounding box center [348, 396] width 14 height 14
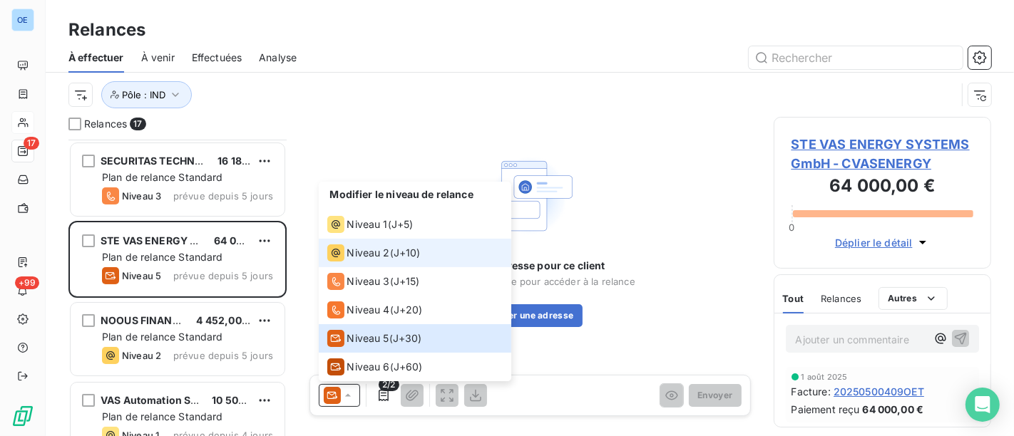
click at [379, 254] on span "Niveau 2" at bounding box center [368, 253] width 43 height 14
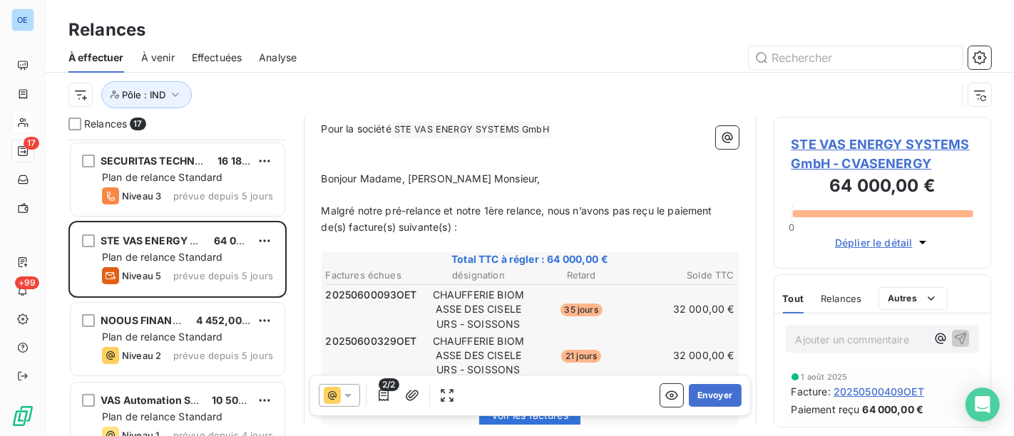
scroll to position [238, 0]
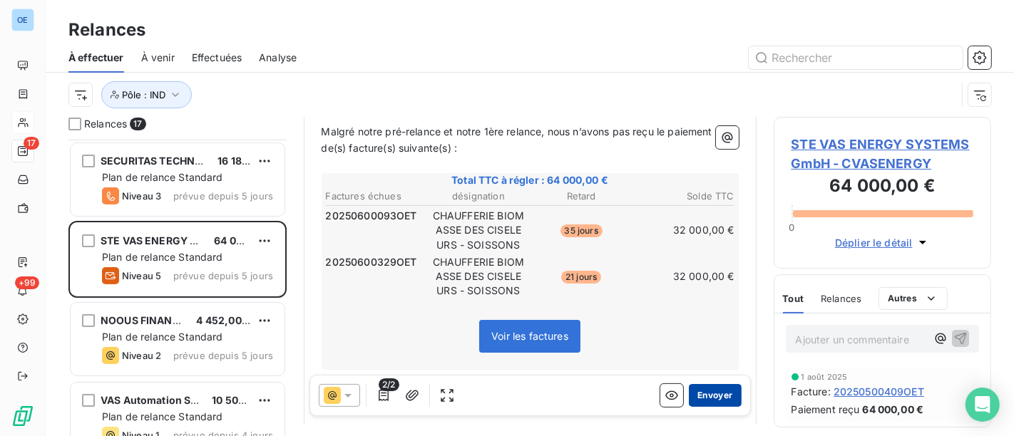
click at [711, 400] on button "Envoyer" at bounding box center [715, 395] width 52 height 23
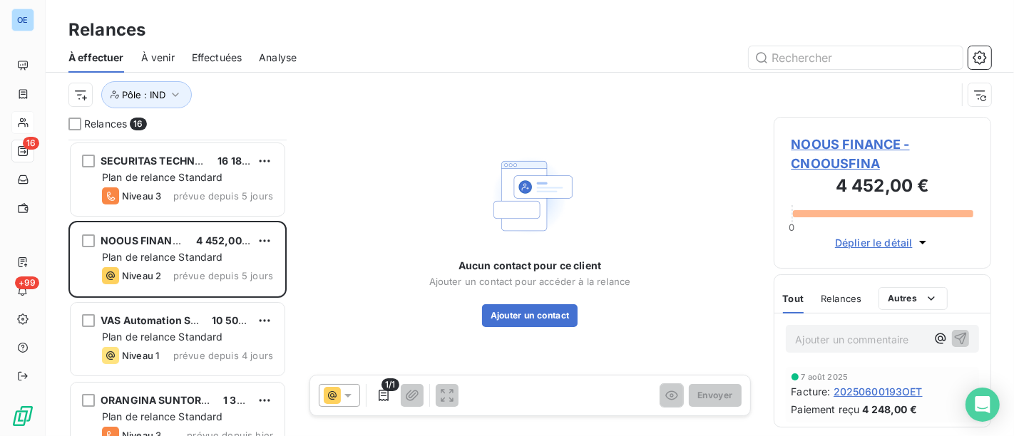
click at [846, 141] on span "NOOUS FINANCE - CNOOUSFINA" at bounding box center [883, 154] width 183 height 39
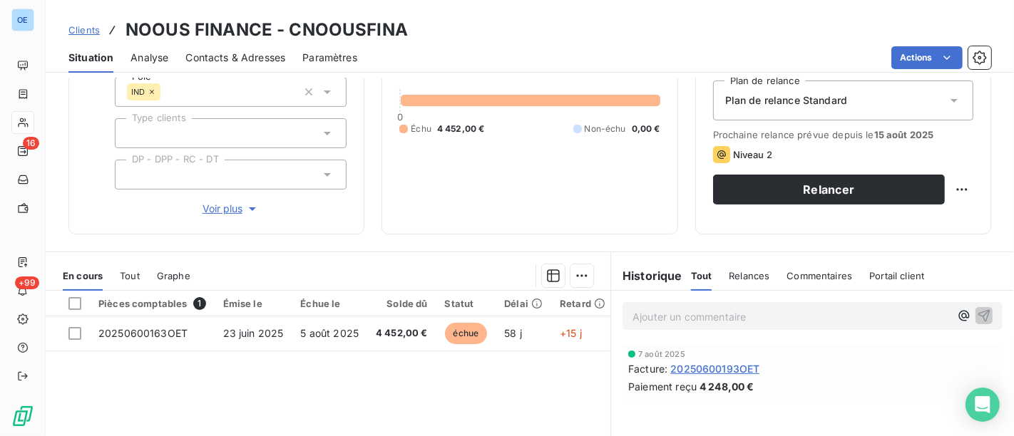
scroll to position [158, 0]
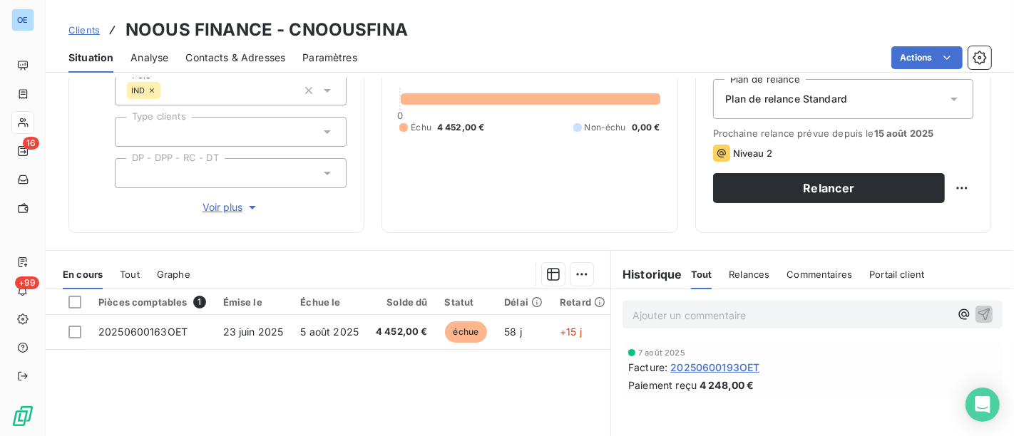
click at [230, 54] on span "Contacts & Adresses" at bounding box center [235, 58] width 100 height 14
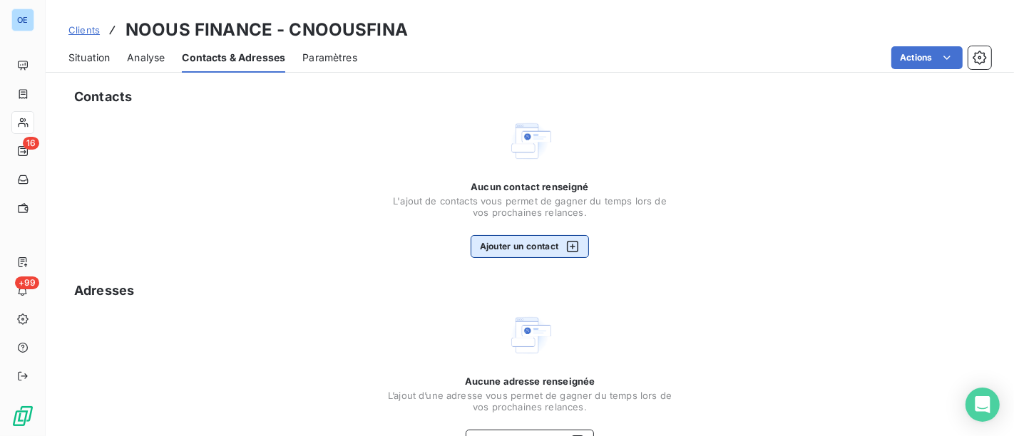
click at [514, 242] on button "Ajouter un contact" at bounding box center [530, 246] width 119 height 23
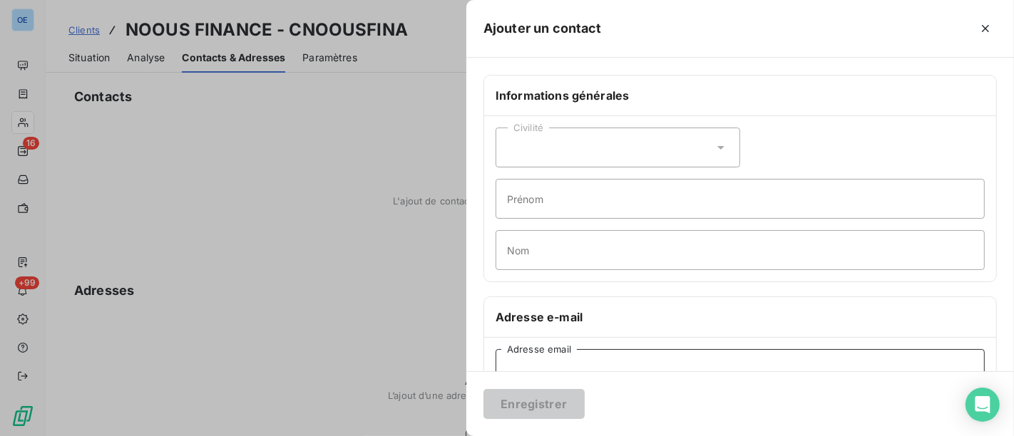
paste input "[EMAIL_ADDRESS][DOMAIN_NAME]"
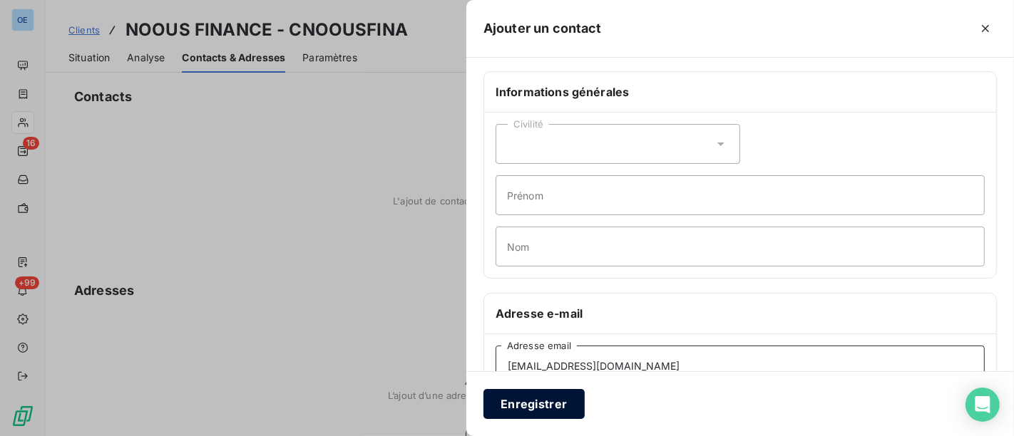
type input "[EMAIL_ADDRESS][DOMAIN_NAME]"
click at [555, 407] on button "Enregistrer" at bounding box center [534, 404] width 101 height 30
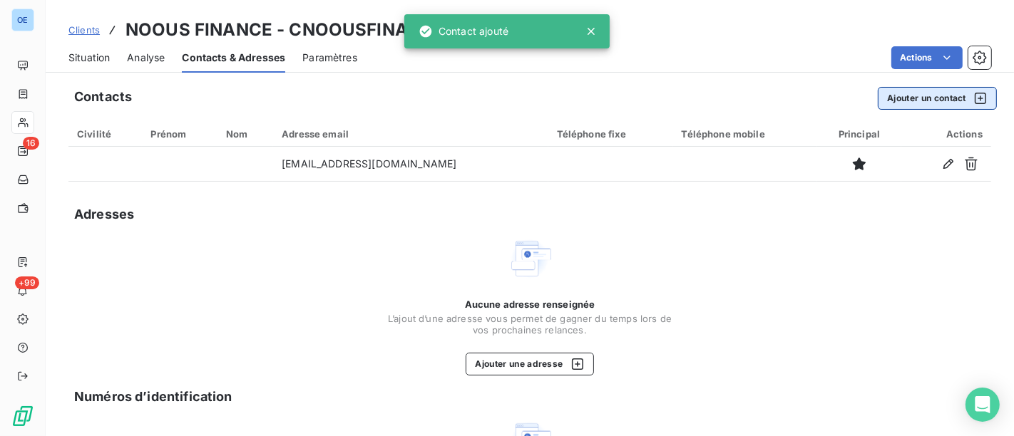
click at [910, 93] on button "Ajouter un contact" at bounding box center [937, 98] width 119 height 23
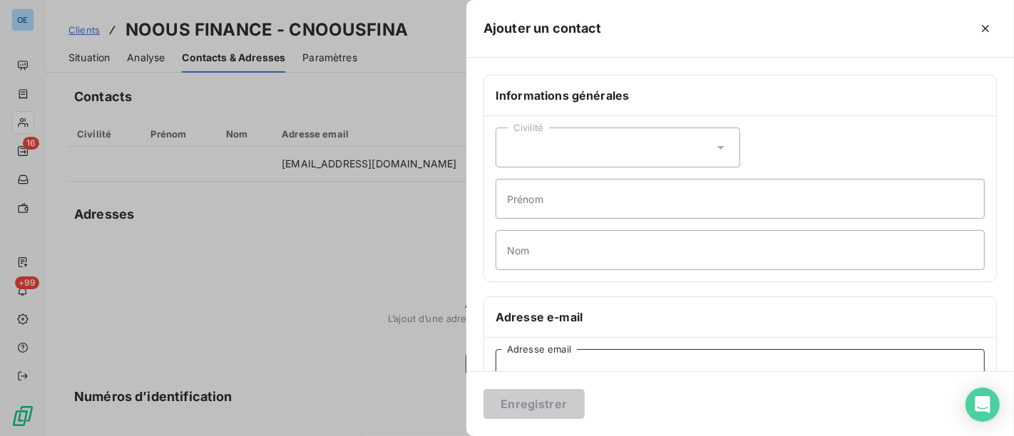
paste input "[EMAIL_ADDRESS][DOMAIN_NAME]"
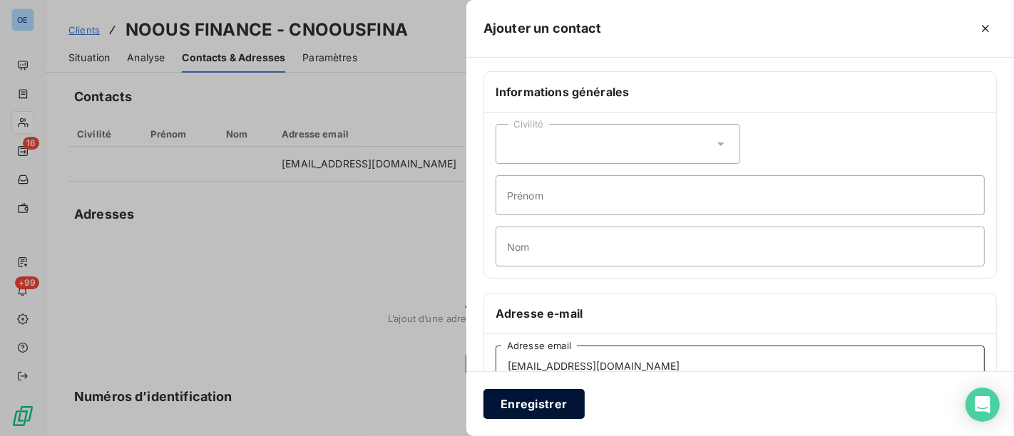
type input "[EMAIL_ADDRESS][DOMAIN_NAME]"
click at [548, 402] on button "Enregistrer" at bounding box center [534, 404] width 101 height 30
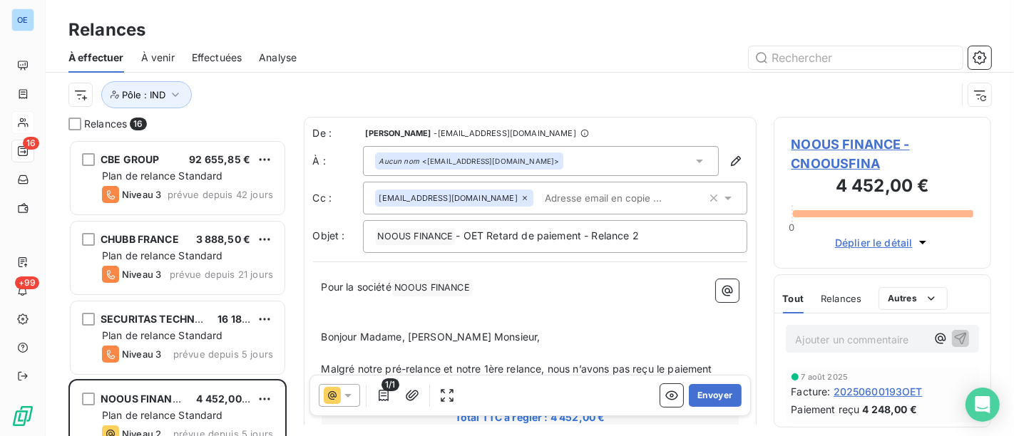
scroll to position [80, 0]
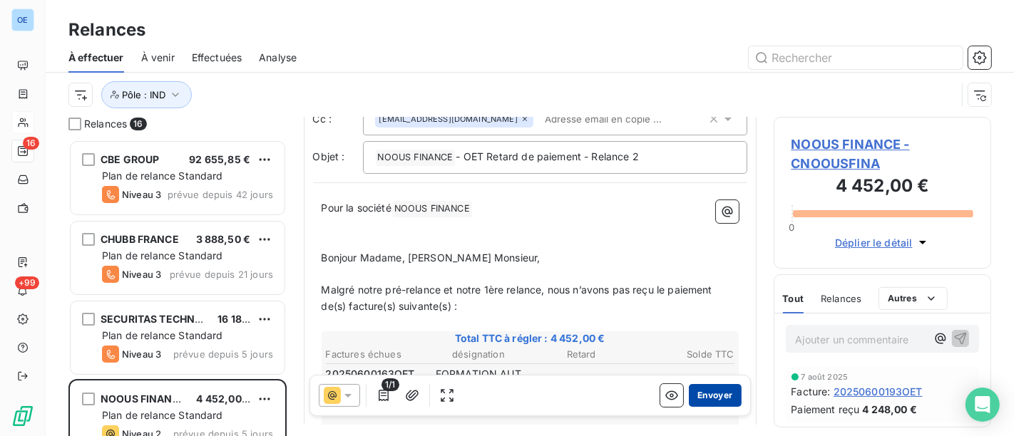
click at [715, 394] on button "Envoyer" at bounding box center [715, 395] width 52 height 23
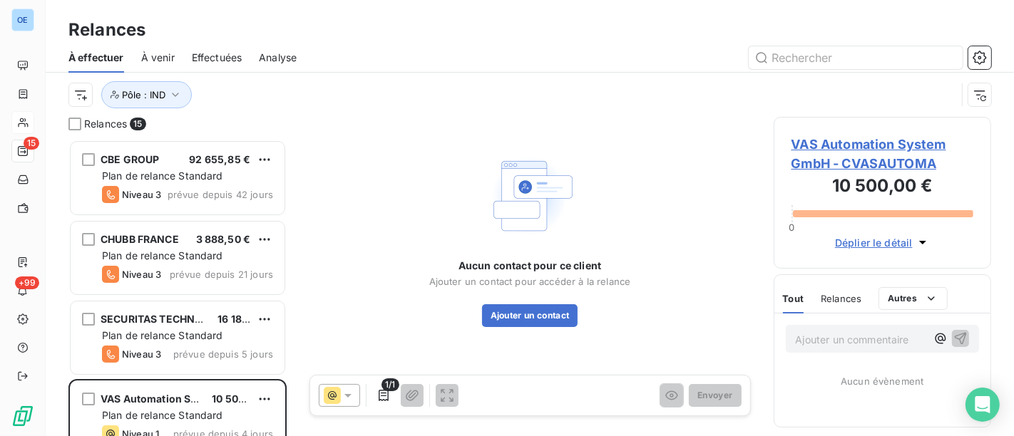
click at [862, 165] on span "VAS Automation System GmbH - CVASAUTOMA" at bounding box center [883, 154] width 183 height 39
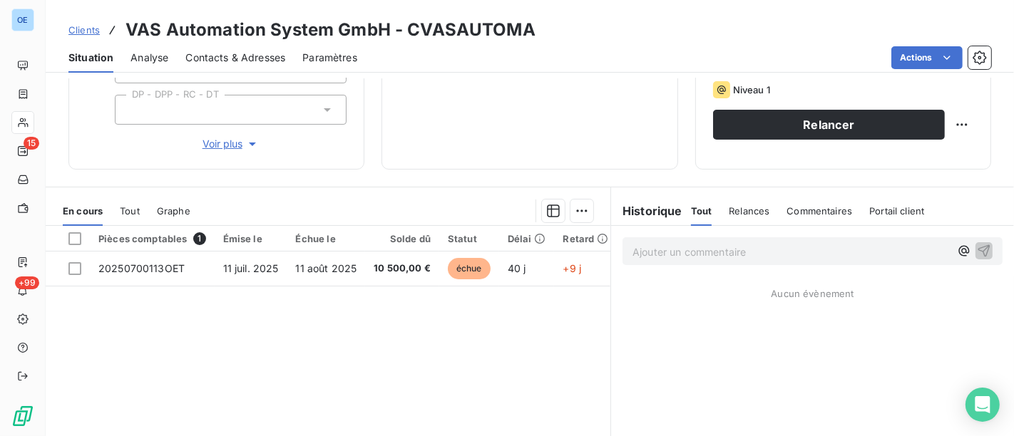
scroll to position [237, 0]
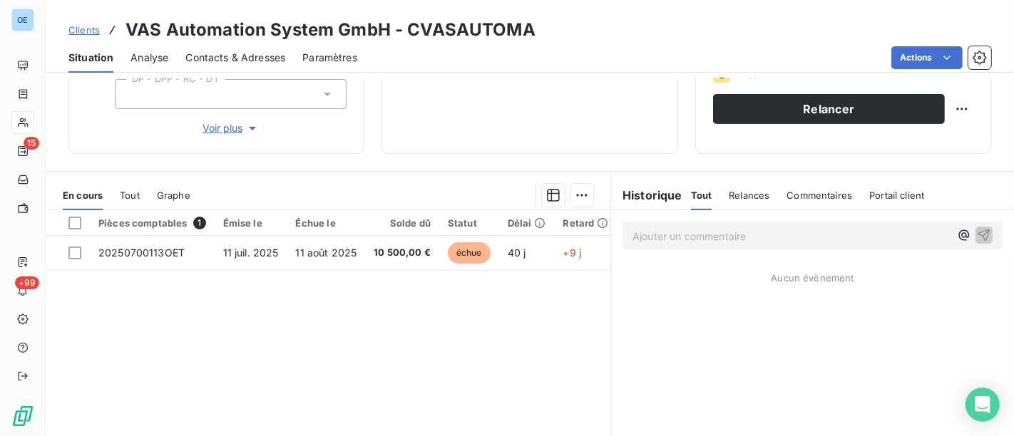
click at [237, 51] on span "Contacts & Adresses" at bounding box center [235, 58] width 100 height 14
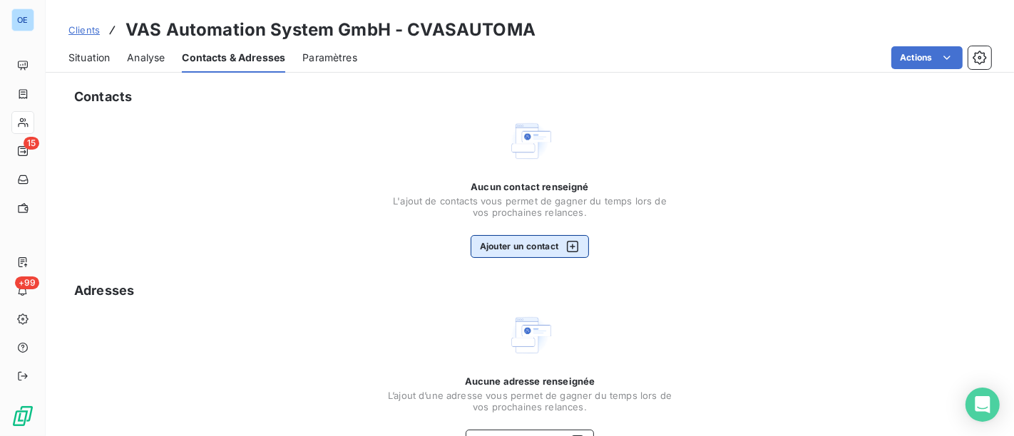
click at [509, 250] on button "Ajouter un contact" at bounding box center [530, 246] width 119 height 23
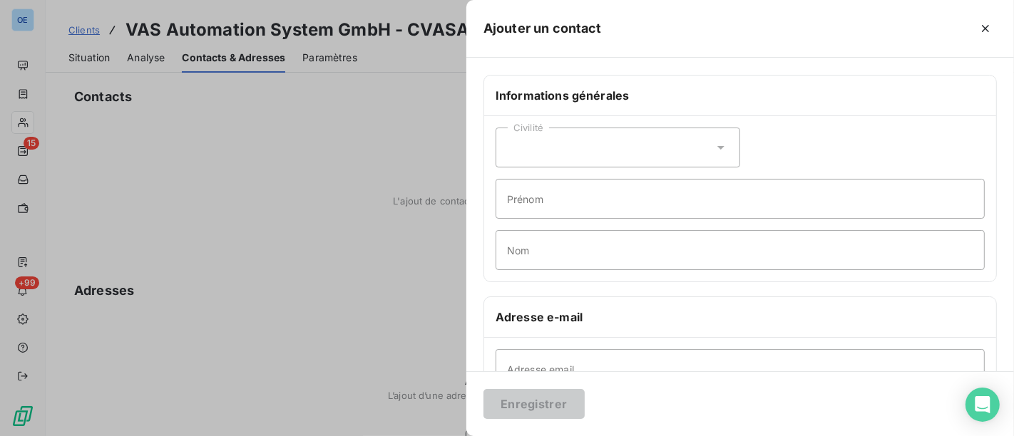
scroll to position [79, 0]
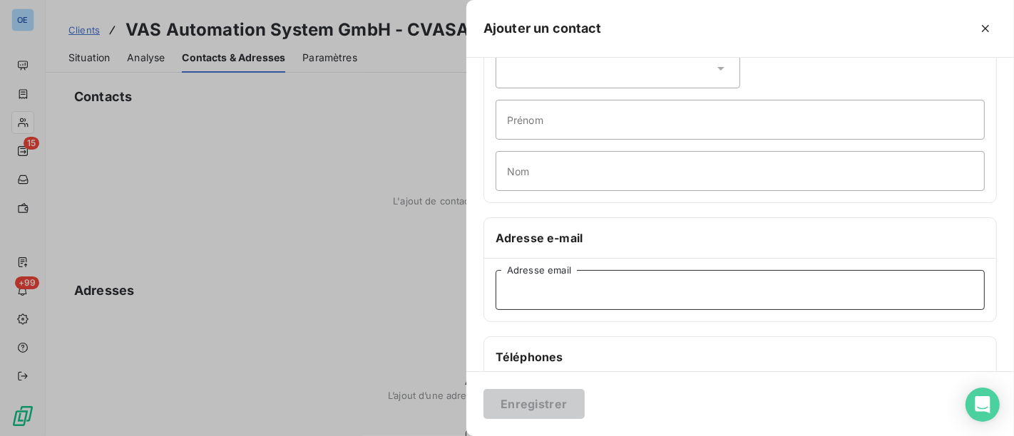
paste input "VAS-Office <[EMAIL_ADDRESS][DOMAIN_NAME]>"
drag, startPoint x: 568, startPoint y: 291, endPoint x: 421, endPoint y: 291, distance: 146.9
click at [421, 436] on div "Ajouter un contact Informations générales Civilité Prénom Nom Adresse e-mail VA…" at bounding box center [507, 436] width 1014 height 0
click at [636, 290] on input "[EMAIL_ADDRESS][DOMAIN_NAME]>" at bounding box center [740, 290] width 489 height 40
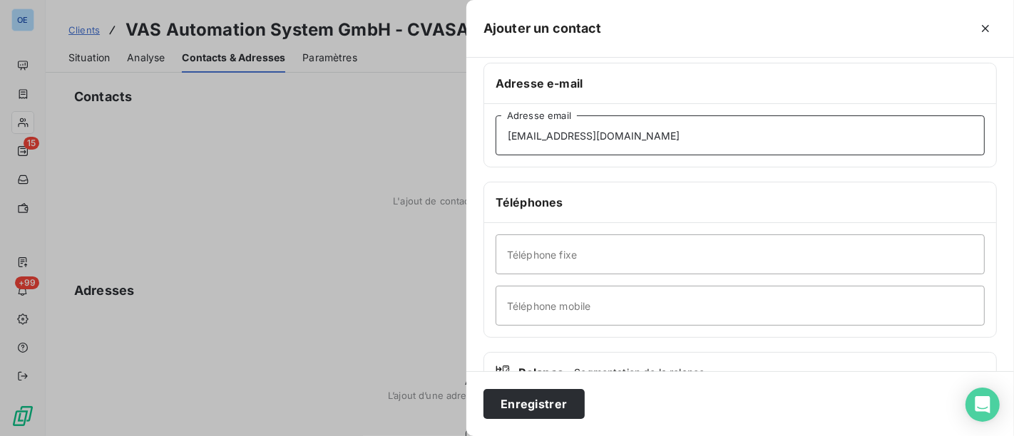
scroll to position [237, 0]
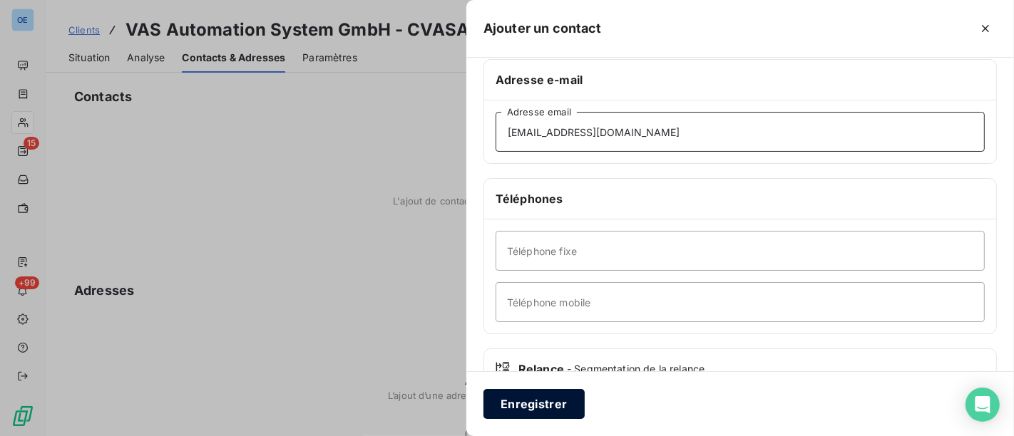
type input "[EMAIL_ADDRESS][DOMAIN_NAME]"
click at [553, 404] on button "Enregistrer" at bounding box center [534, 404] width 101 height 30
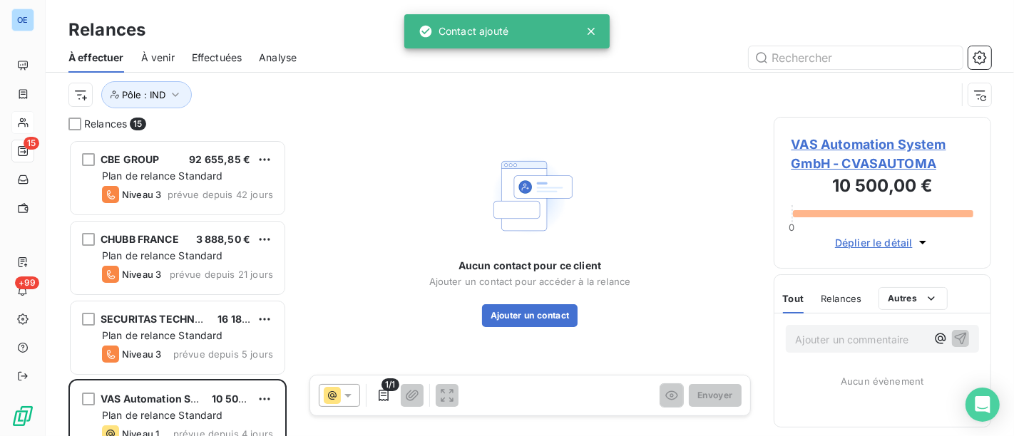
scroll to position [285, 205]
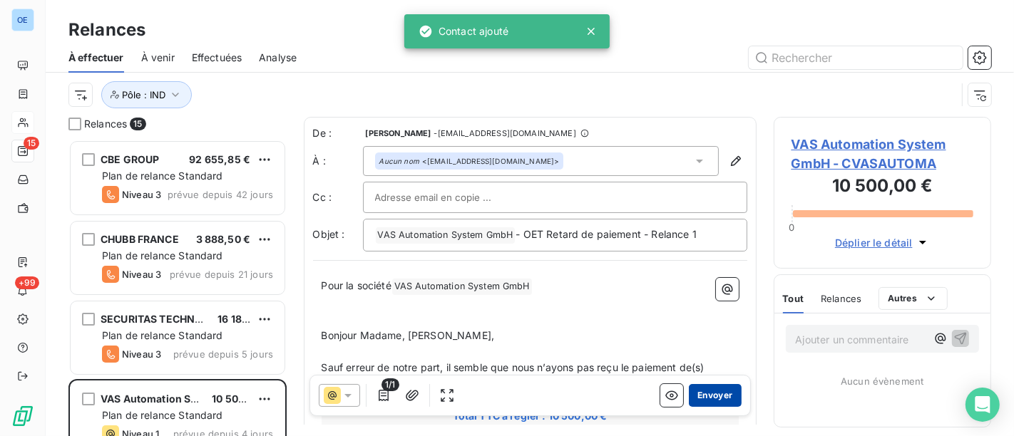
click at [703, 391] on button "Envoyer" at bounding box center [715, 395] width 52 height 23
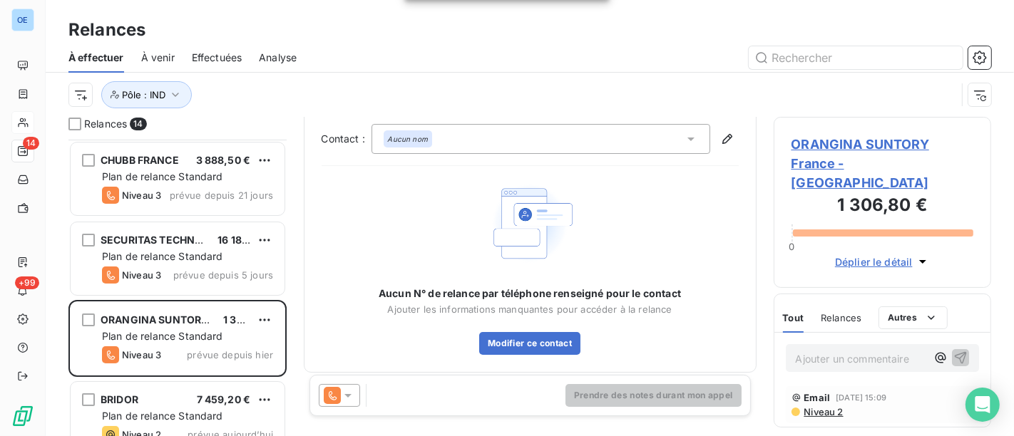
scroll to position [17, 0]
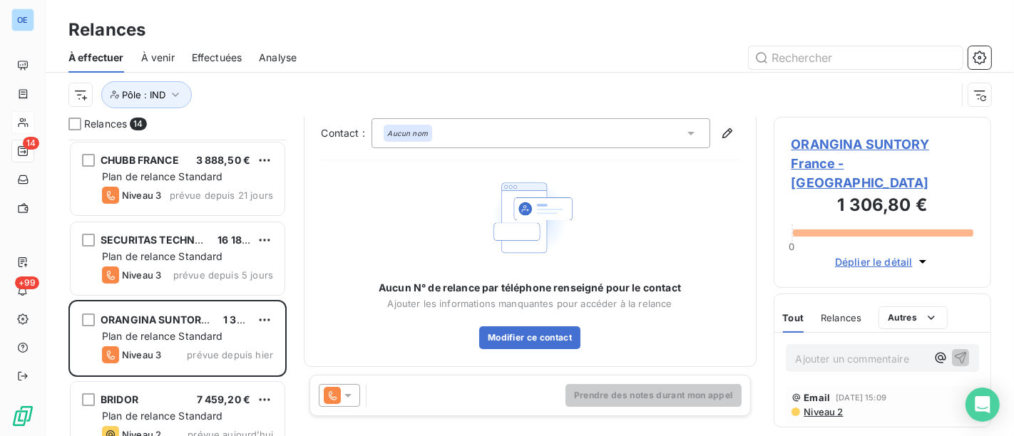
click at [350, 394] on icon at bounding box center [348, 396] width 14 height 14
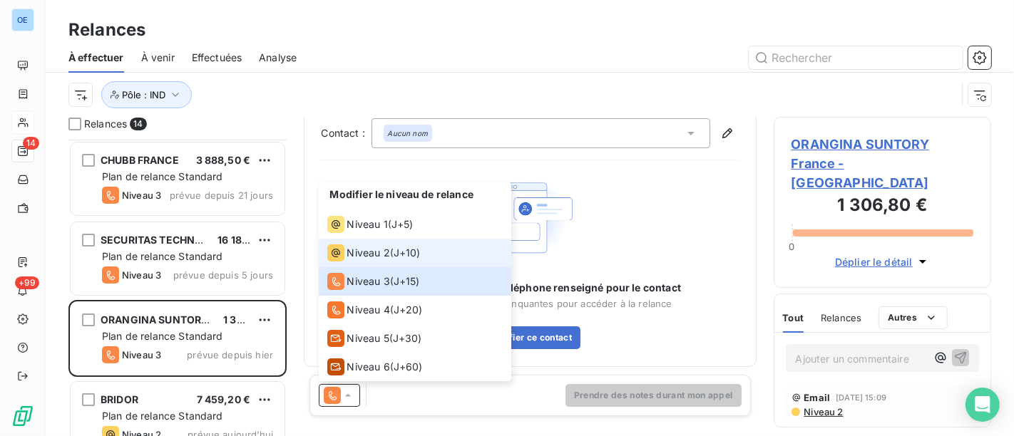
click at [368, 252] on span "Niveau 2" at bounding box center [368, 253] width 43 height 14
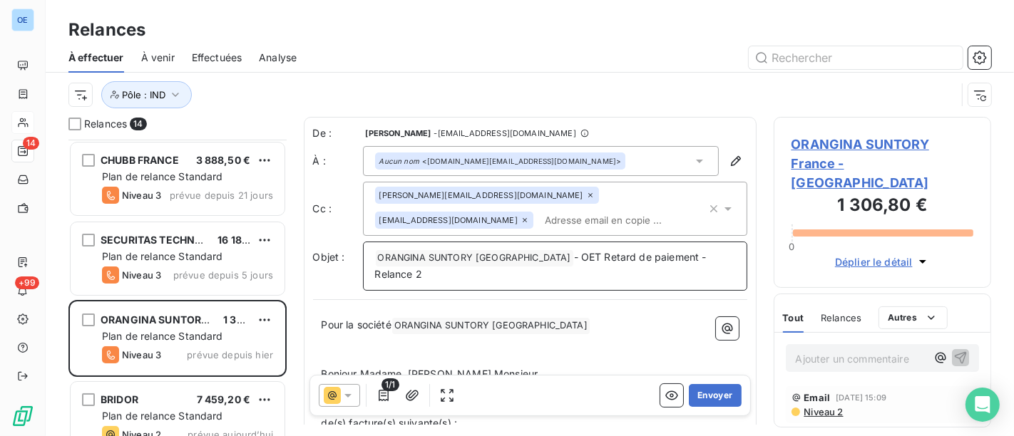
click at [716, 259] on p "﻿ ORANGINA SUNTORY France ﻿ - OET Retard de paiement - Relance 2" at bounding box center [555, 267] width 360 height 34
click at [698, 396] on button "Envoyer" at bounding box center [715, 395] width 52 height 23
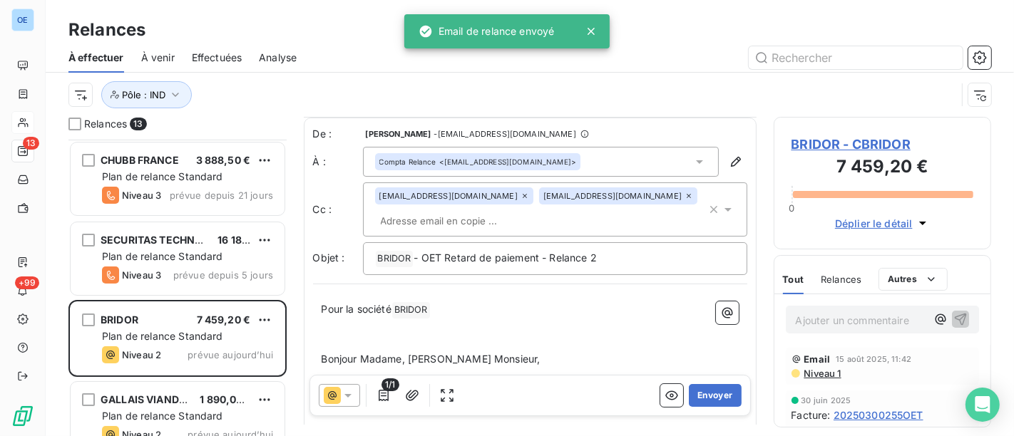
scroll to position [80, 0]
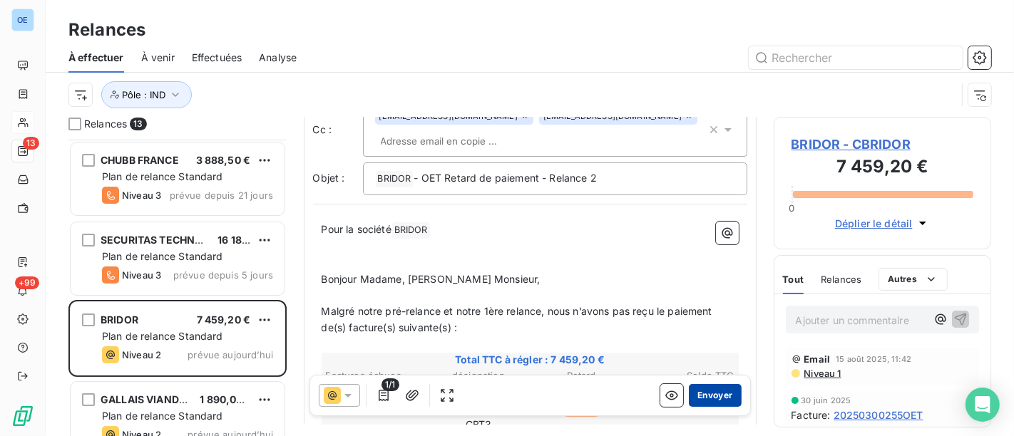
click at [705, 397] on button "Envoyer" at bounding box center [715, 395] width 52 height 23
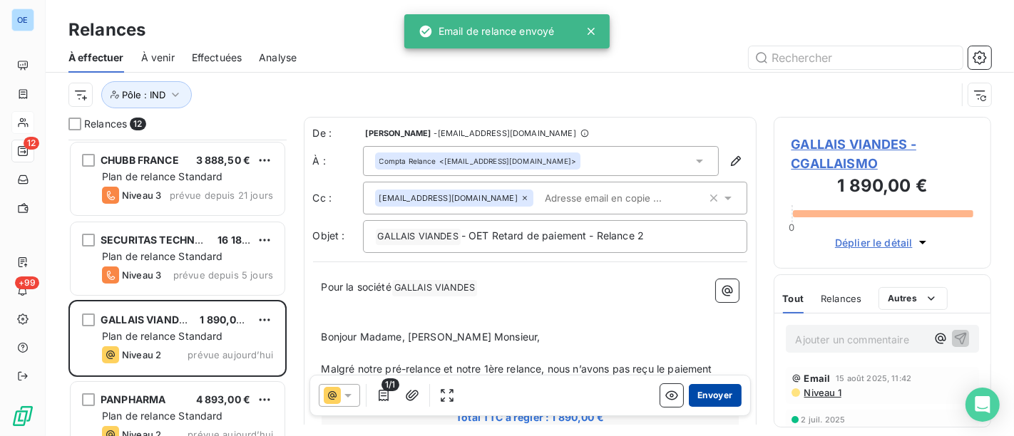
click at [704, 389] on button "Envoyer" at bounding box center [715, 395] width 52 height 23
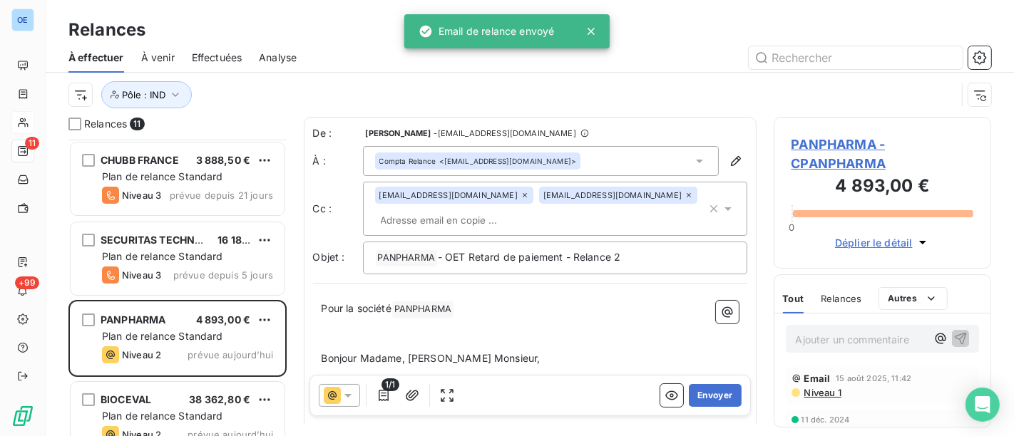
click at [704, 389] on button "Envoyer" at bounding box center [715, 395] width 52 height 23
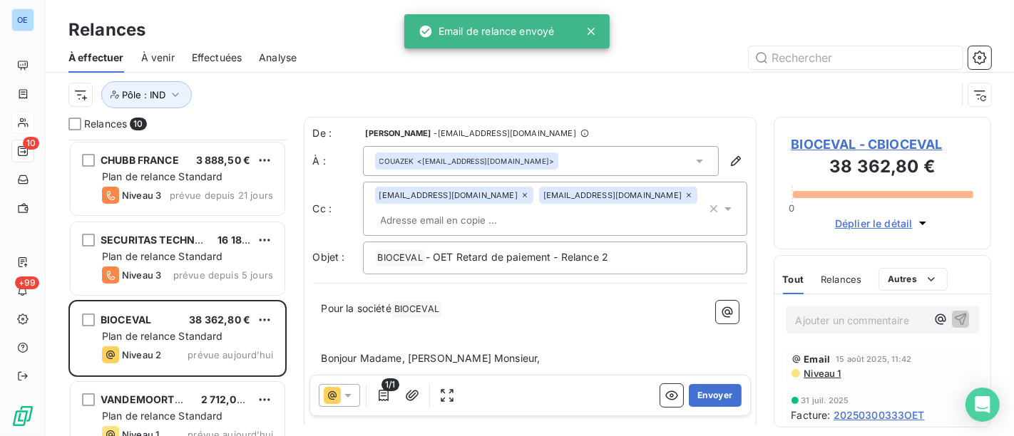
click at [704, 389] on button "Envoyer" at bounding box center [715, 395] width 52 height 23
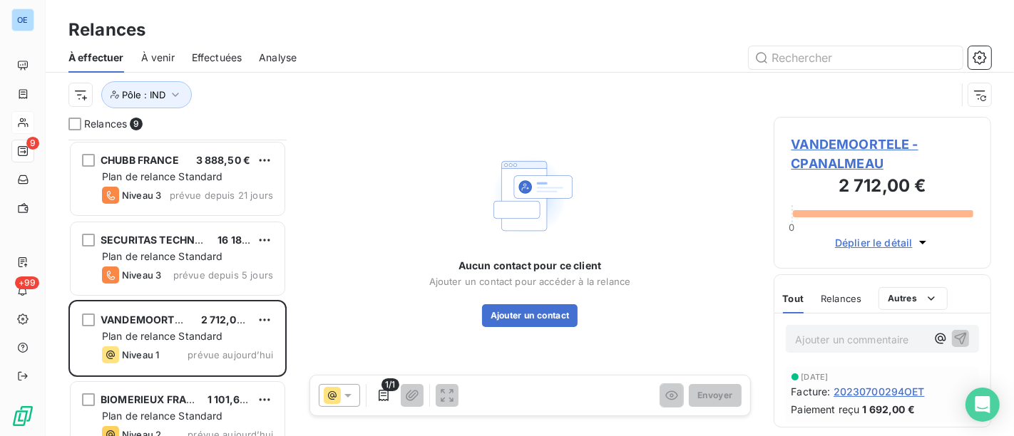
click at [831, 148] on span "VANDEMOORTELE - CPANALMEAU" at bounding box center [883, 154] width 183 height 39
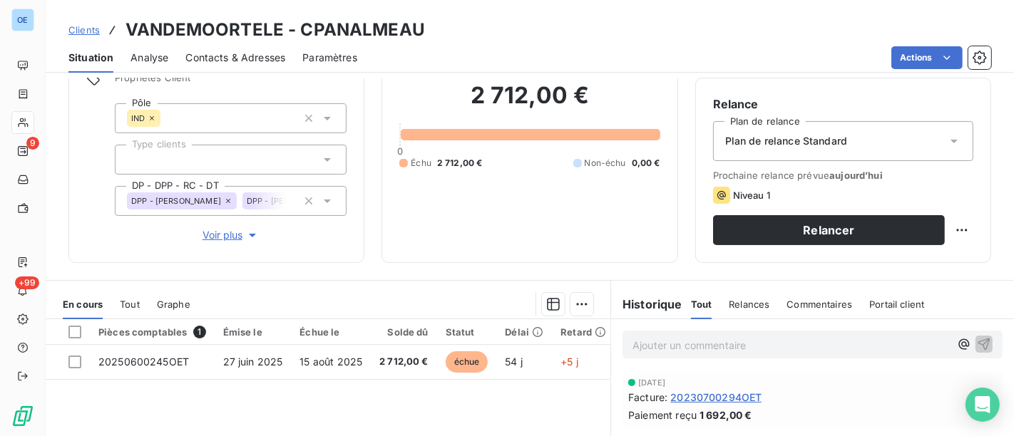
scroll to position [79, 0]
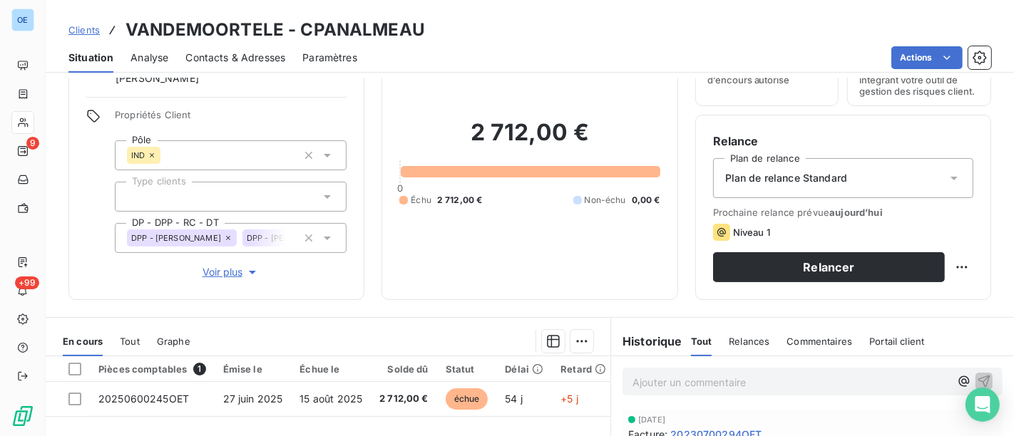
click at [232, 52] on span "Contacts & Adresses" at bounding box center [235, 58] width 100 height 14
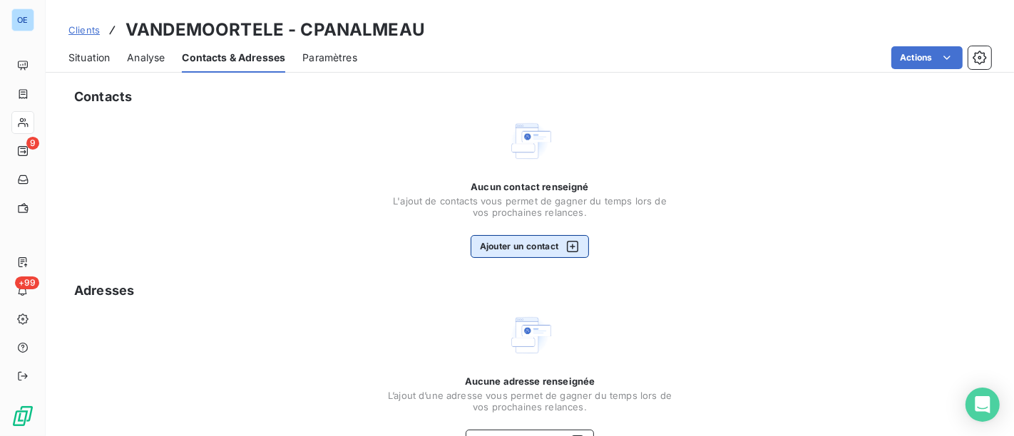
click at [512, 241] on button "Ajouter un contact" at bounding box center [530, 246] width 119 height 23
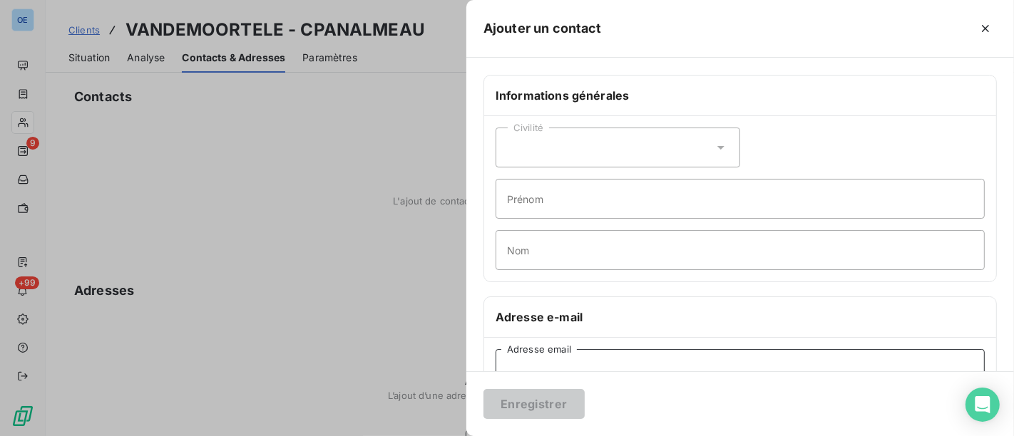
paste input "[EMAIL_ADDRESS][DOMAIN_NAME]"
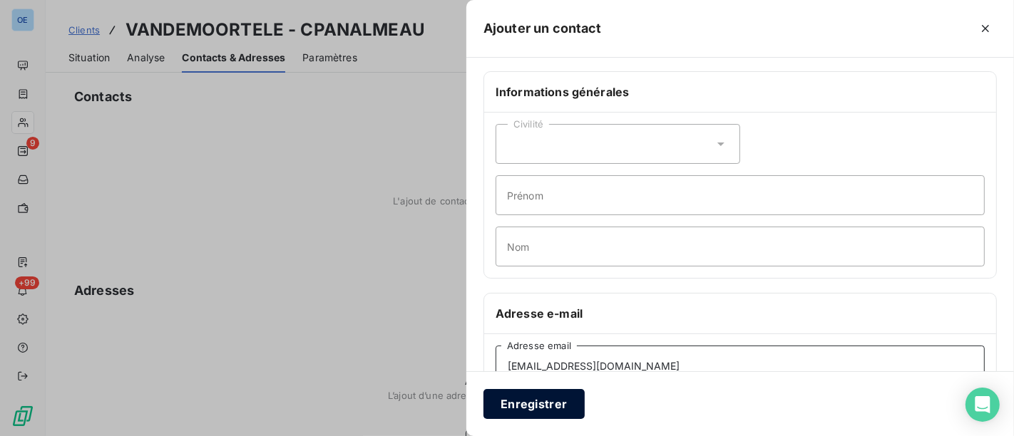
type input "[EMAIL_ADDRESS][DOMAIN_NAME]"
click at [566, 401] on button "Enregistrer" at bounding box center [534, 404] width 101 height 30
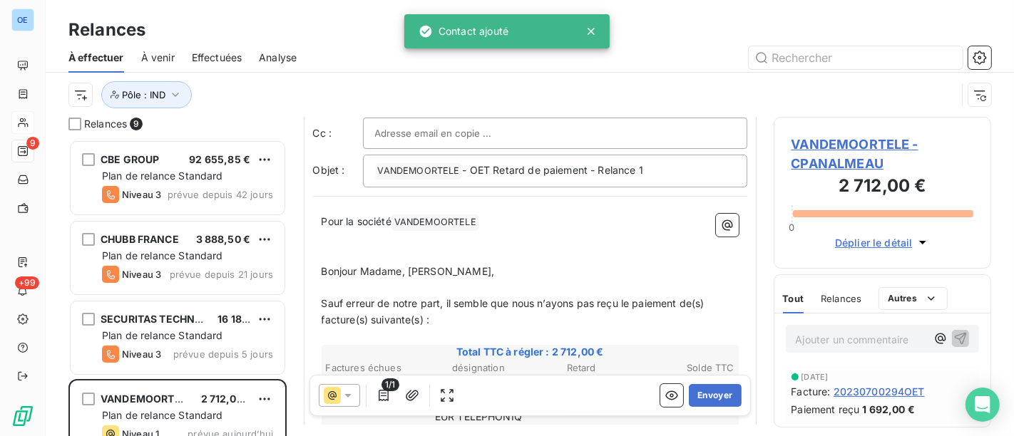
scroll to position [159, 0]
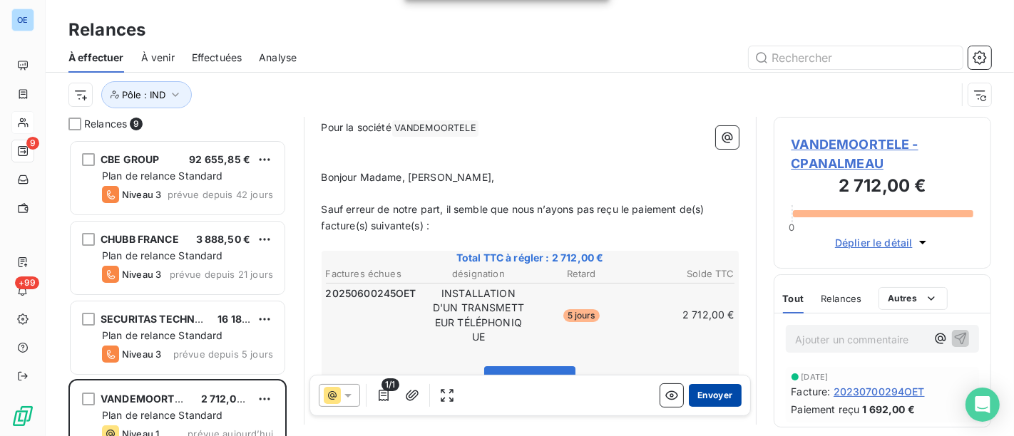
click at [692, 392] on button "Envoyer" at bounding box center [715, 395] width 52 height 23
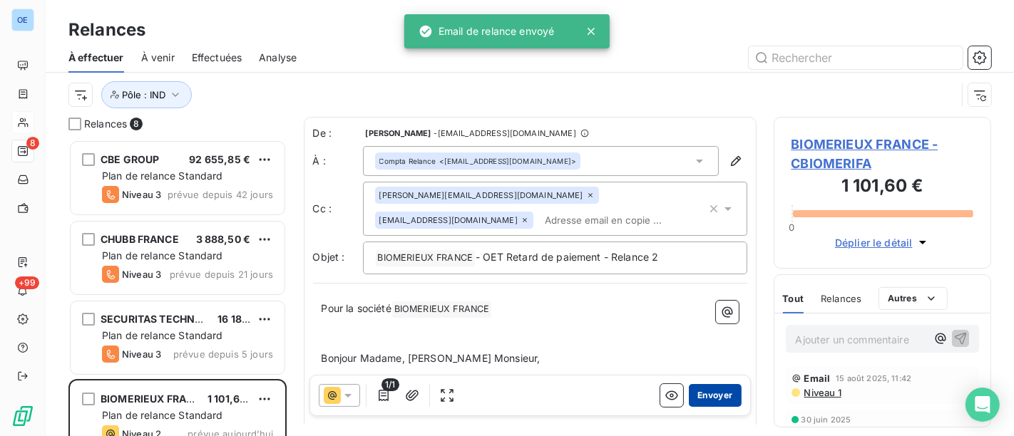
click at [701, 394] on button "Envoyer" at bounding box center [715, 395] width 52 height 23
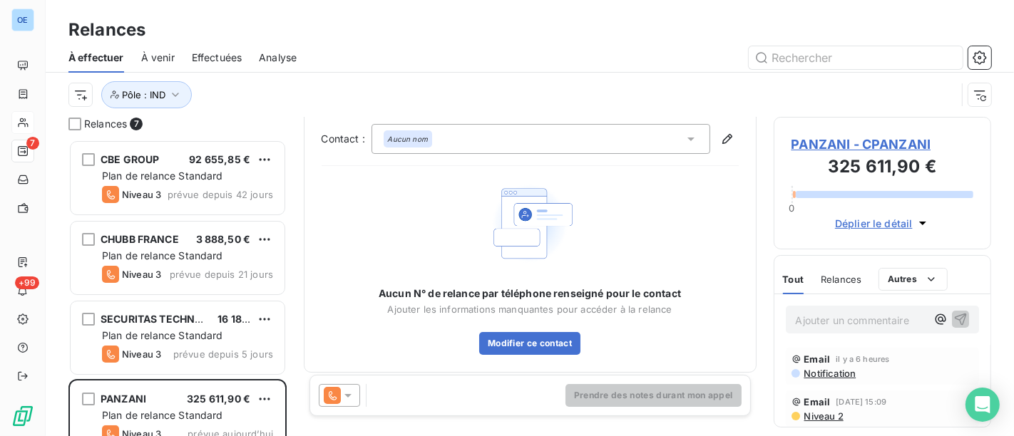
scroll to position [17, 0]
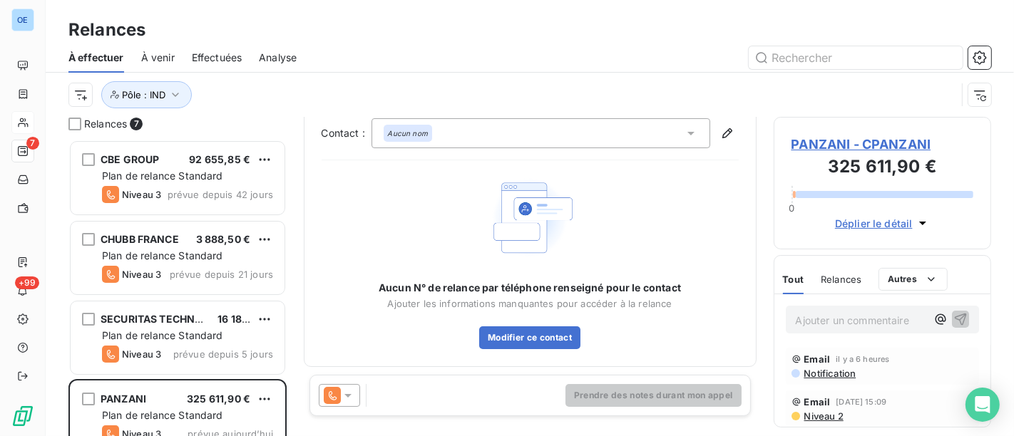
click at [347, 398] on icon at bounding box center [348, 396] width 14 height 14
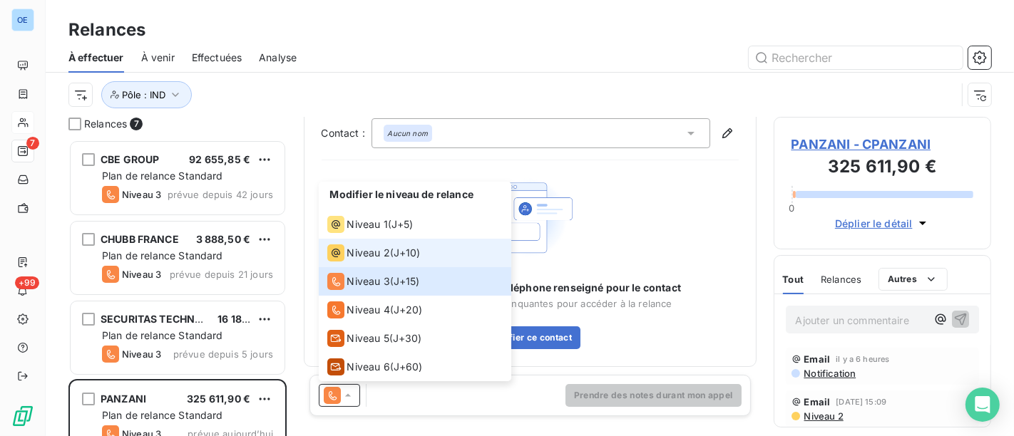
click at [360, 257] on span "Niveau 2" at bounding box center [368, 253] width 43 height 14
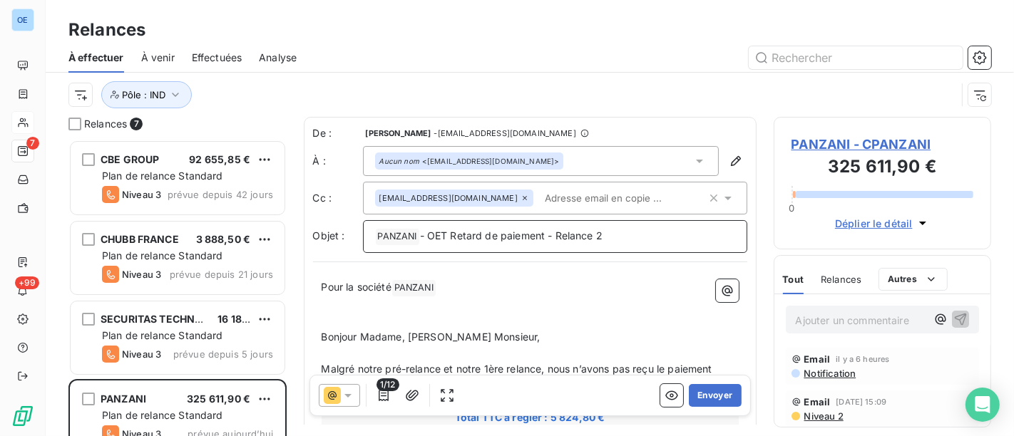
click at [636, 234] on p "﻿ PANZANI ﻿ - OET Retard de paiement - Relance 2" at bounding box center [555, 236] width 360 height 17
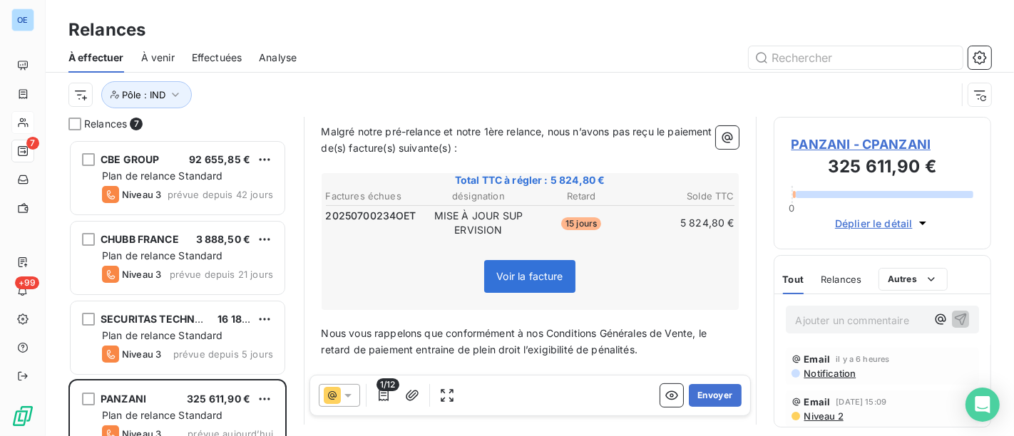
scroll to position [239, 0]
click at [696, 388] on button "Envoyer" at bounding box center [715, 395] width 52 height 23
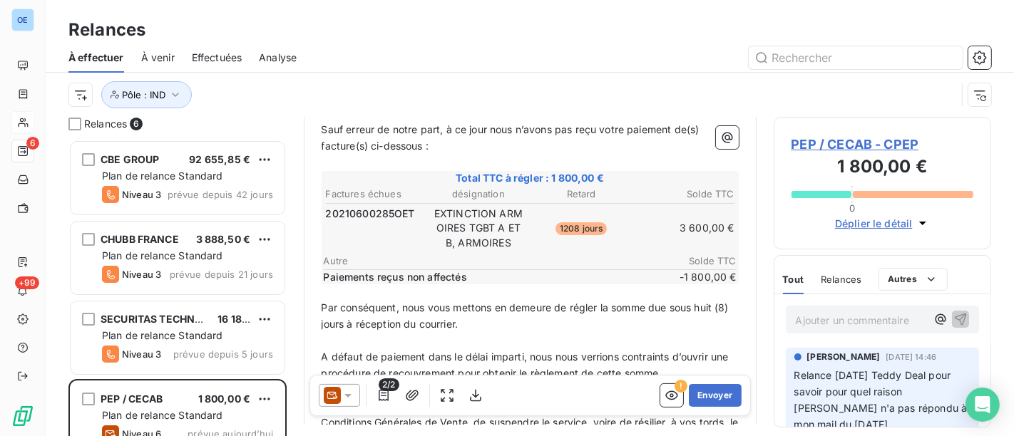
scroll to position [238, 0]
click at [289, 347] on div "Relances 6 CBE GROUP 92 655,85 € Plan de relance Standard Niveau 3 prévue depui…" at bounding box center [530, 277] width 969 height 320
drag, startPoint x: 290, startPoint y: 381, endPoint x: 288, endPoint y: 394, distance: 12.9
click at [288, 394] on div "Relances 6 CBE GROUP 92 655,85 € Plan de relance Standard Niveau 3 prévue depui…" at bounding box center [530, 277] width 969 height 320
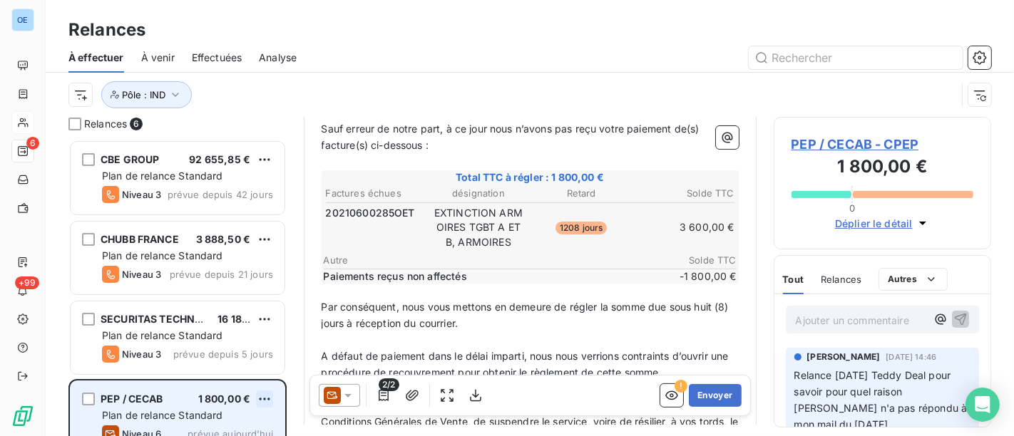
click at [265, 395] on html "OE 6 +99 Relances À effectuer À venir Effectuées Analyse Pôle : IND Relances 6 …" at bounding box center [507, 218] width 1014 height 436
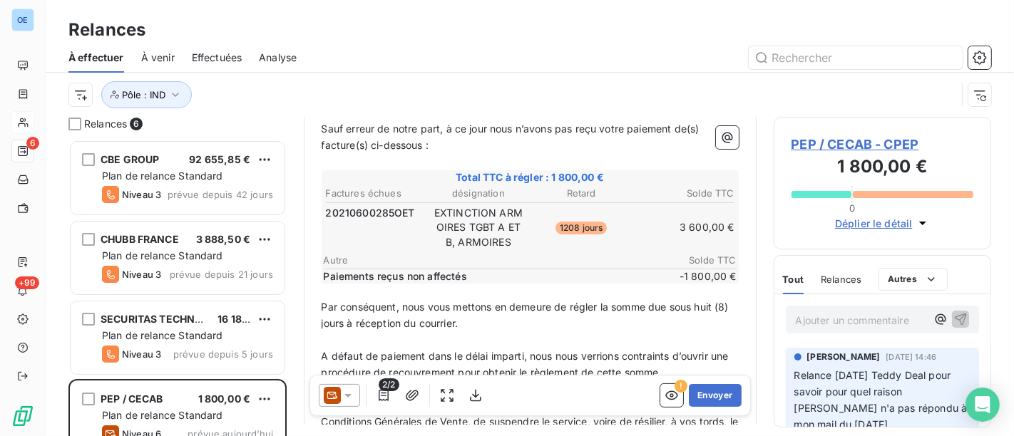
click at [859, 308] on html "OE 6 +99 Relances À effectuer À venir Effectuées Analyse Pôle : IND Relances 6 …" at bounding box center [507, 218] width 1014 height 436
click at [859, 322] on p "Ajouter un commentaire ﻿" at bounding box center [861, 321] width 131 height 18
click at [917, 325] on div "Ajouter un commentaire ﻿" at bounding box center [883, 319] width 174 height 19
click at [936, 322] on icon "button" at bounding box center [941, 320] width 11 height 11
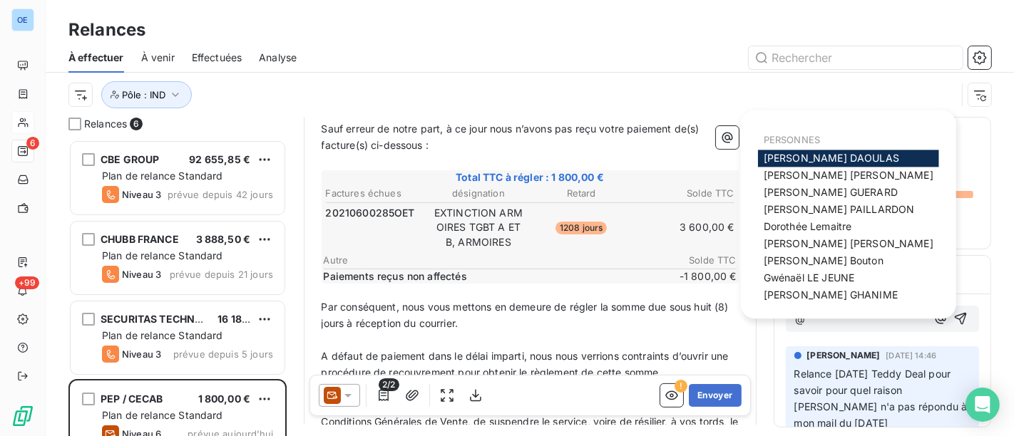
scroll to position [193, 0]
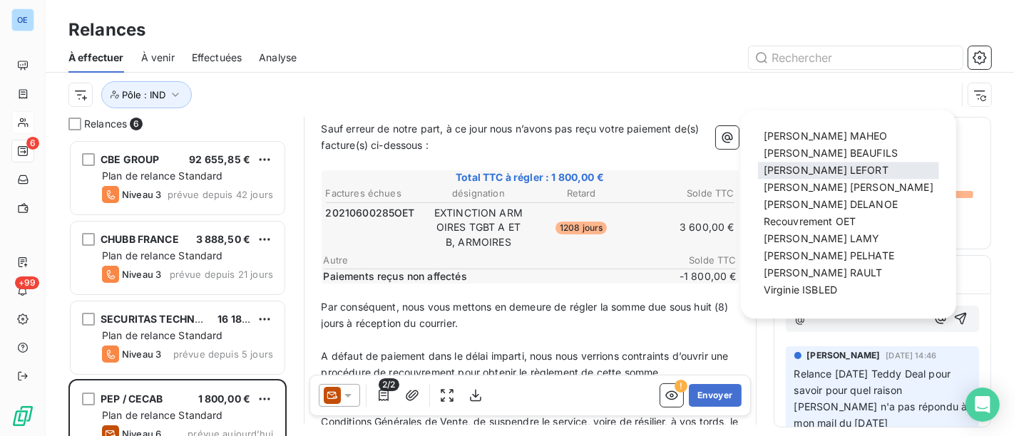
click at [782, 166] on span "[PERSON_NAME]" at bounding box center [826, 171] width 125 height 12
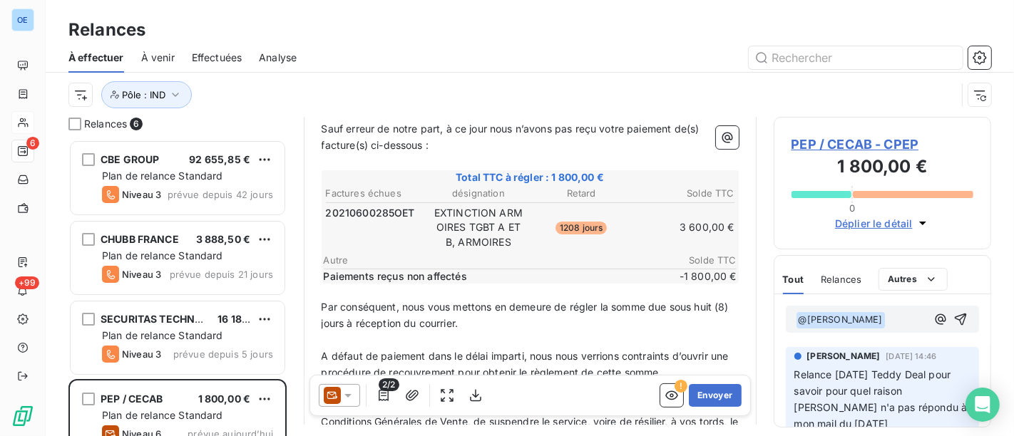
click at [884, 320] on span "@ [PERSON_NAME] ﻿" at bounding box center [841, 320] width 88 height 16
click at [894, 322] on p "﻿ @ [PERSON_NAME] ﻿ ﻿" at bounding box center [861, 320] width 131 height 17
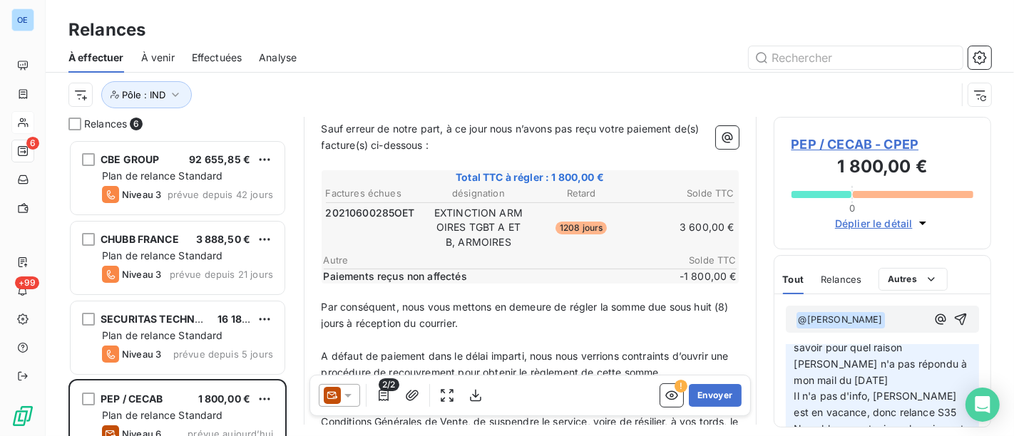
scroll to position [79, 0]
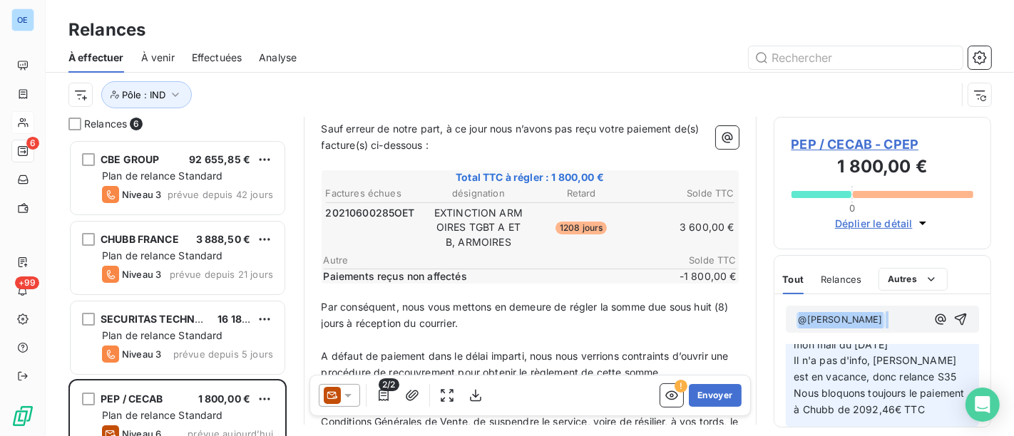
drag, startPoint x: 892, startPoint y: 316, endPoint x: 731, endPoint y: 330, distance: 161.8
click at [731, 330] on div "Relances 6 CBE GROUP 92 655,85 € Plan de relance Standard Niveau 3 prévue depui…" at bounding box center [530, 277] width 969 height 320
click at [288, 379] on div "Relances 6 CBE GROUP 92 655,85 € Plan de relance Standard Niveau 3 prévue depui…" at bounding box center [530, 277] width 969 height 320
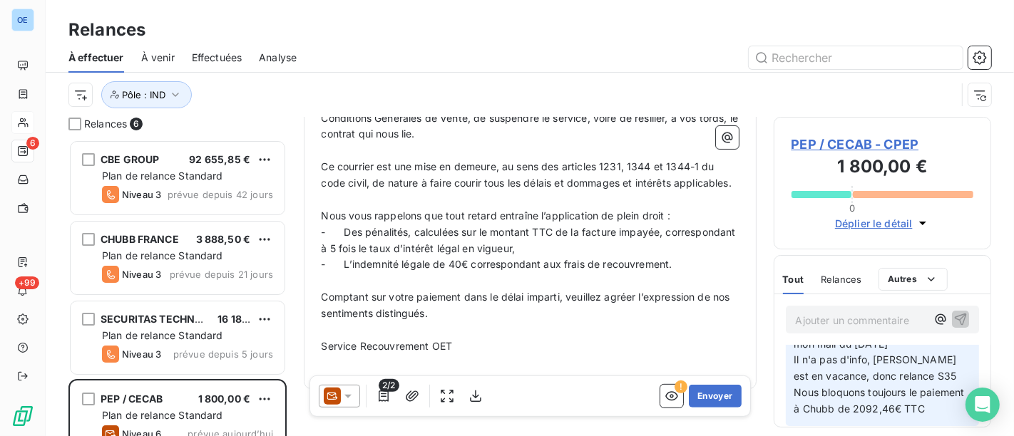
scroll to position [574, 0]
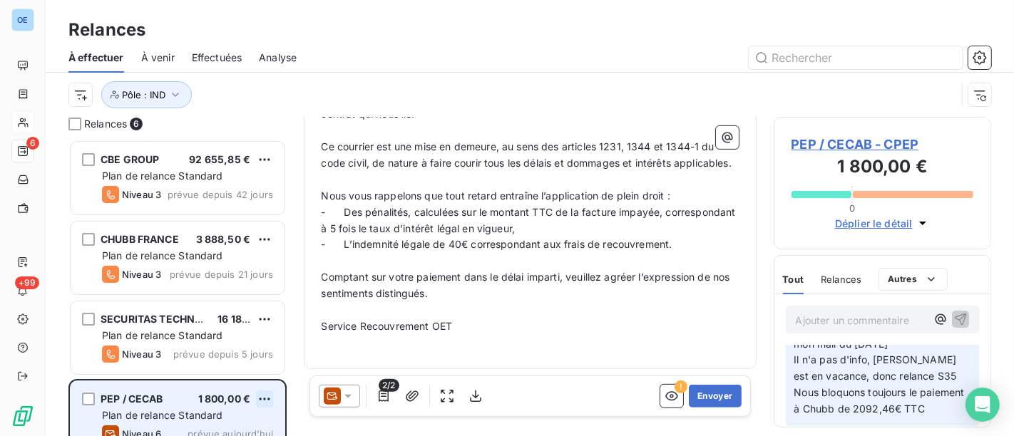
click at [264, 402] on html "OE 6 +99 Relances À effectuer À venir Effectuées Analyse Pôle : IND Relances 6 …" at bounding box center [507, 218] width 1014 height 436
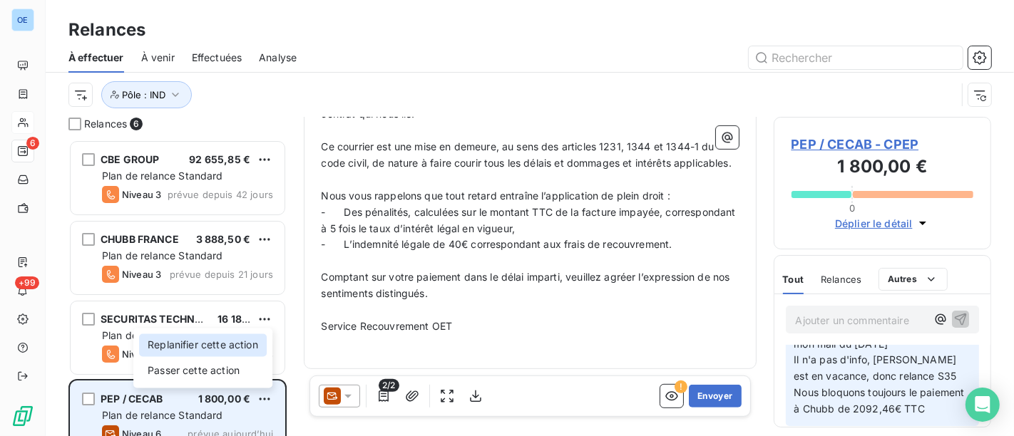
click at [222, 348] on div "Replanifier cette action" at bounding box center [203, 345] width 128 height 23
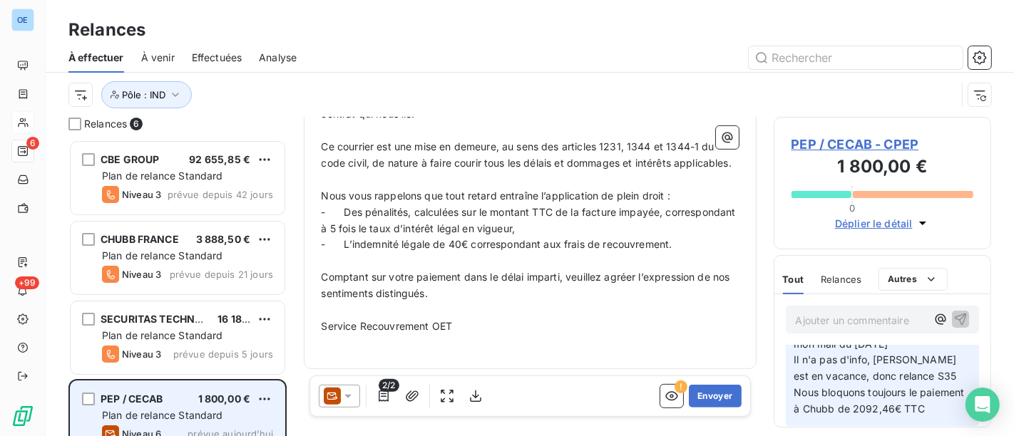
select select "7"
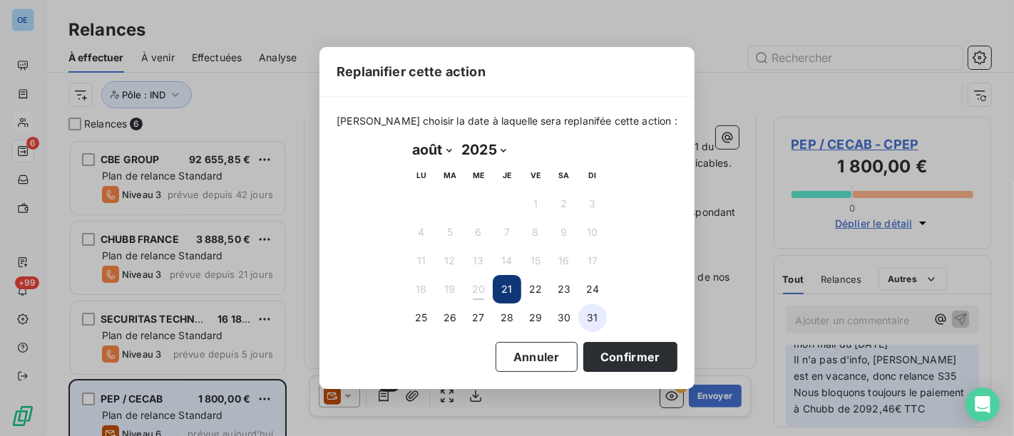
click at [592, 310] on button "31" at bounding box center [592, 318] width 29 height 29
click at [615, 365] on button "Confirmer" at bounding box center [630, 357] width 94 height 30
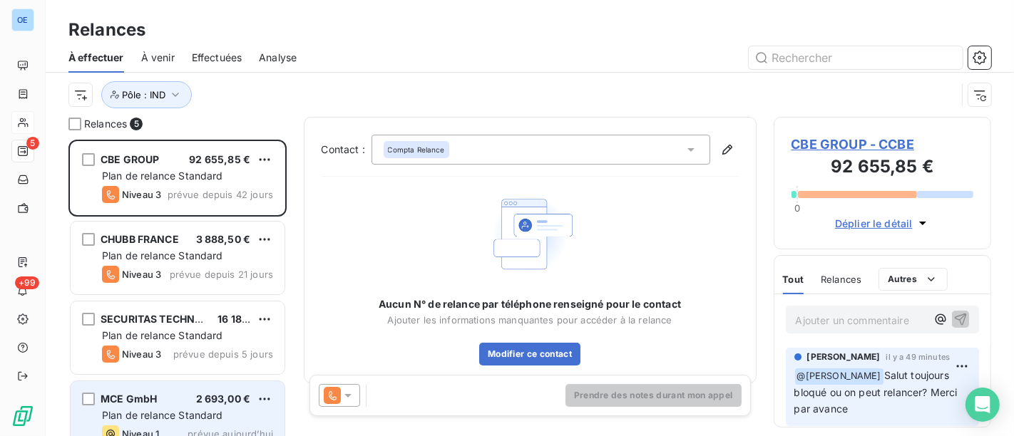
scroll to position [80, 0]
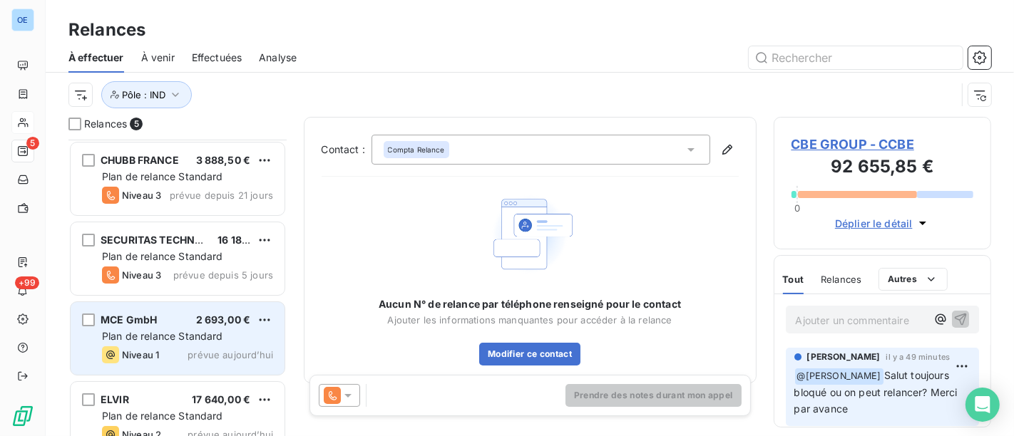
click at [180, 351] on div "Niveau 1 prévue aujourd’hui" at bounding box center [187, 355] width 171 height 17
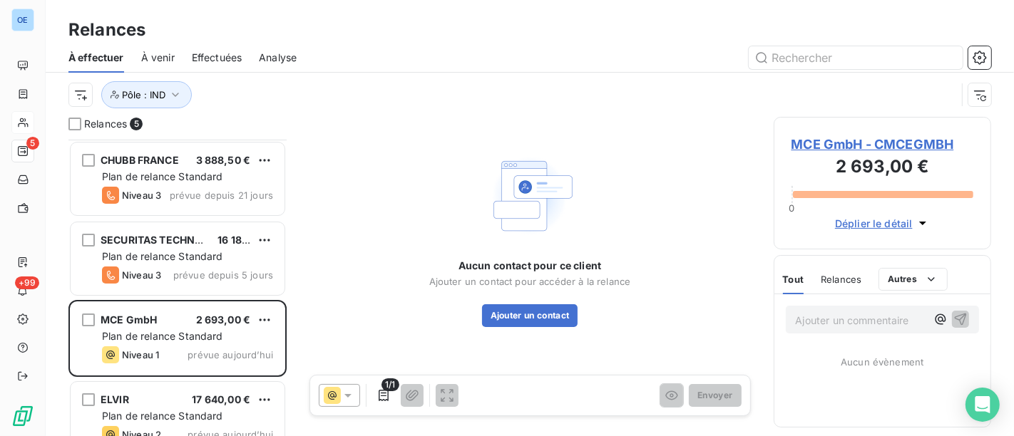
click at [856, 145] on span "MCE GmbH - CMCEGMBH" at bounding box center [883, 144] width 183 height 19
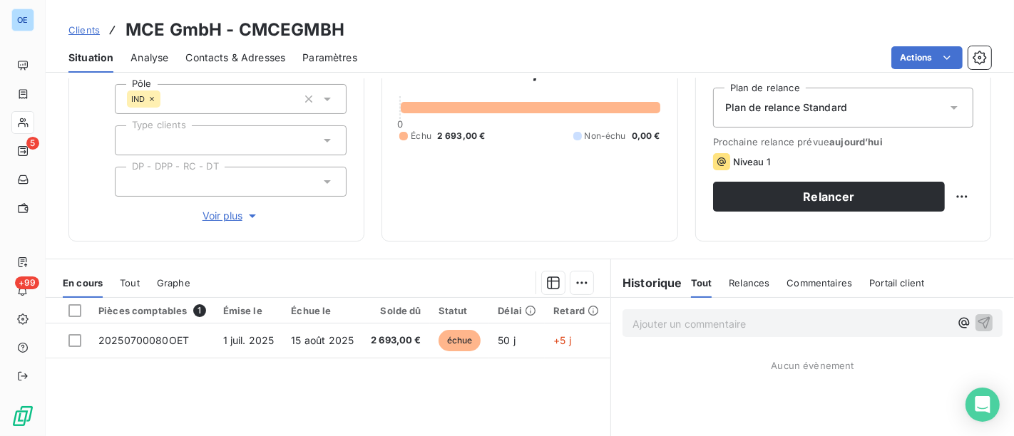
scroll to position [158, 0]
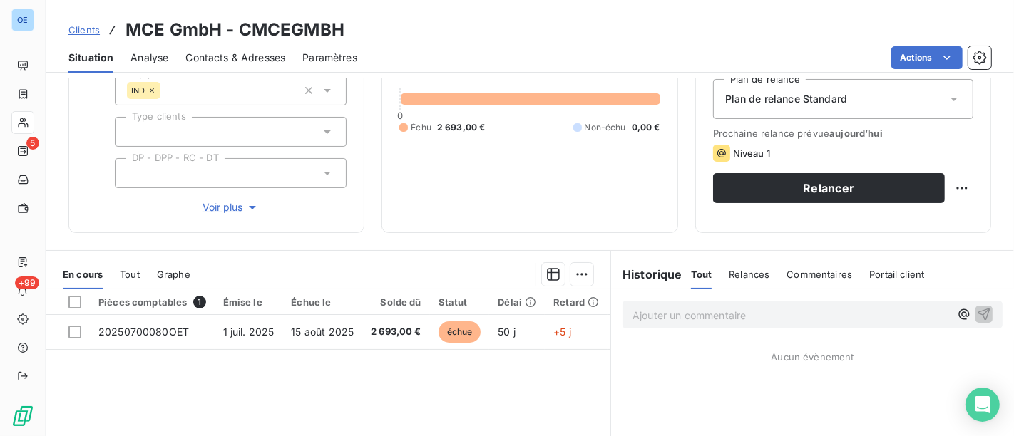
click at [213, 54] on span "Contacts & Adresses" at bounding box center [235, 58] width 100 height 14
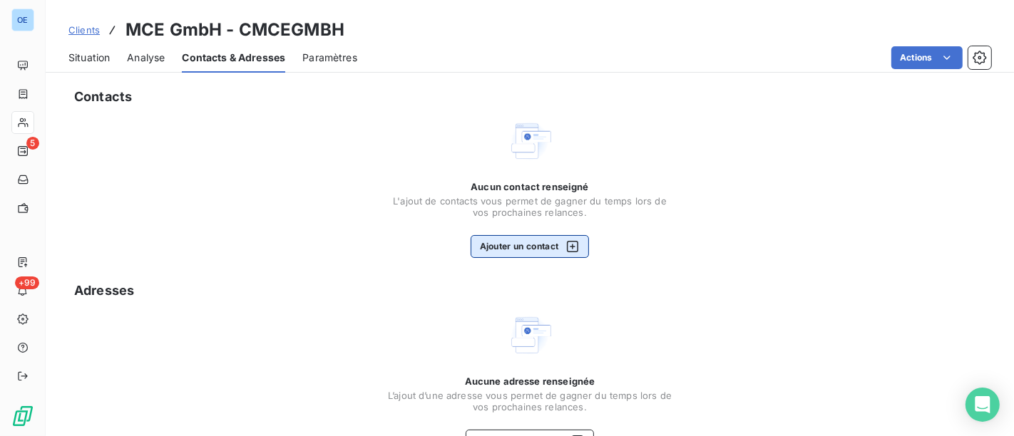
click at [525, 245] on button "Ajouter un contact" at bounding box center [530, 246] width 119 height 23
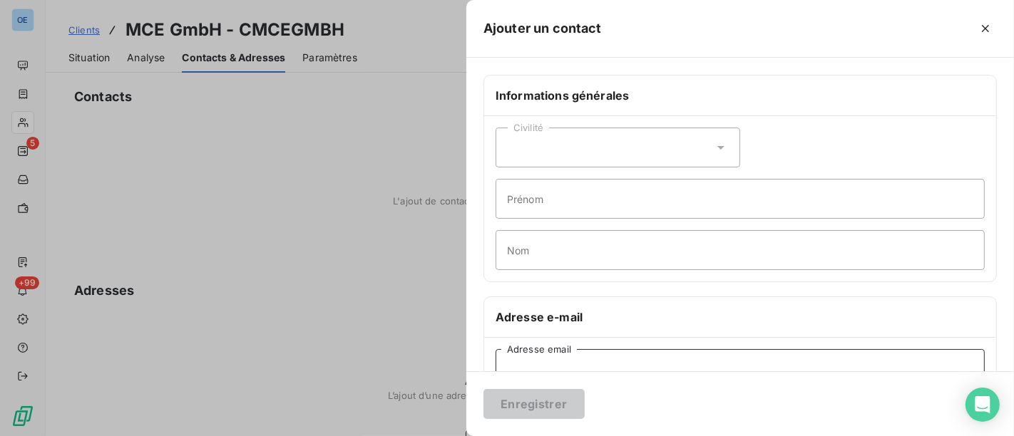
paste input "[EMAIL_ADDRESS][DOMAIN_NAME]"
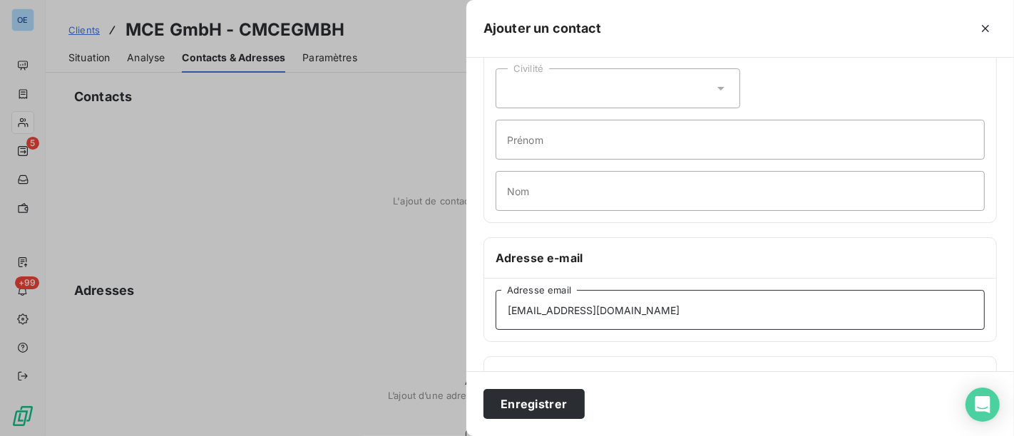
scroll to position [83, 0]
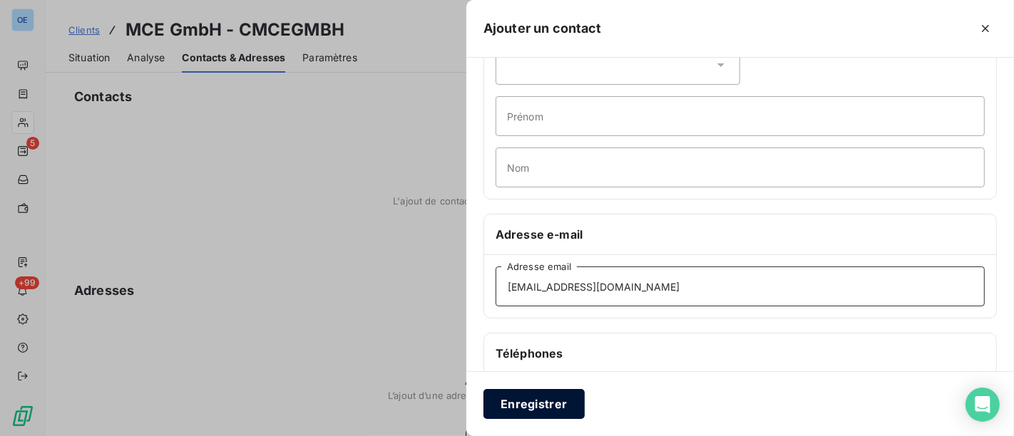
type input "[EMAIL_ADDRESS][DOMAIN_NAME]"
click at [538, 397] on button "Enregistrer" at bounding box center [534, 404] width 101 height 30
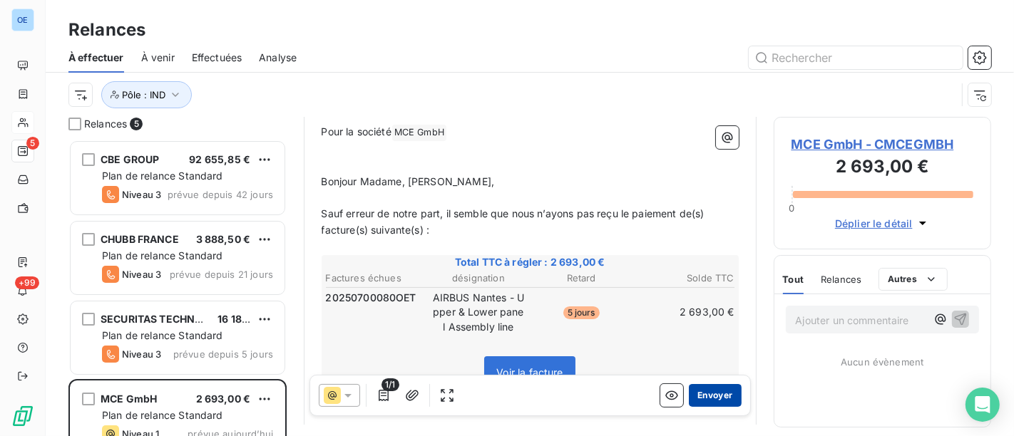
scroll to position [159, 0]
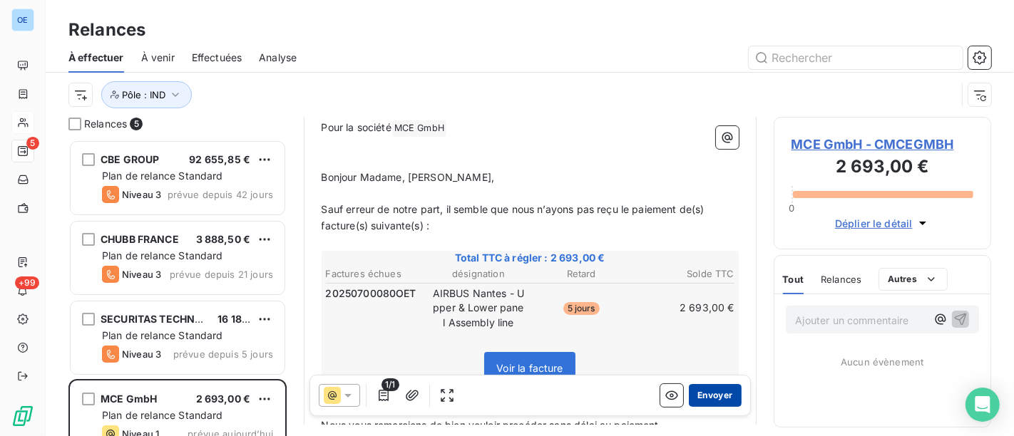
click at [703, 395] on button "Envoyer" at bounding box center [715, 395] width 52 height 23
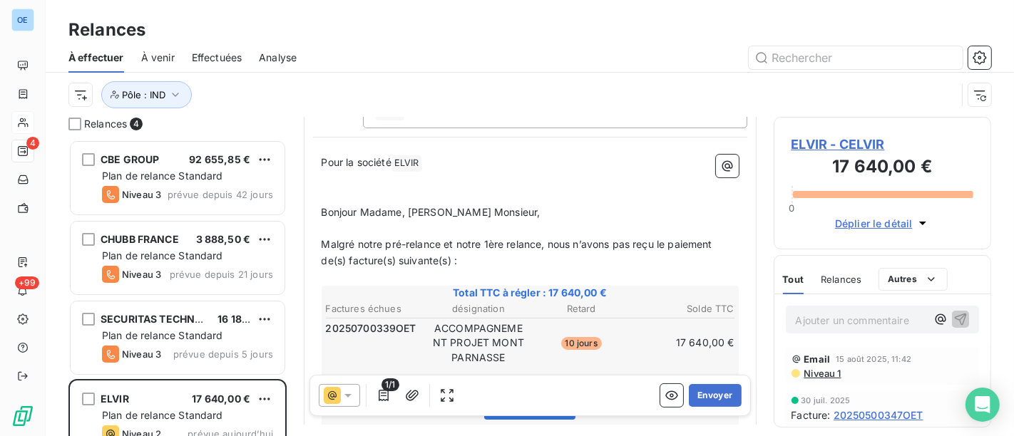
scroll to position [159, 0]
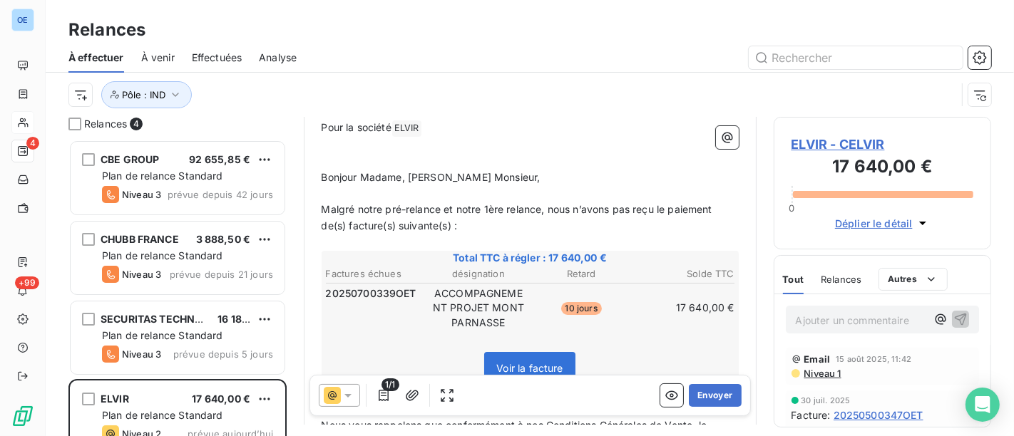
click at [822, 143] on span "ELVIR - CELVIR" at bounding box center [883, 144] width 183 height 19
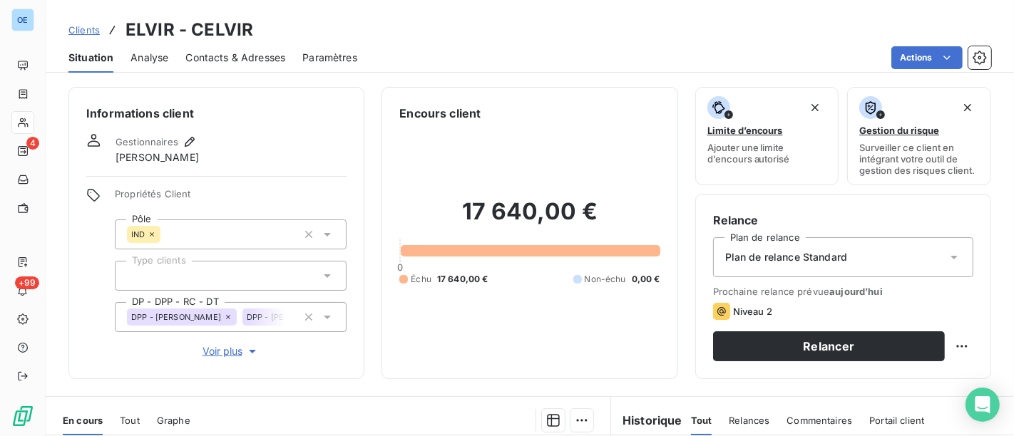
click at [222, 56] on span "Contacts & Adresses" at bounding box center [235, 58] width 100 height 14
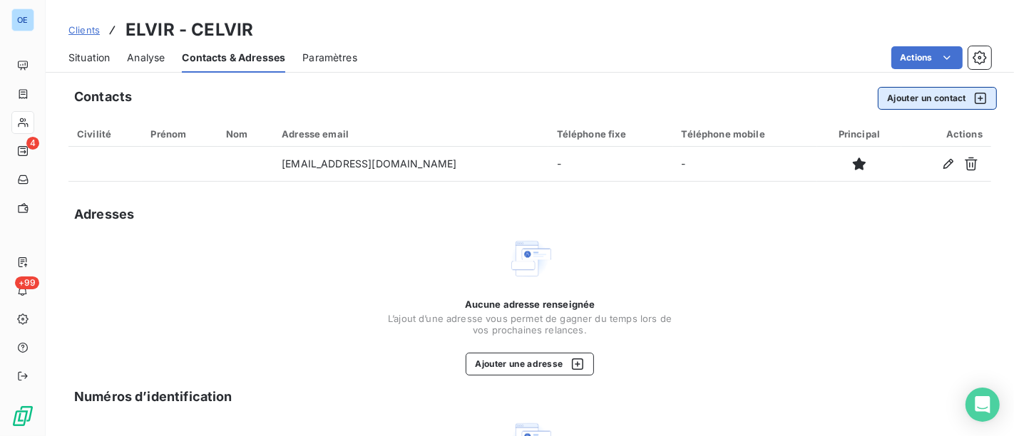
click at [904, 95] on button "Ajouter un contact" at bounding box center [937, 98] width 119 height 23
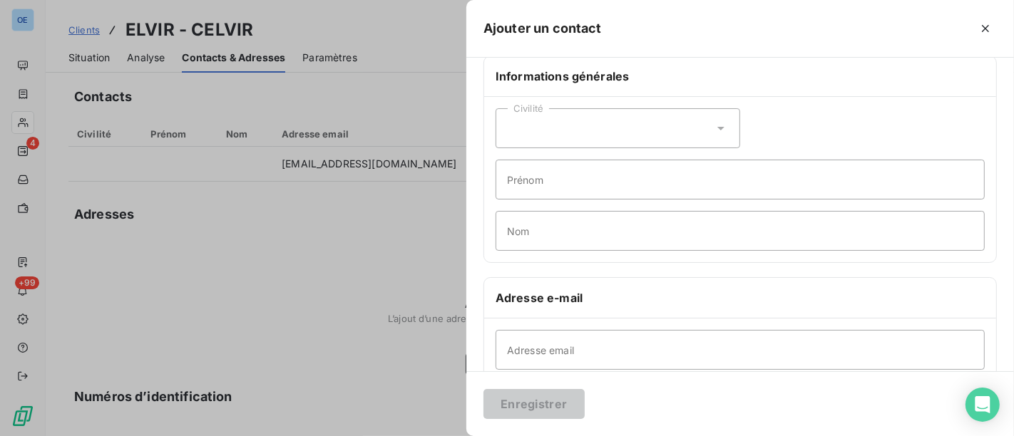
scroll to position [79, 0]
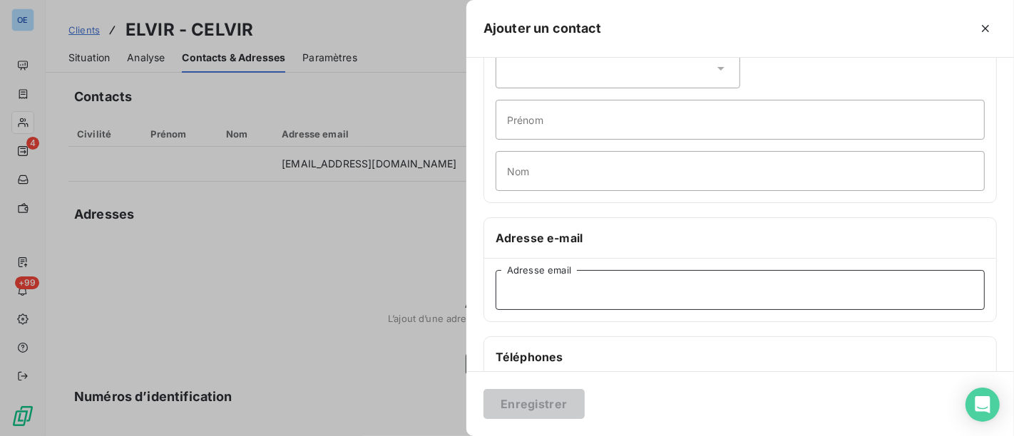
paste input "[EMAIL_ADDRESS][DOMAIN_NAME]"
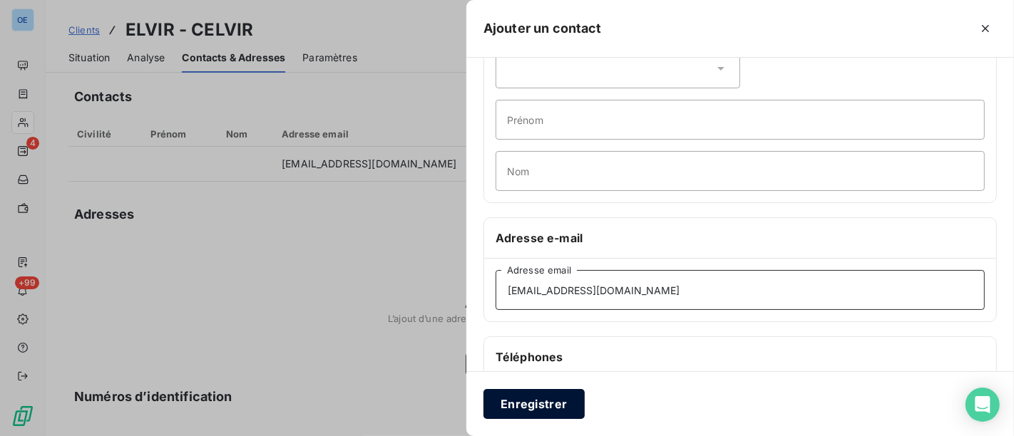
type input "[EMAIL_ADDRESS][DOMAIN_NAME]"
click at [545, 404] on button "Enregistrer" at bounding box center [534, 404] width 101 height 30
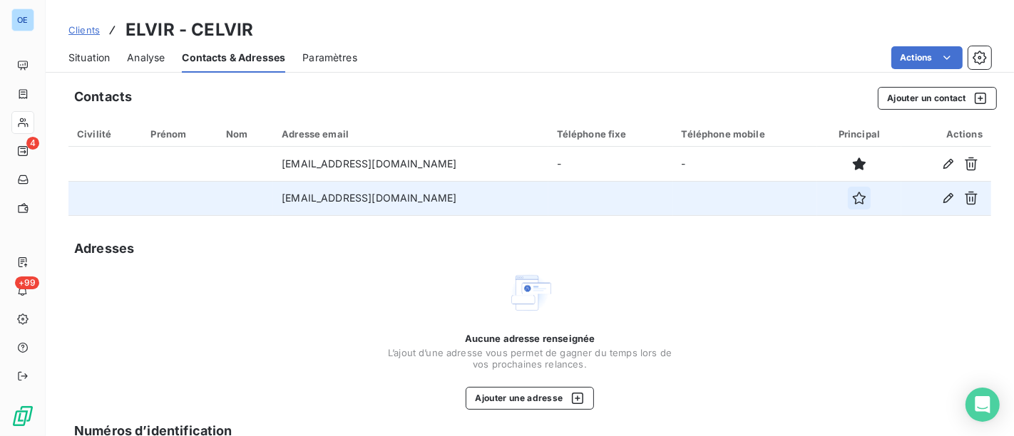
click at [852, 200] on icon "button" at bounding box center [859, 198] width 14 height 14
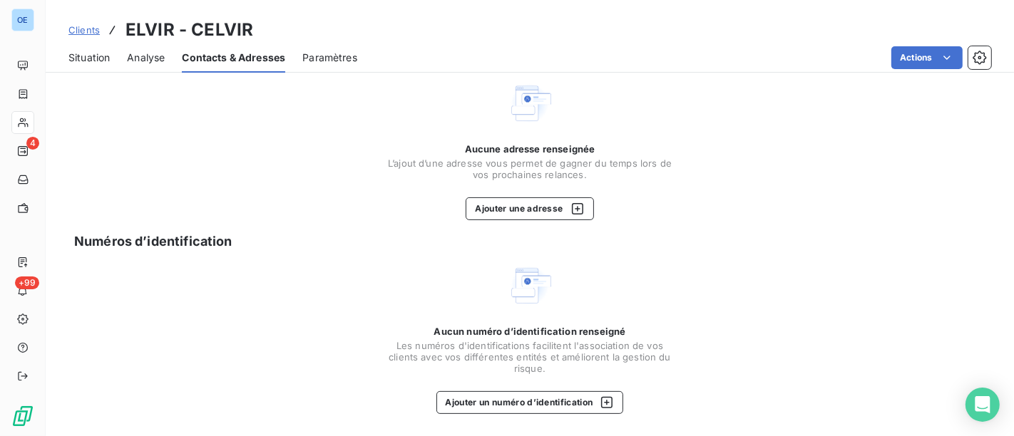
scroll to position [0, 0]
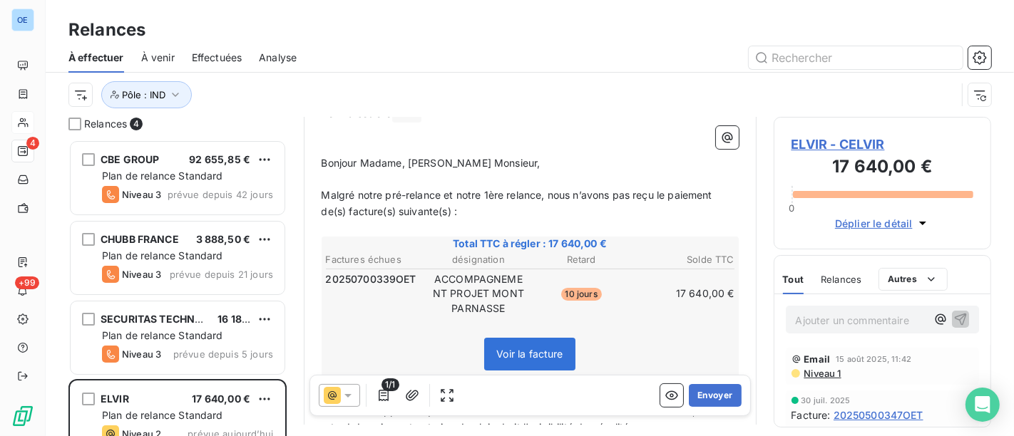
scroll to position [317, 0]
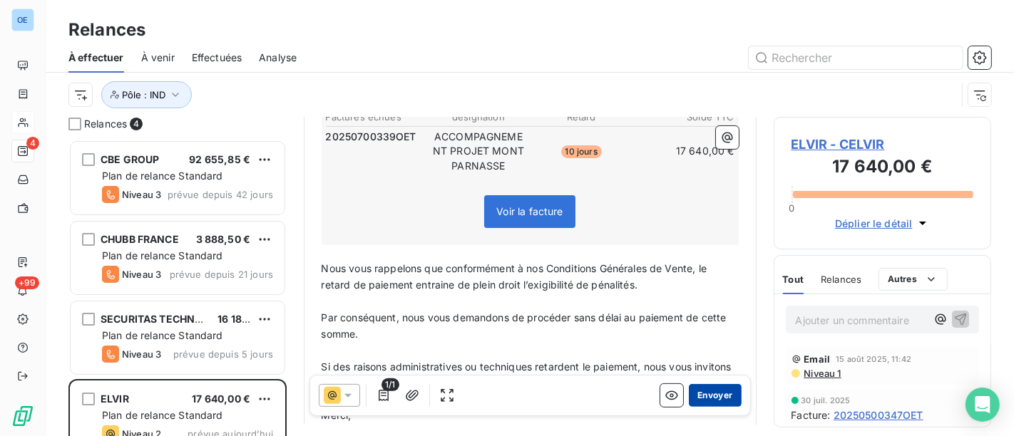
click at [696, 389] on button "Envoyer" at bounding box center [715, 395] width 52 height 23
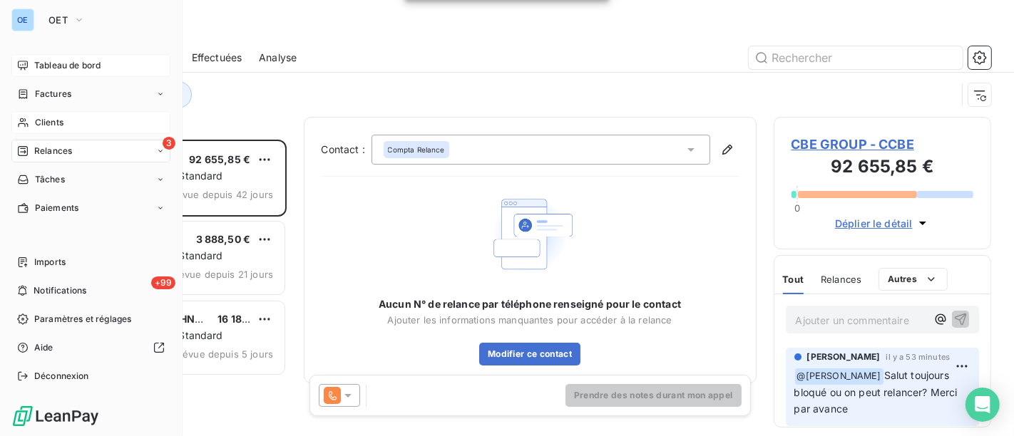
click at [68, 61] on span "Tableau de bord" at bounding box center [67, 65] width 66 height 13
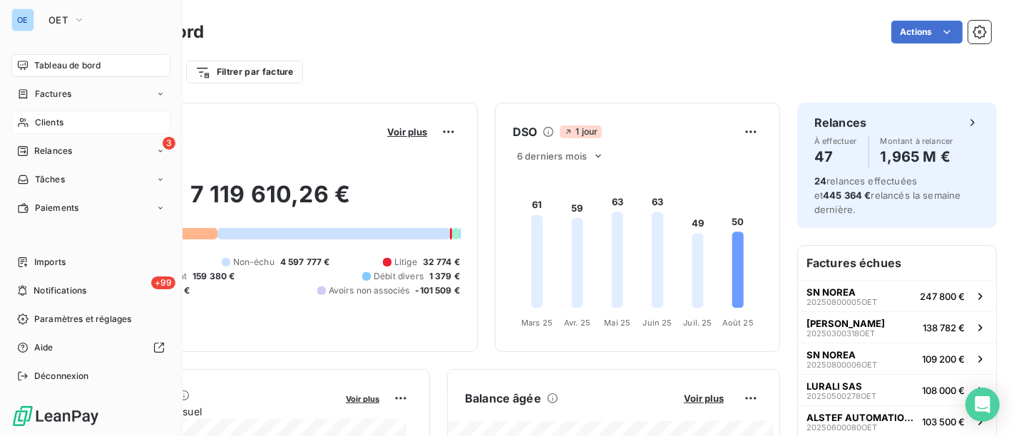
click at [44, 118] on span "Clients" at bounding box center [49, 122] width 29 height 13
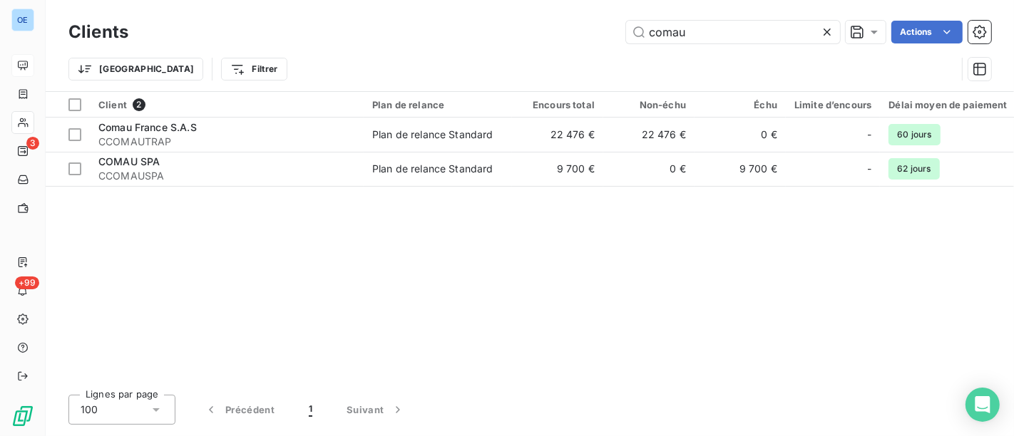
drag, startPoint x: 733, startPoint y: 36, endPoint x: 581, endPoint y: 38, distance: 151.9
click at [581, 38] on div "comau Actions" at bounding box center [568, 32] width 846 height 23
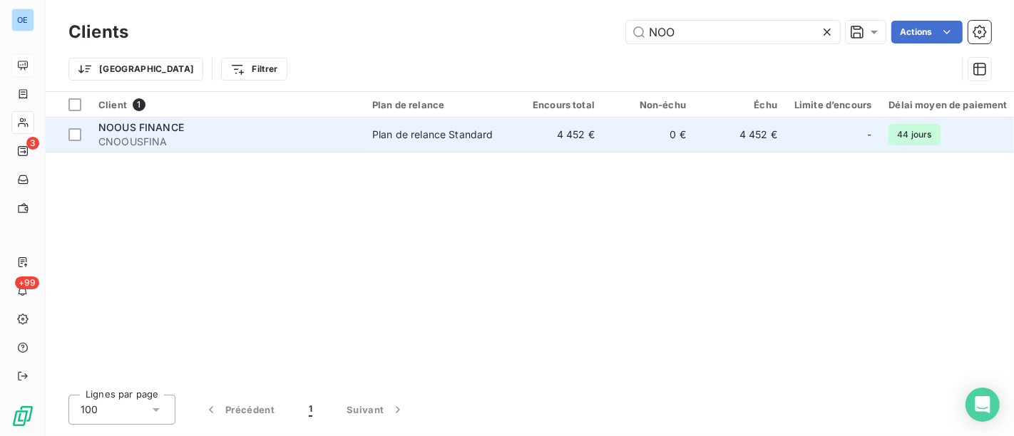
type input "NOO"
click at [608, 130] on td "0 €" at bounding box center [648, 135] width 91 height 34
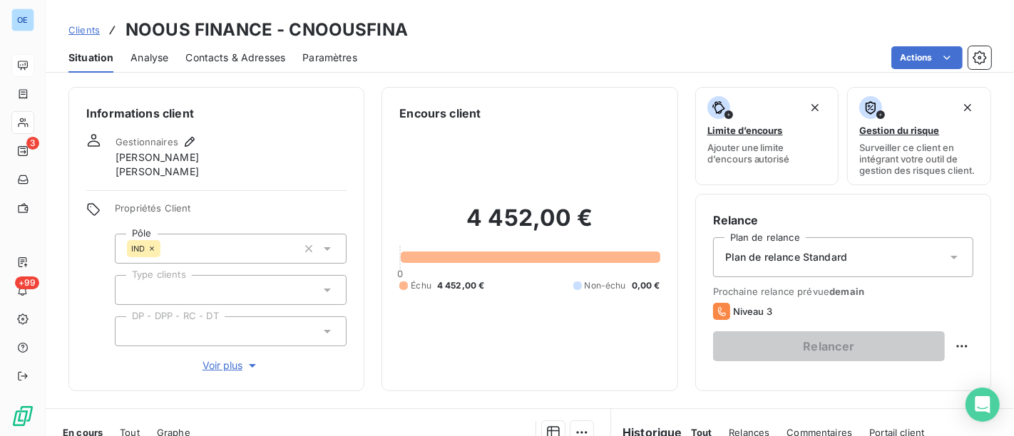
scroll to position [317, 0]
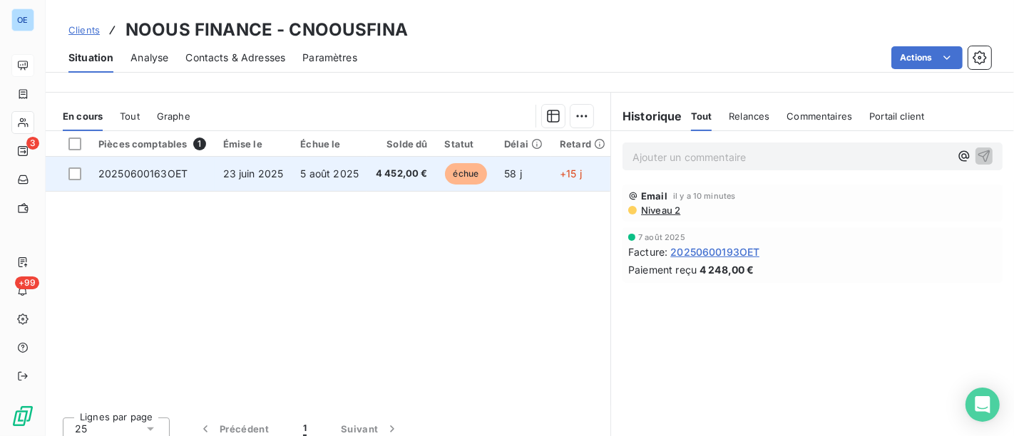
click at [414, 181] on td "4 452,00 €" at bounding box center [401, 174] width 69 height 34
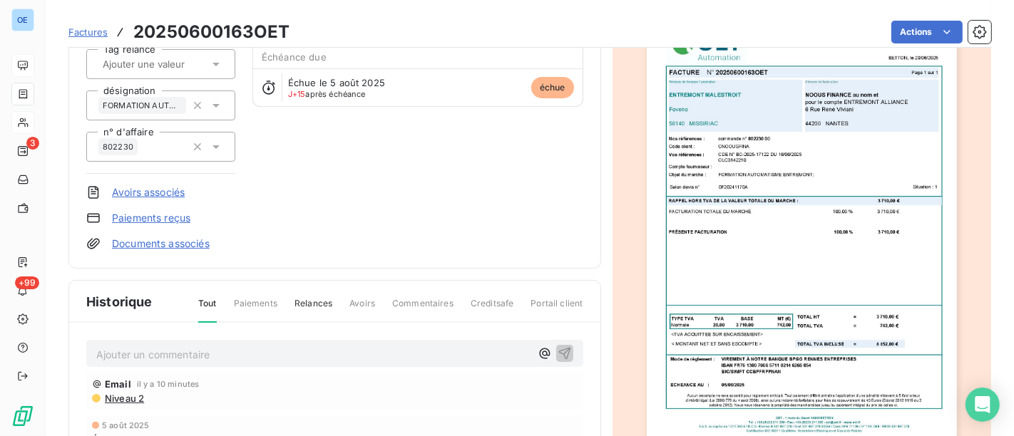
scroll to position [239, 0]
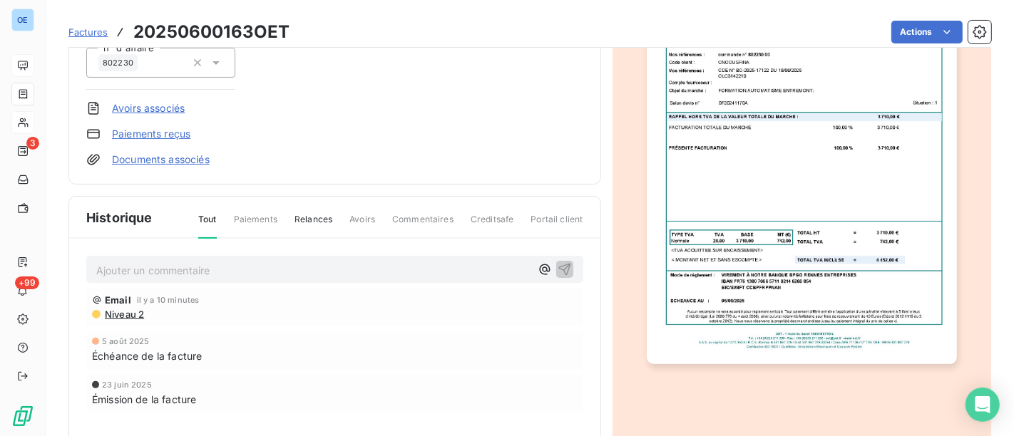
click at [233, 262] on p "Ajouter un commentaire ﻿" at bounding box center [313, 271] width 434 height 18
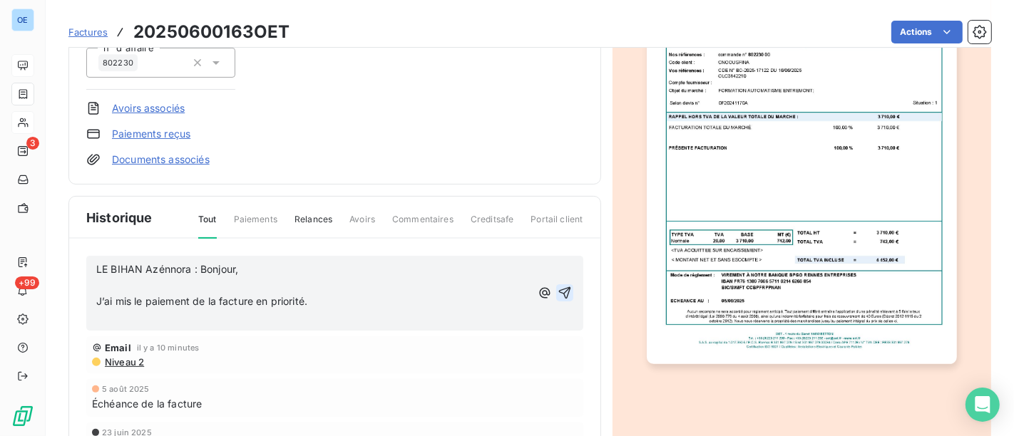
click at [558, 291] on icon "button" at bounding box center [564, 293] width 12 height 12
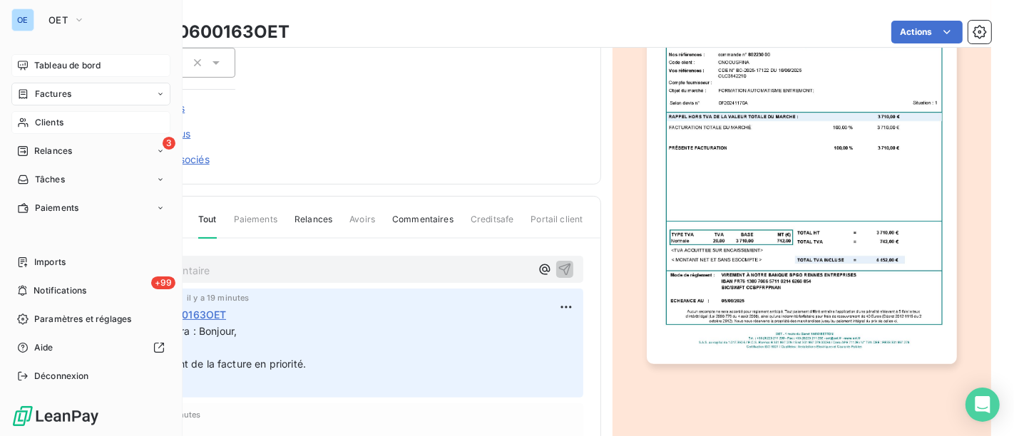
drag, startPoint x: 39, startPoint y: 122, endPoint x: 66, endPoint y: 125, distance: 27.3
click at [39, 122] on span "Clients" at bounding box center [49, 122] width 29 height 13
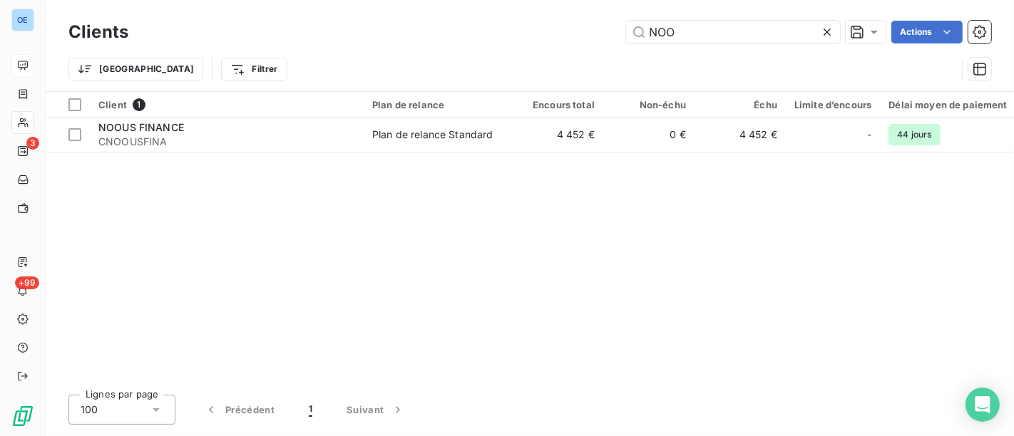
drag, startPoint x: 731, startPoint y: 34, endPoint x: 622, endPoint y: 33, distance: 109.1
click at [622, 34] on div "NOO Actions" at bounding box center [568, 32] width 846 height 23
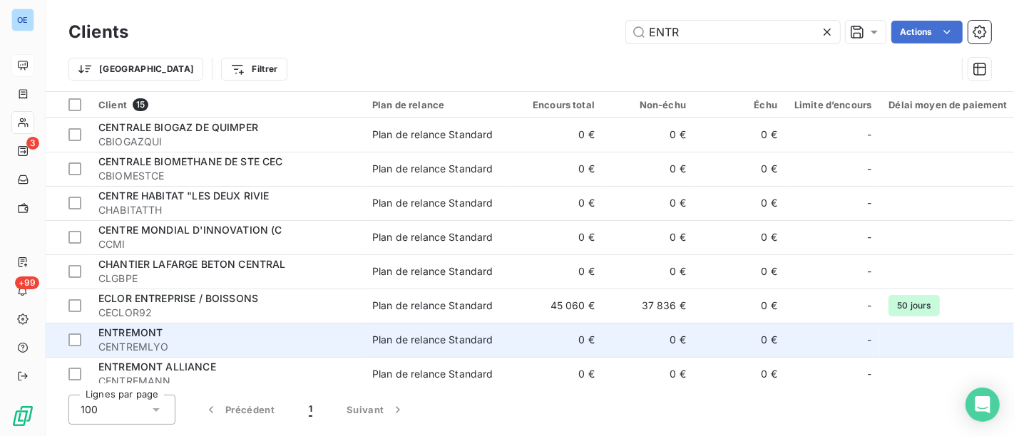
scroll to position [79, 0]
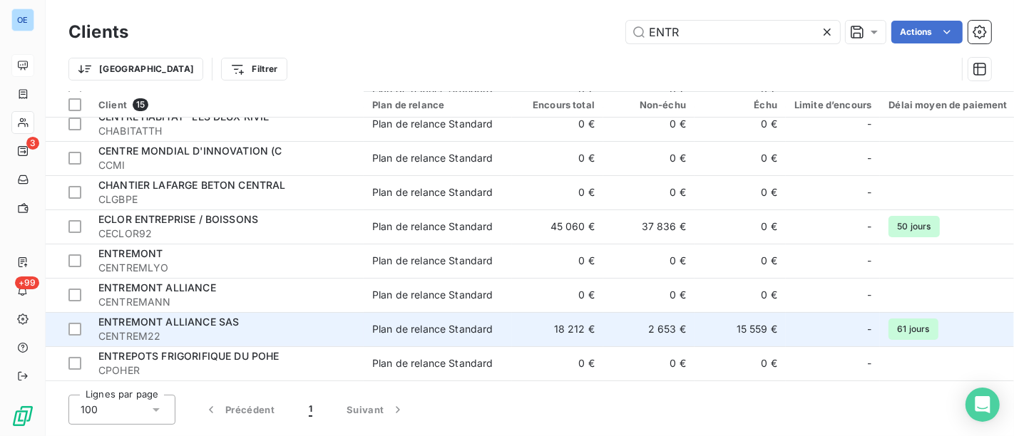
type input "ENTR"
click at [744, 321] on td "15 559 €" at bounding box center [740, 329] width 91 height 34
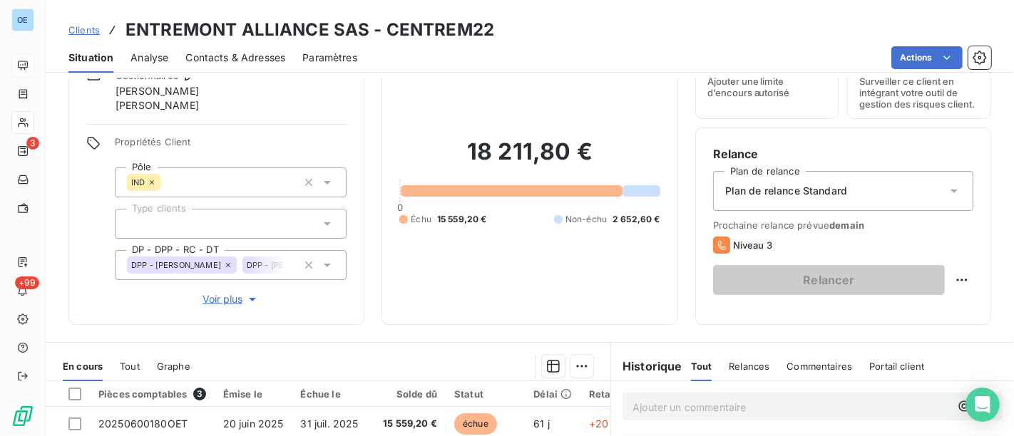
scroll to position [158, 0]
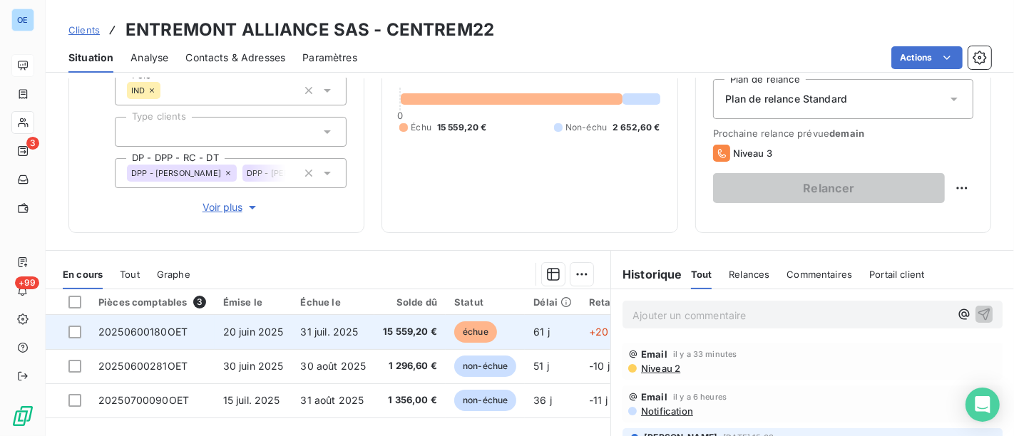
click at [354, 338] on td "31 juil. 2025" at bounding box center [333, 332] width 83 height 34
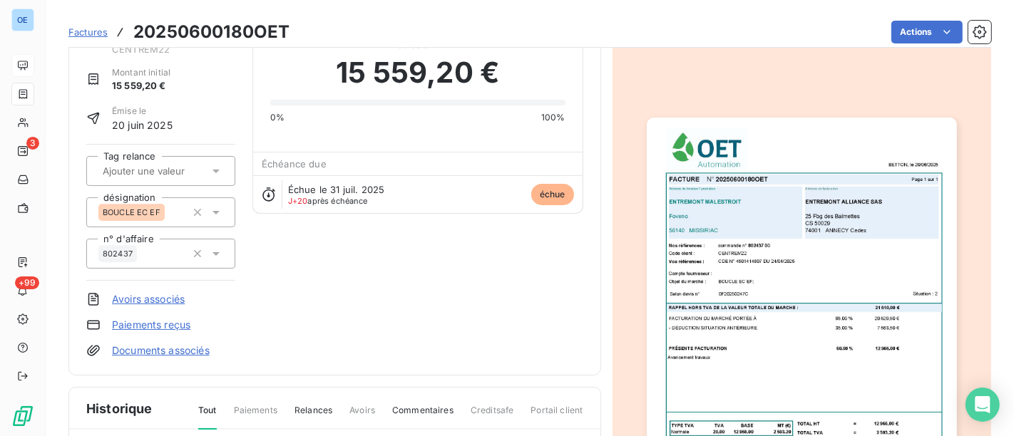
scroll to position [159, 0]
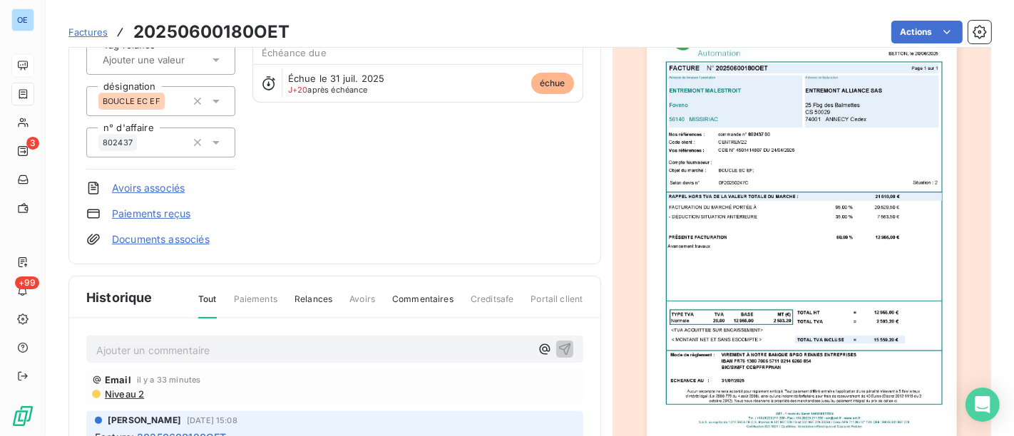
click at [297, 342] on p "Ajouter un commentaire ﻿" at bounding box center [313, 351] width 434 height 18
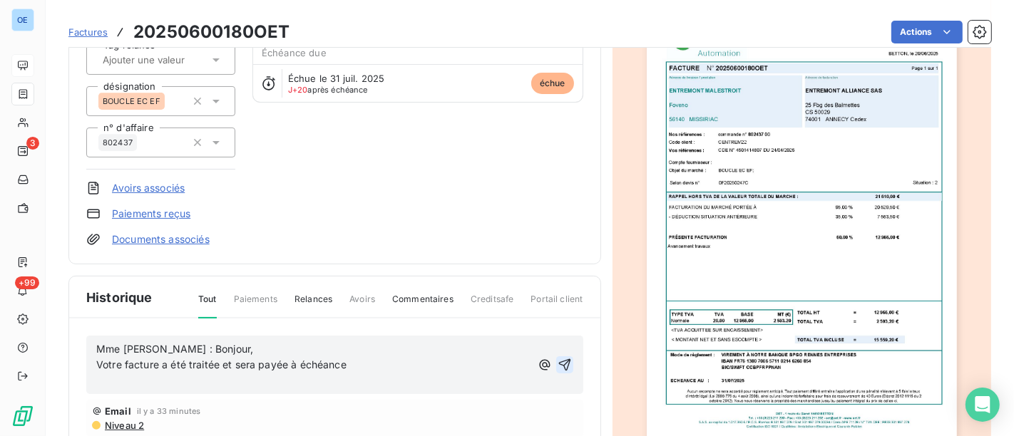
click at [558, 365] on icon "button" at bounding box center [564, 365] width 12 height 12
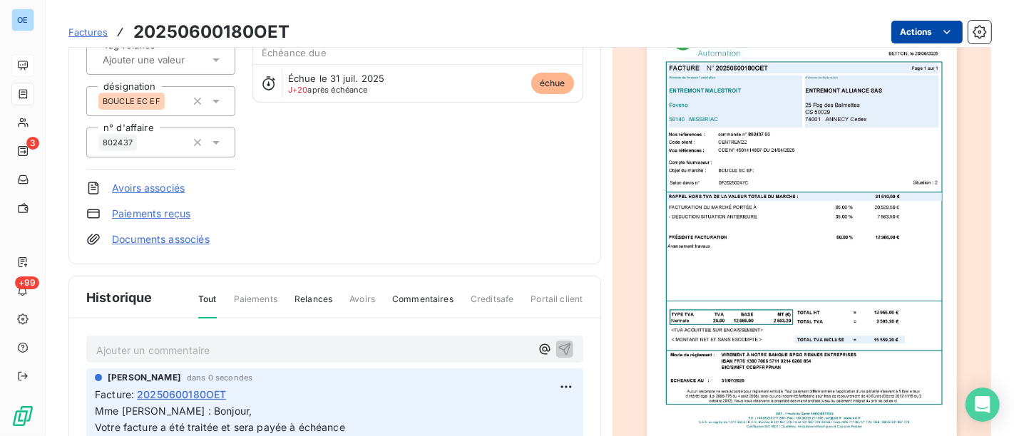
click at [919, 32] on html "OE 3 +99 Factures 20250600180OET Actions ENTREMONT ALLIANCE SAS CENTREM22 Monta…" at bounding box center [507, 218] width 1014 height 436
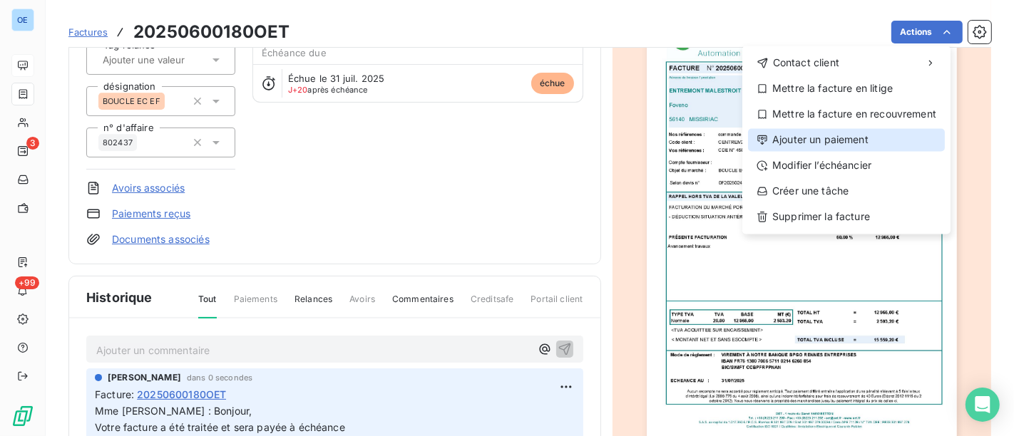
click at [854, 137] on div "Ajouter un paiement" at bounding box center [846, 139] width 197 height 23
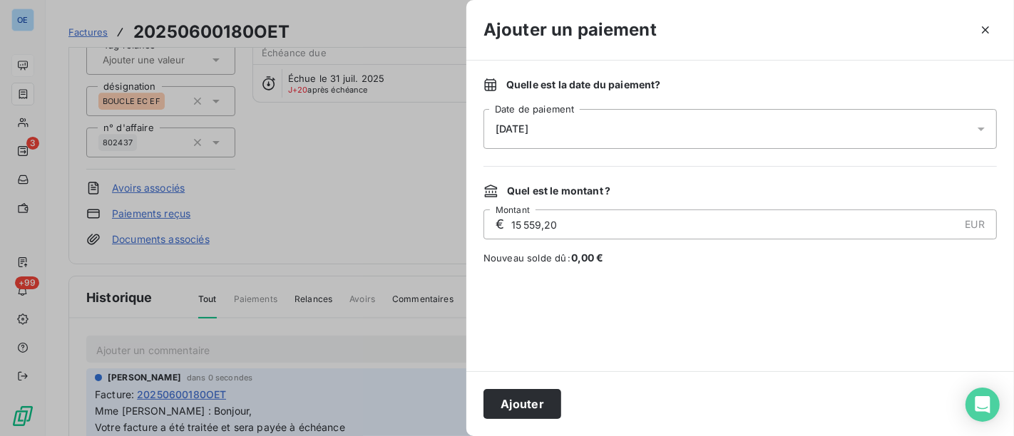
click at [986, 123] on icon at bounding box center [981, 129] width 14 height 14
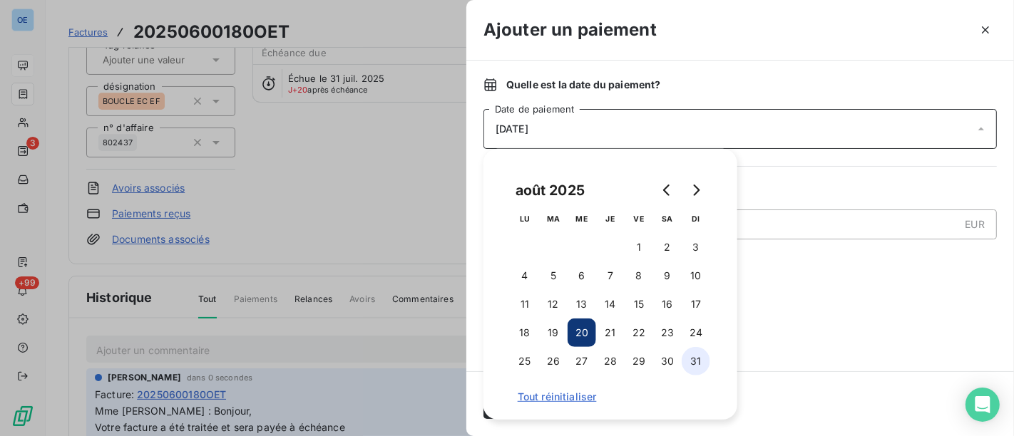
click at [689, 364] on button "31" at bounding box center [696, 361] width 29 height 29
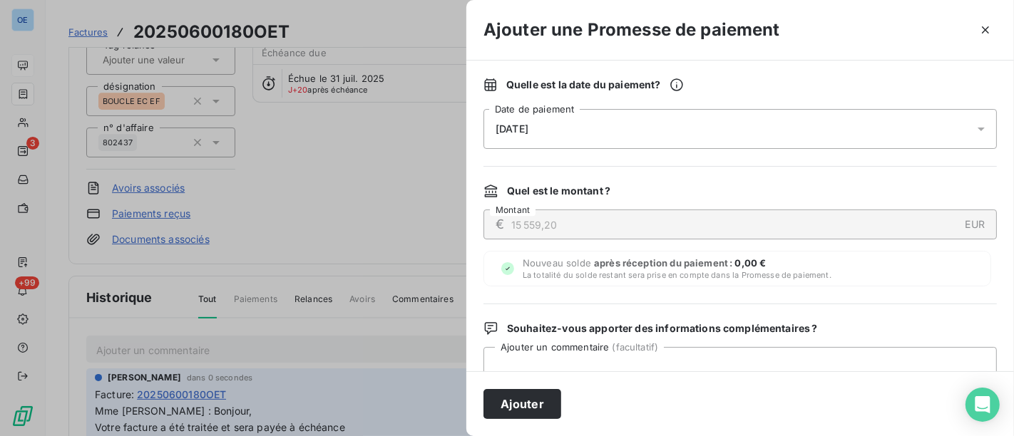
click at [805, 377] on div "Ajouter" at bounding box center [740, 404] width 548 height 65
click at [539, 404] on button "Ajouter" at bounding box center [523, 404] width 78 height 30
